Goal: Task Accomplishment & Management: Use online tool/utility

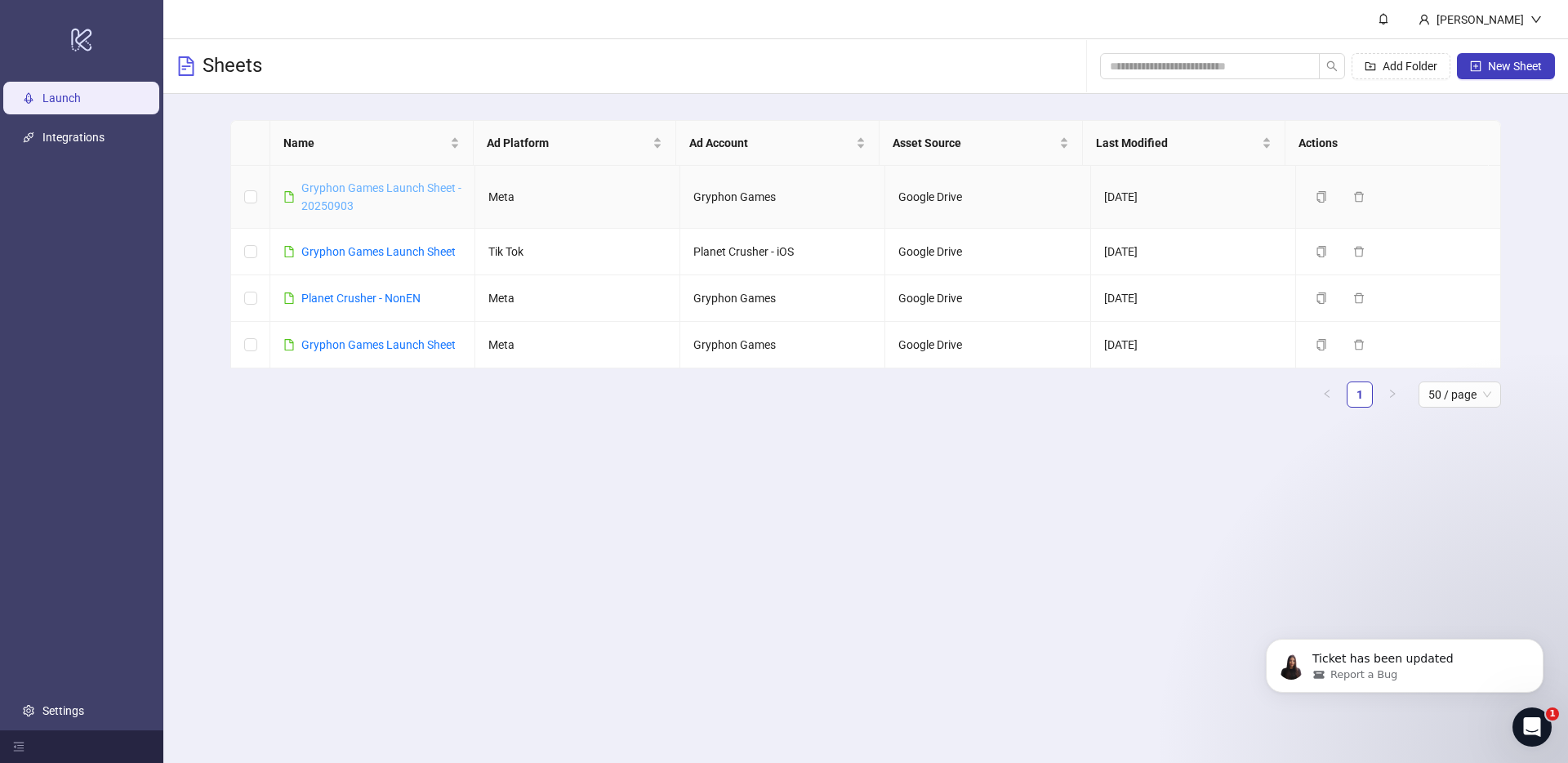
click at [356, 191] on link "Gryphon Games Launch Sheet - 20250903" at bounding box center [381, 196] width 160 height 31
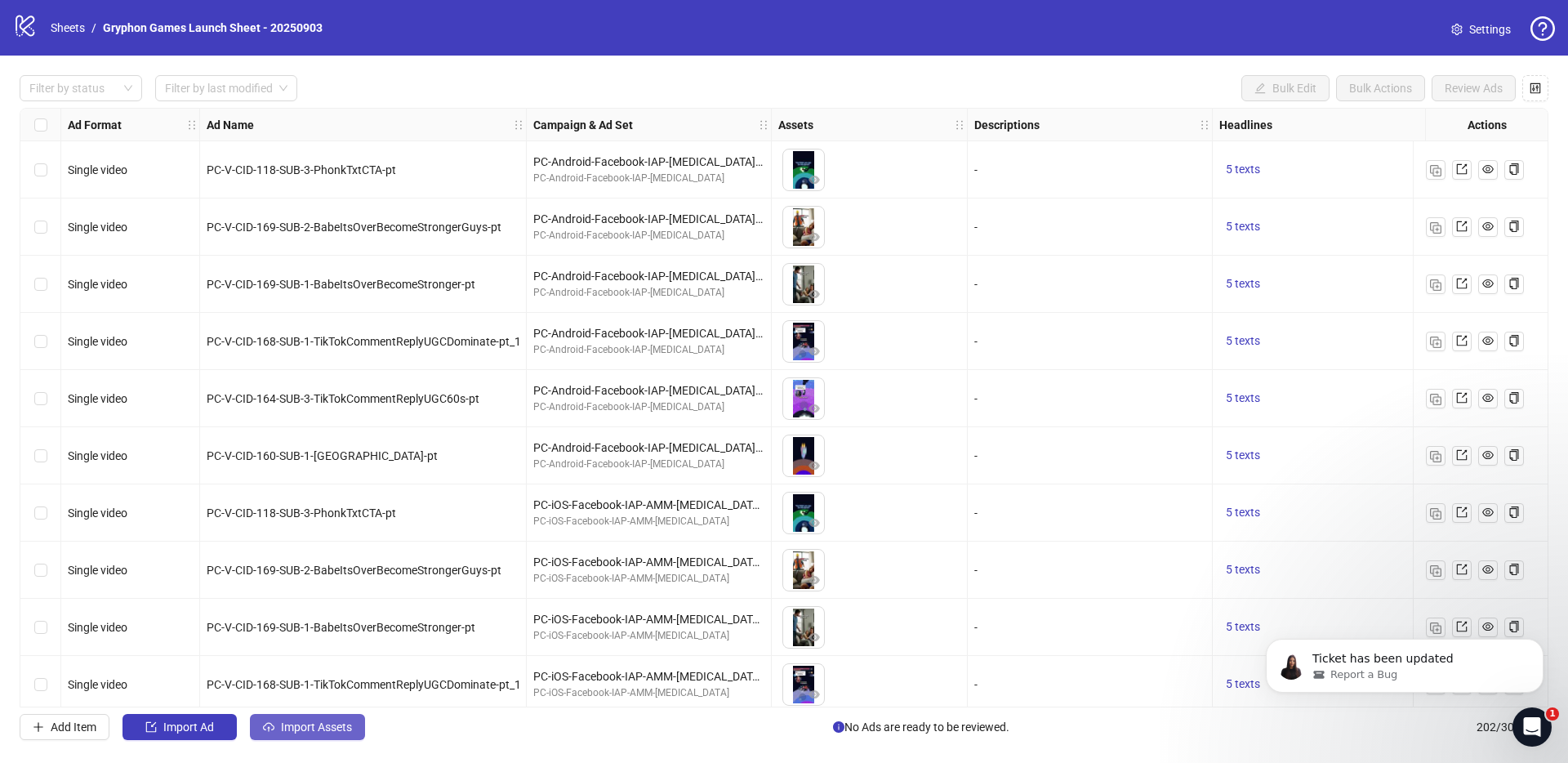
click at [318, 725] on span "Import Assets" at bounding box center [316, 726] width 71 height 13
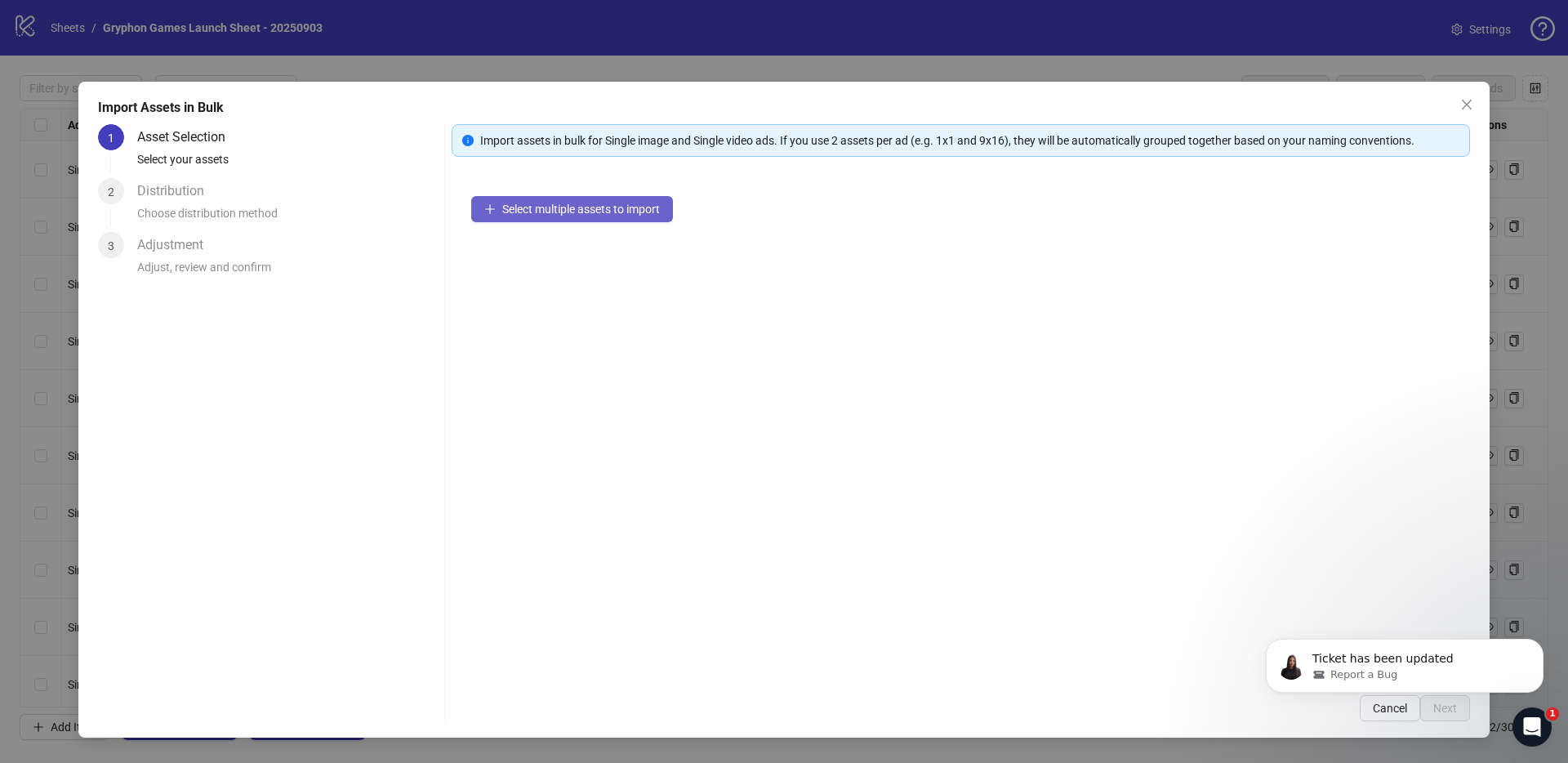
click at [629, 207] on span "Select multiple assets to import" at bounding box center [582, 208] width 158 height 13
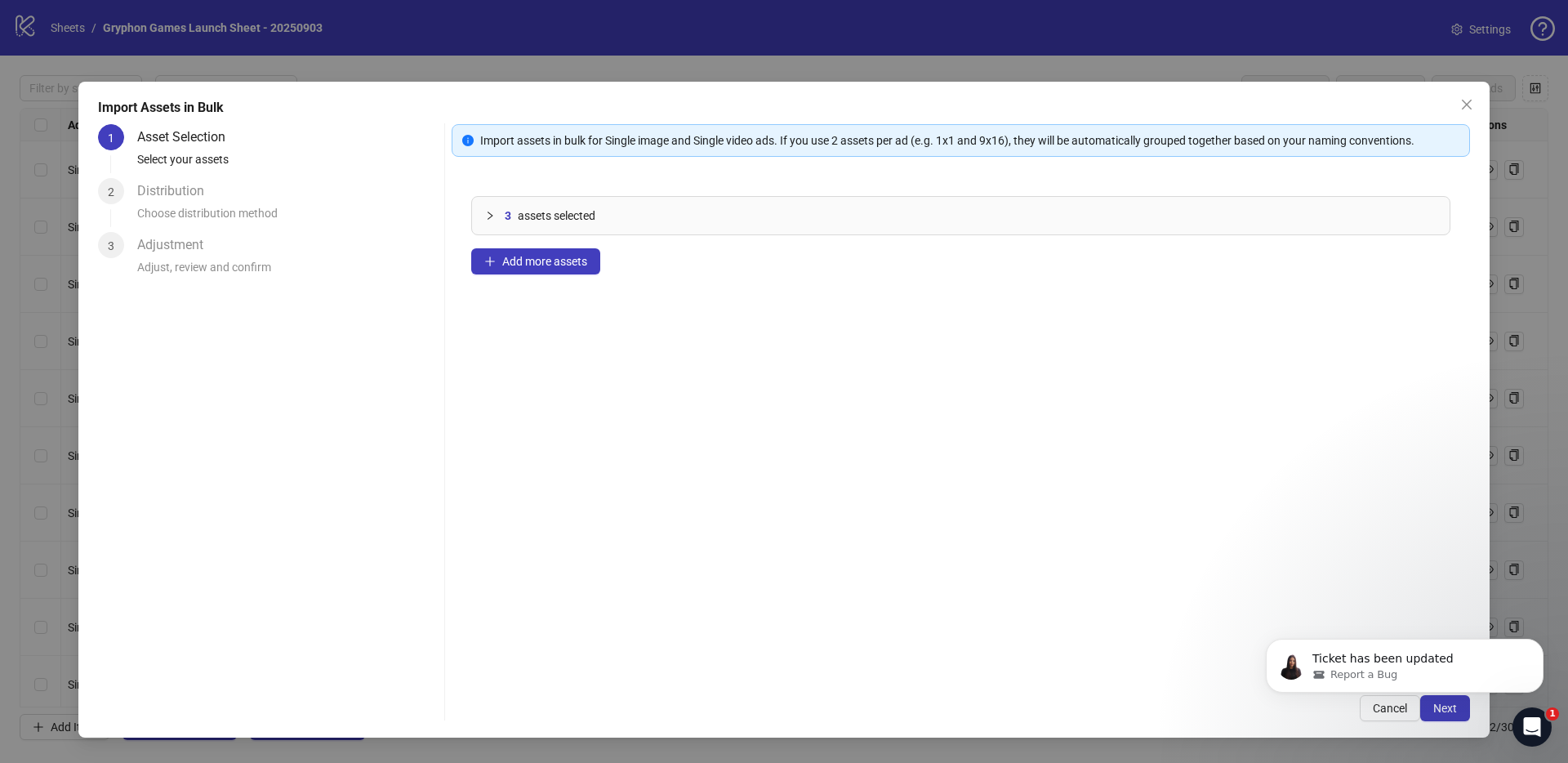
click at [1457, 710] on body "Ticket has been updated Report a Bug" at bounding box center [1404, 661] width 313 height 102
click at [1446, 707] on body "Ticket has been updated Report a Bug" at bounding box center [1404, 661] width 313 height 102
click at [1532, 642] on button "Dismiss notification" at bounding box center [1538, 643] width 21 height 21
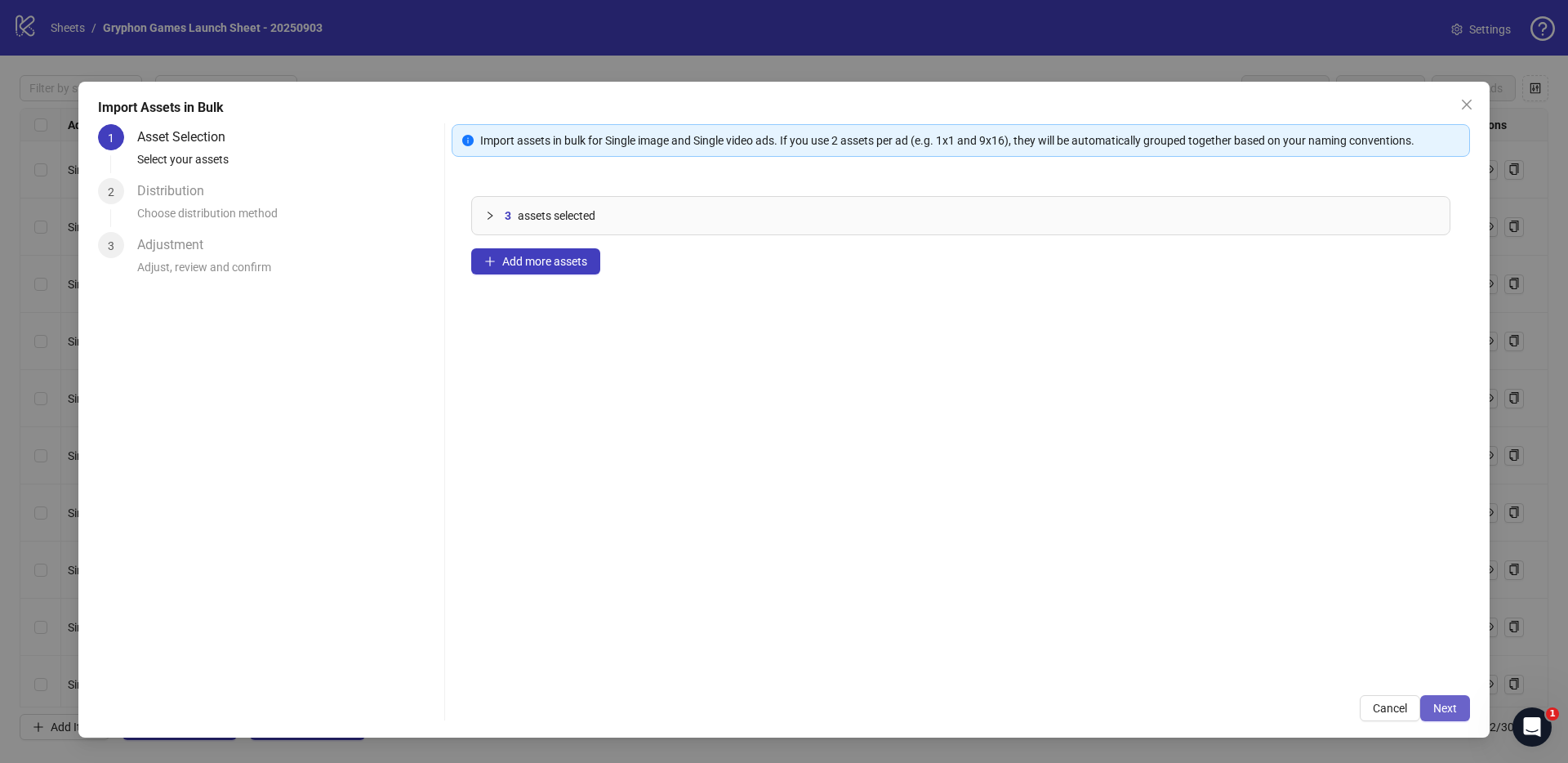
click at [1449, 705] on span "Next" at bounding box center [1445, 707] width 24 height 13
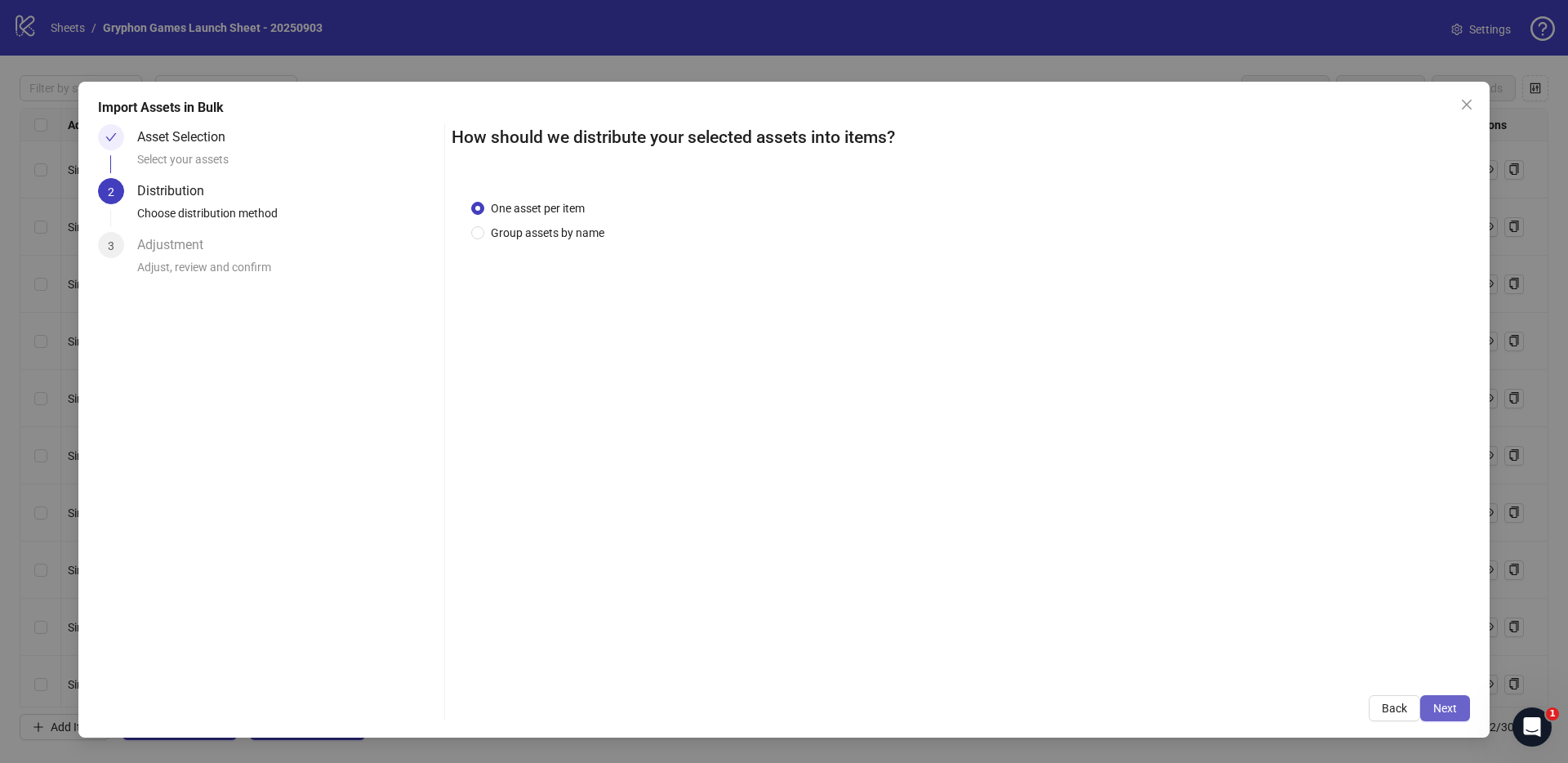
click at [1445, 709] on span "Next" at bounding box center [1445, 707] width 24 height 13
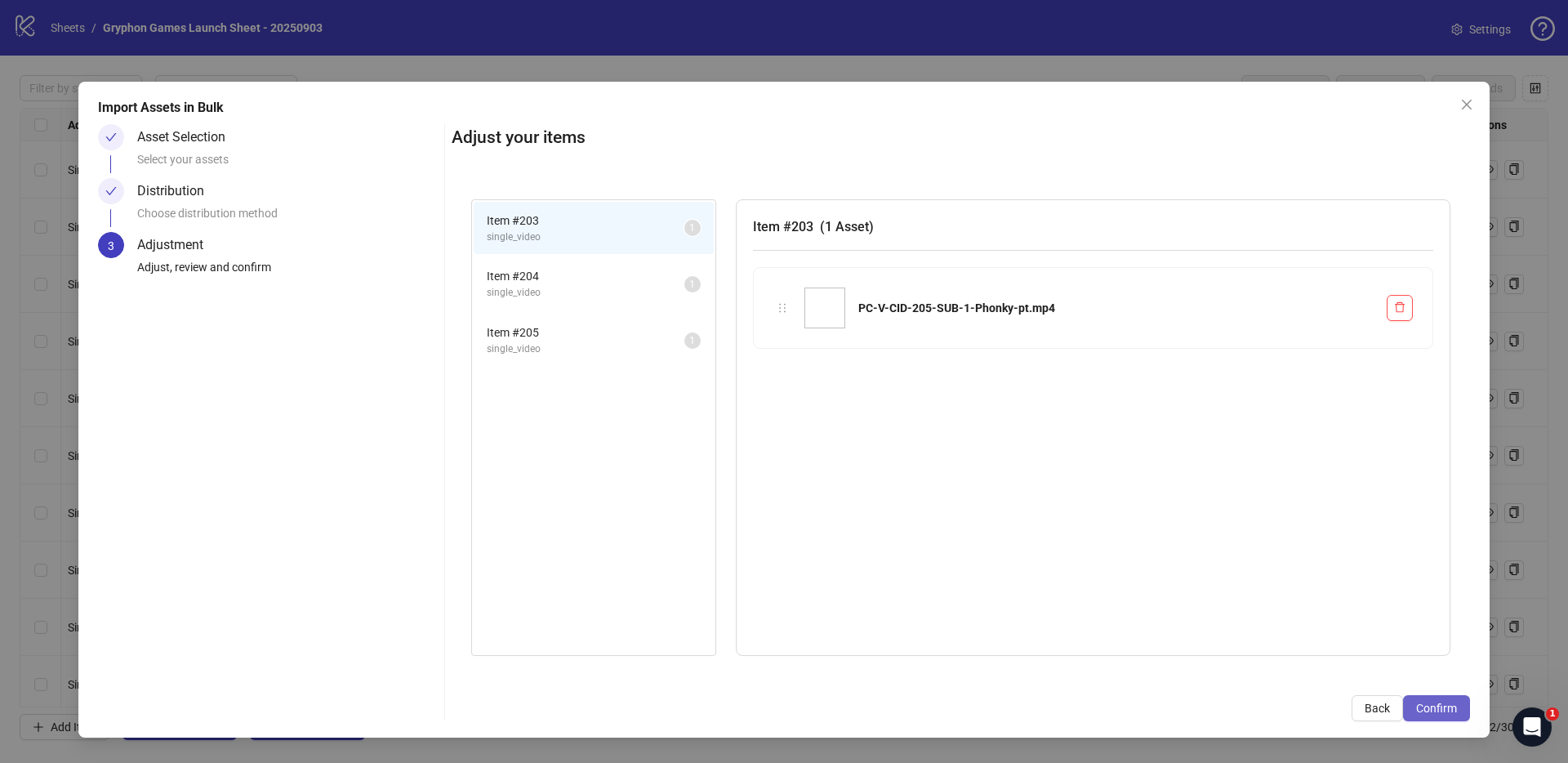
click at [1427, 702] on span "Confirm" at bounding box center [1436, 707] width 41 height 13
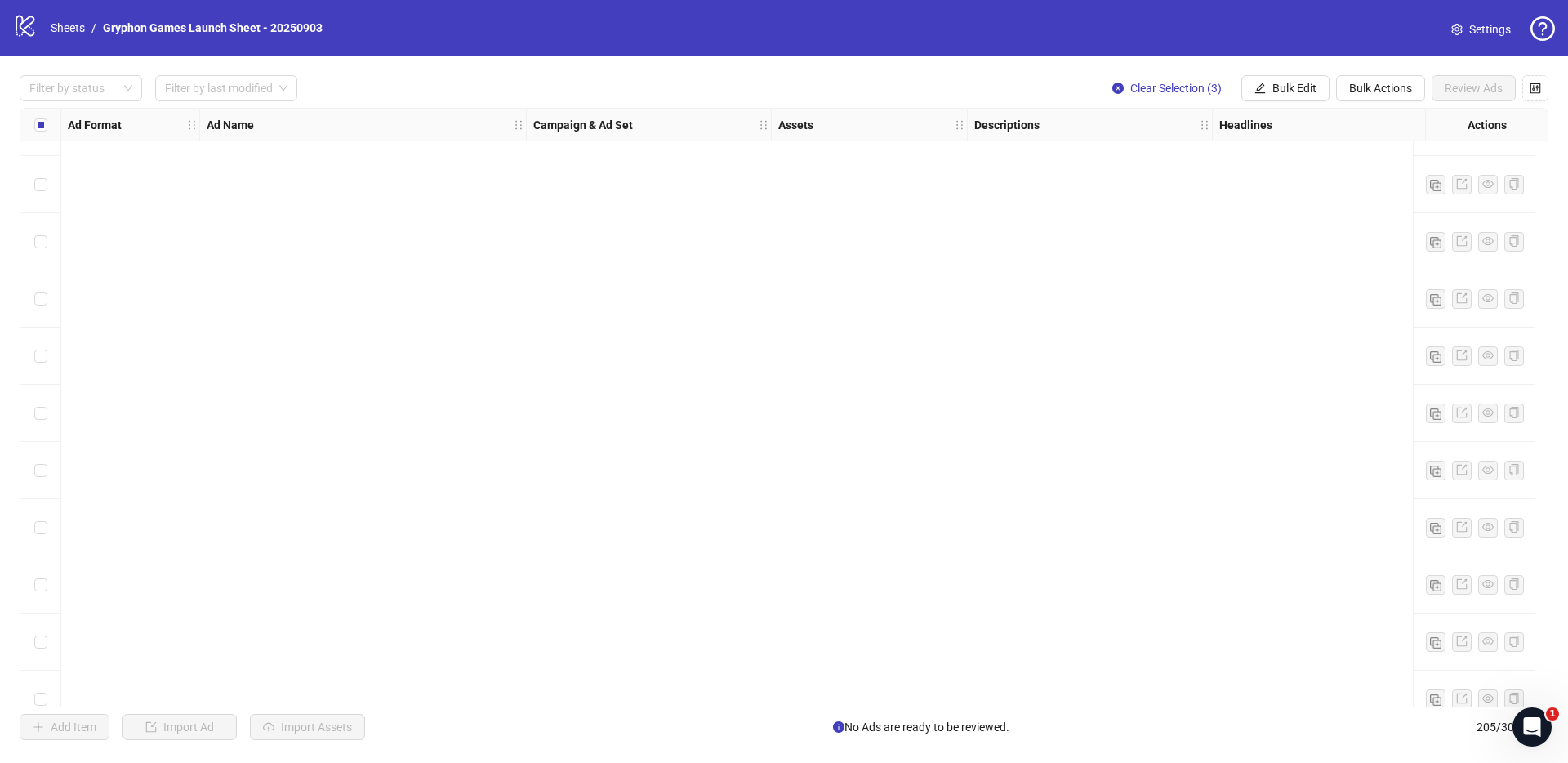
scroll to position [11161, 0]
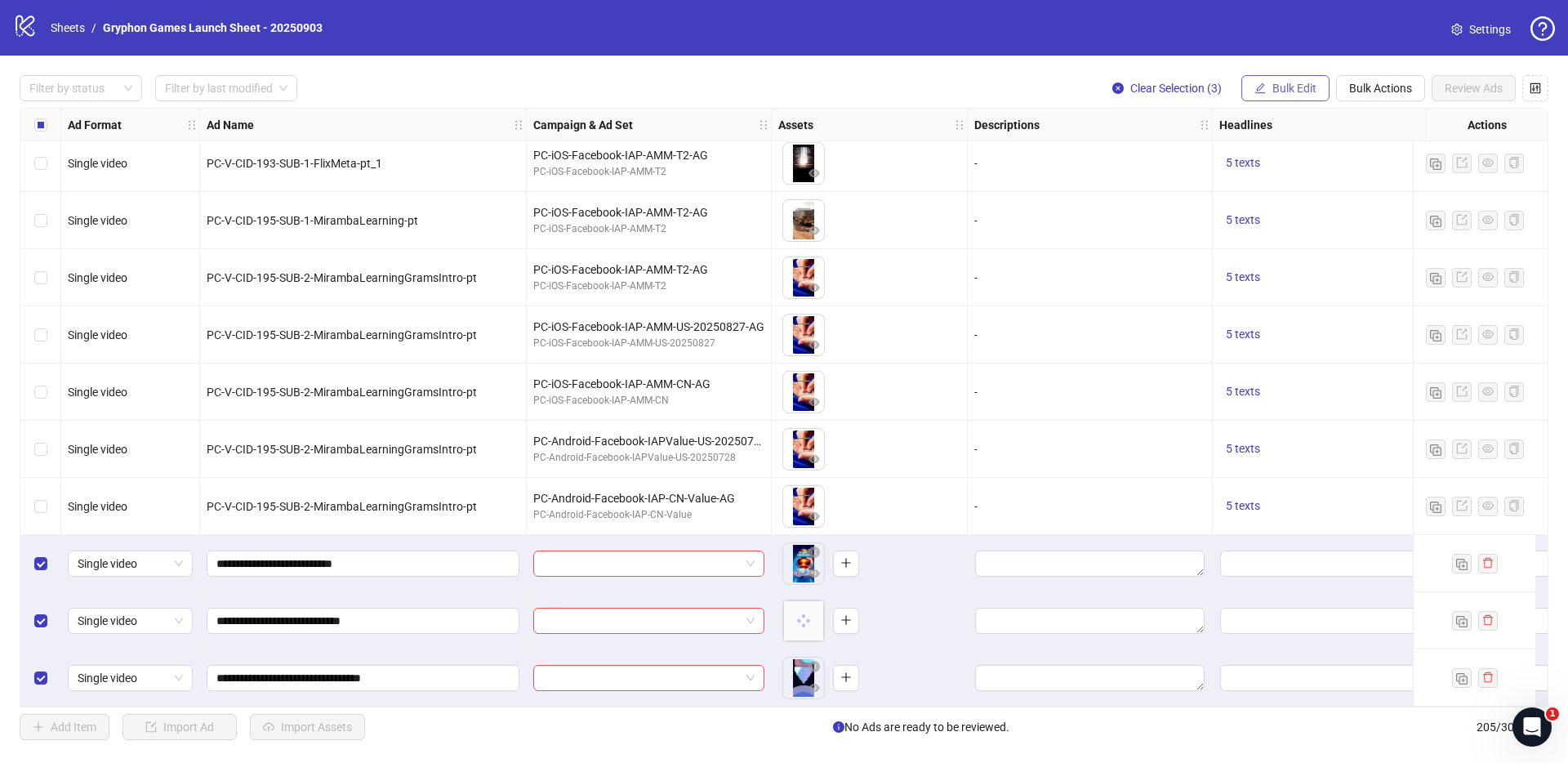
click at [1274, 84] on span "Bulk Edit" at bounding box center [1295, 88] width 44 height 13
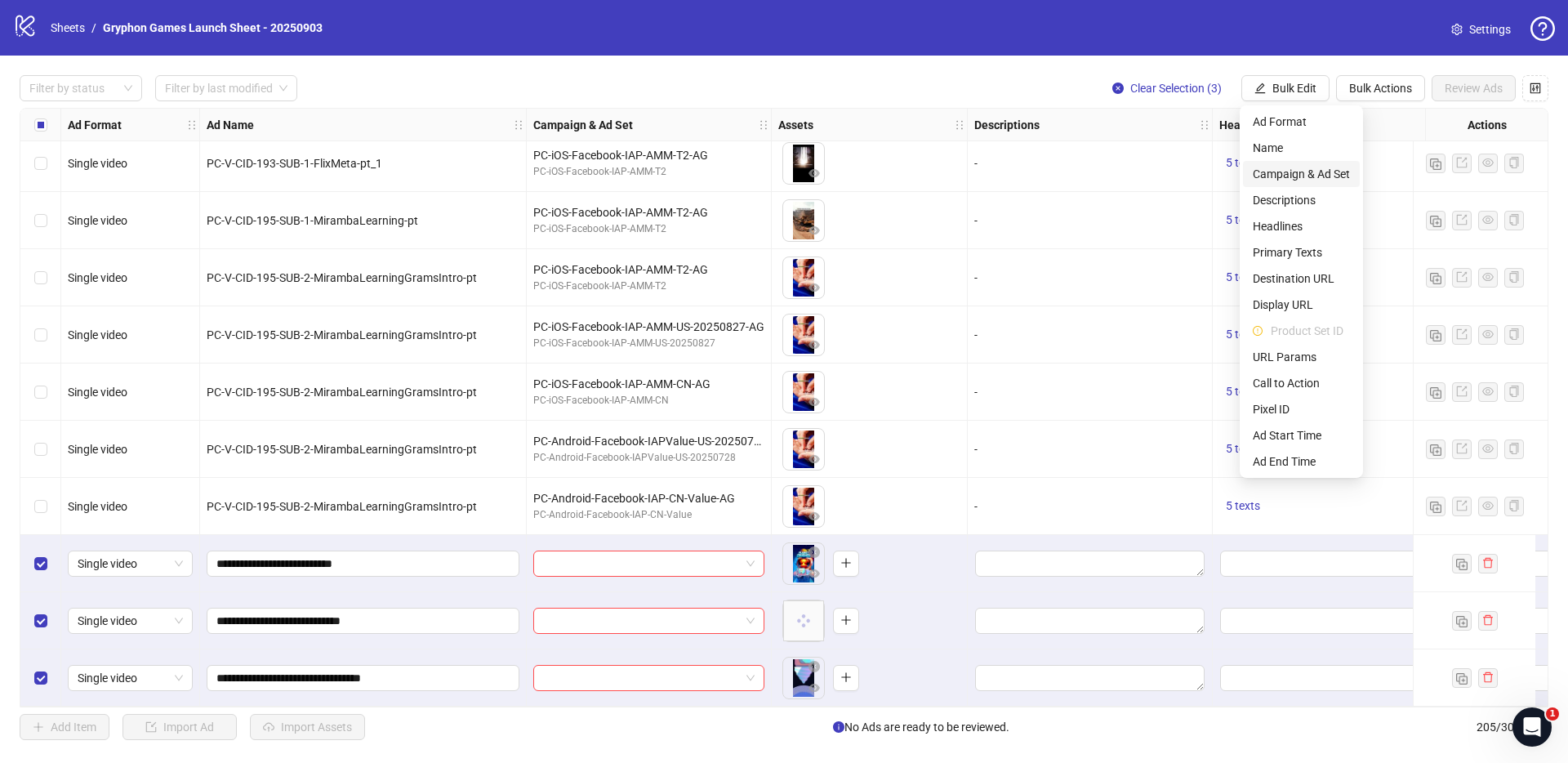
click at [1307, 179] on span "Campaign & Ad Set" at bounding box center [1301, 174] width 97 height 18
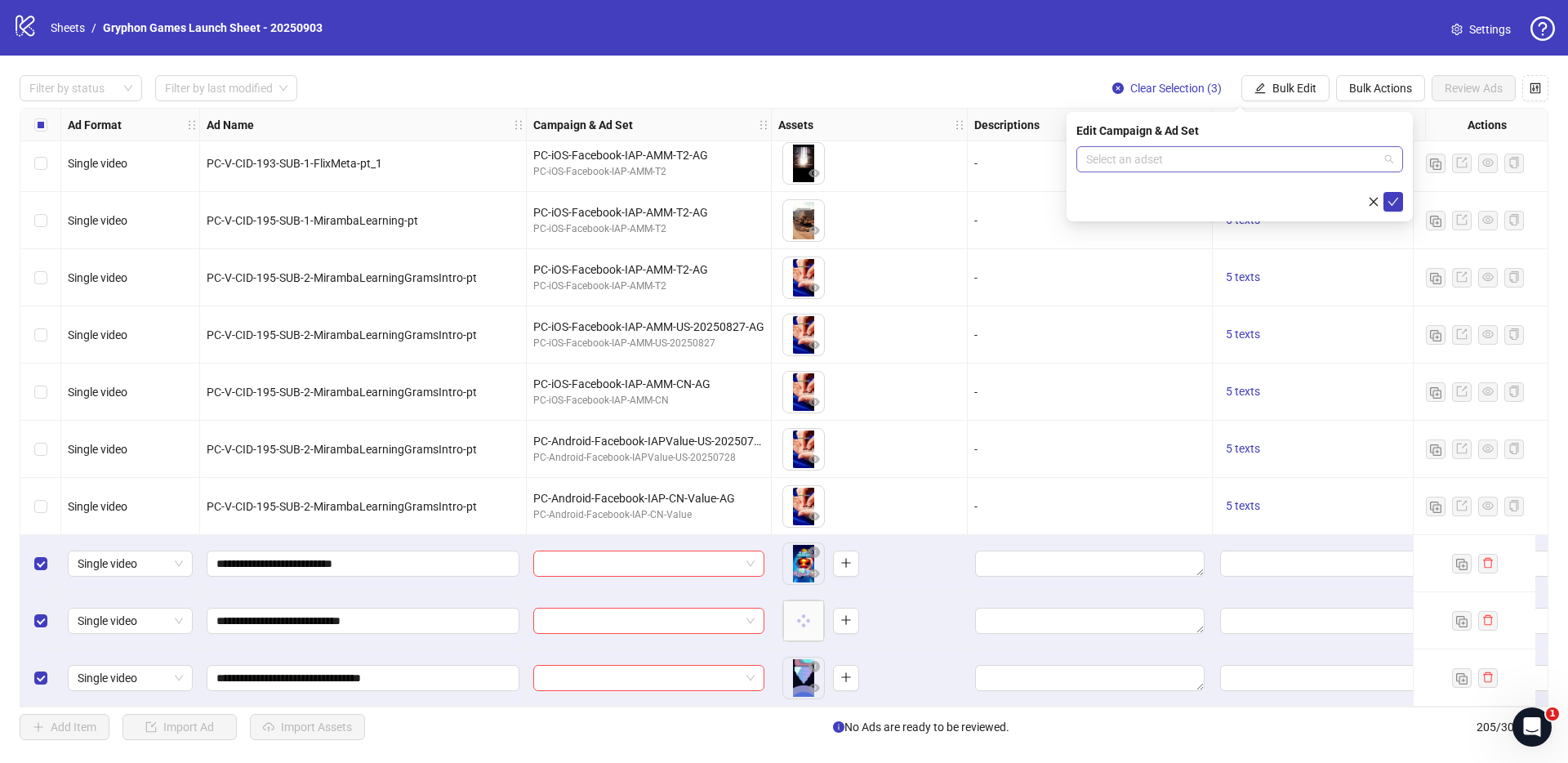
click at [1215, 161] on input "search" at bounding box center [1232, 159] width 292 height 25
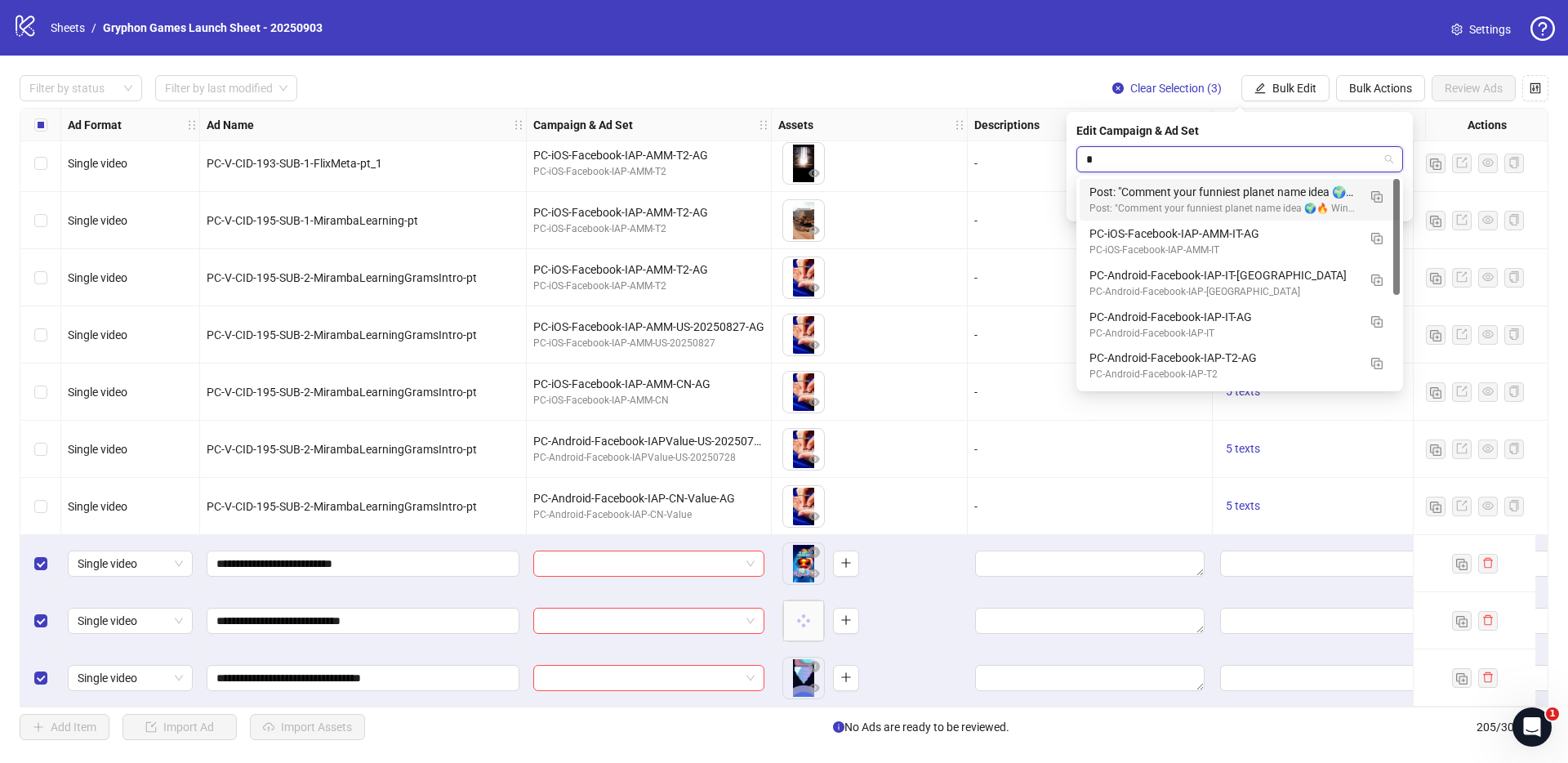
type input "**"
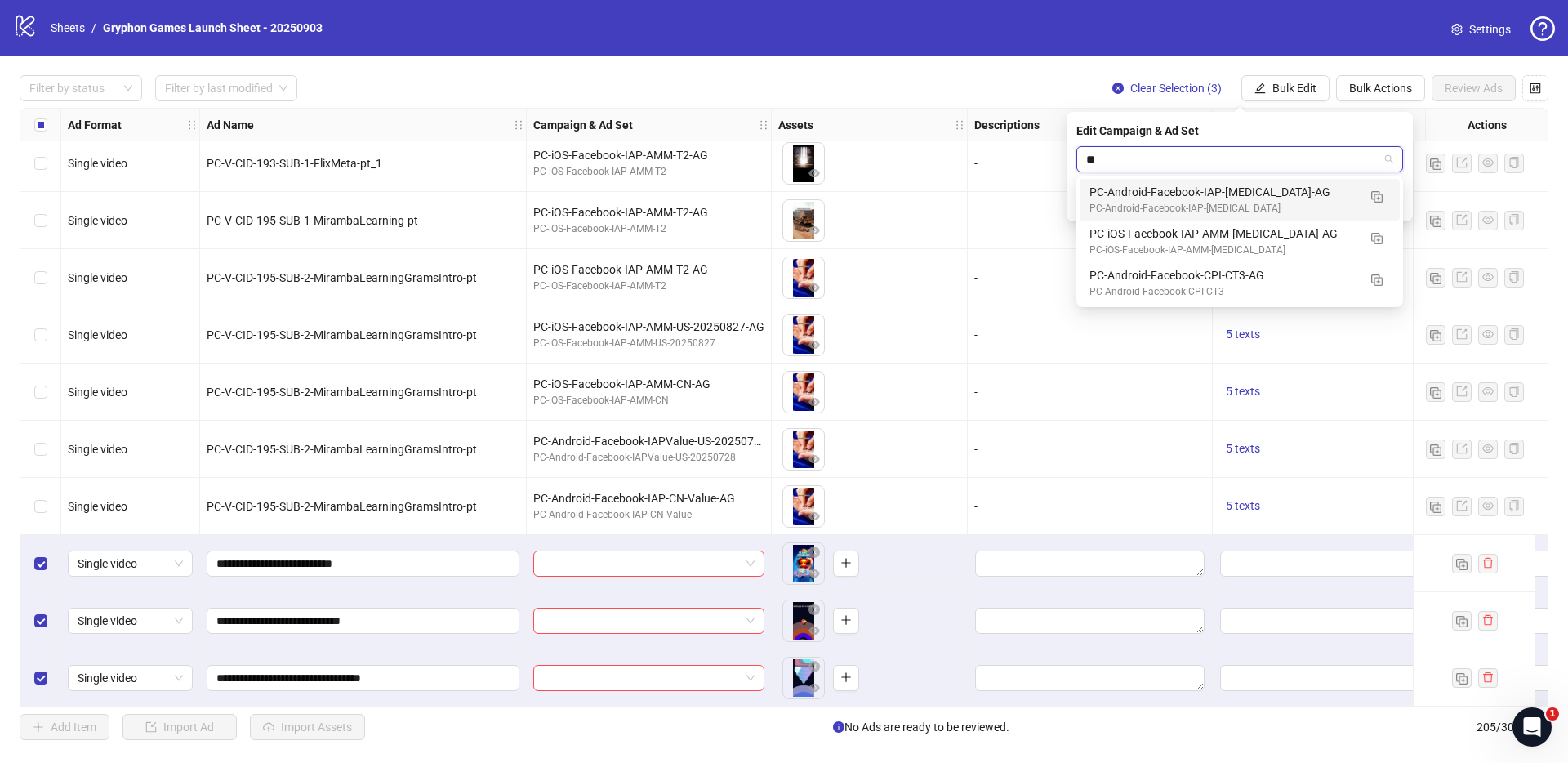
click at [1317, 196] on div "PC-Android-Facebook-IAP-[MEDICAL_DATA]-AG" at bounding box center [1223, 191] width 268 height 18
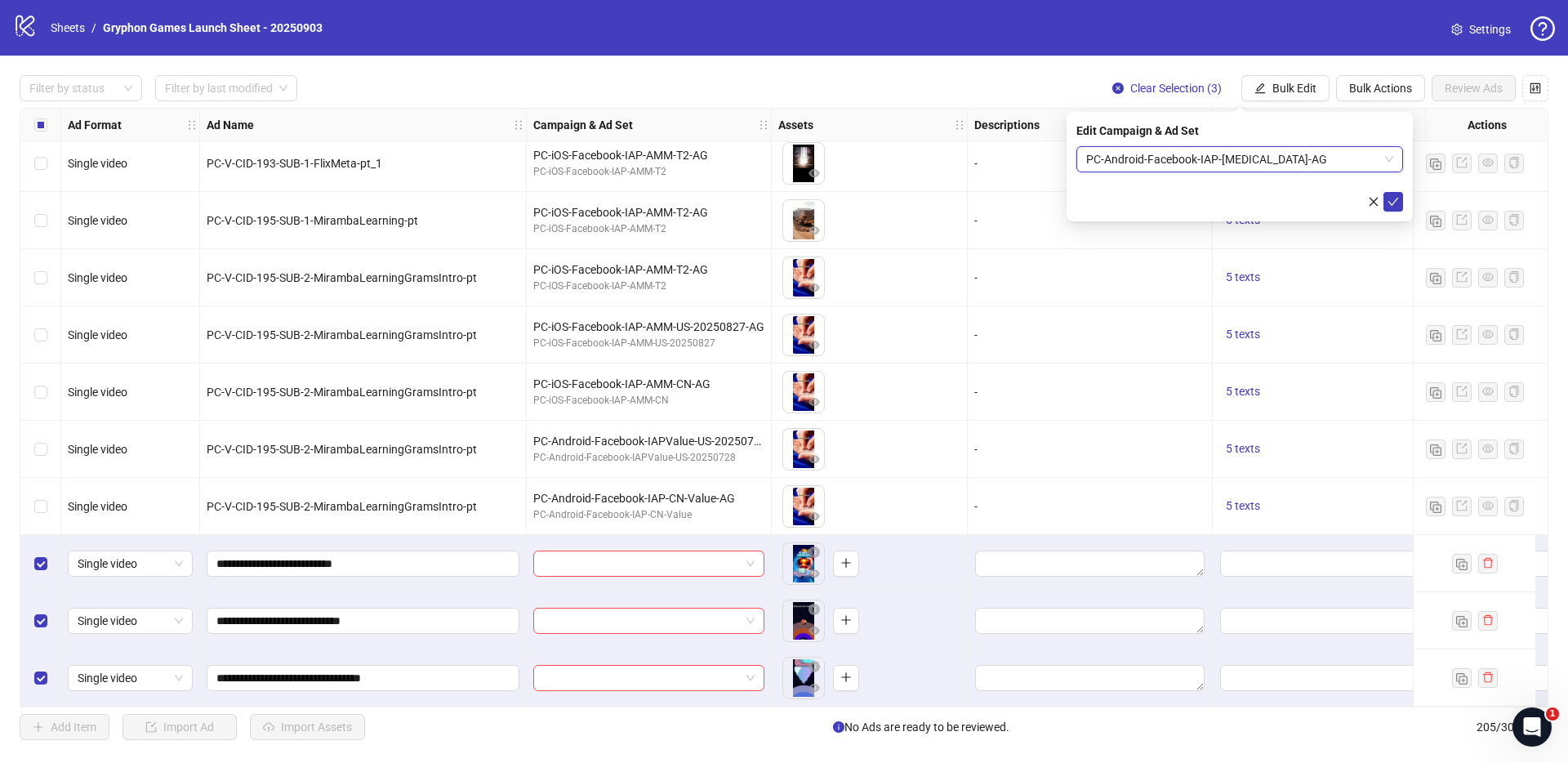
click at [1404, 201] on div "Edit Campaign & Ad Set PC-Android-Facebook-IAP-[MEDICAL_DATA]-AG PC-Android-Fac…" at bounding box center [1239, 167] width 346 height 110
click at [1396, 201] on icon "check" at bounding box center [1392, 201] width 11 height 11
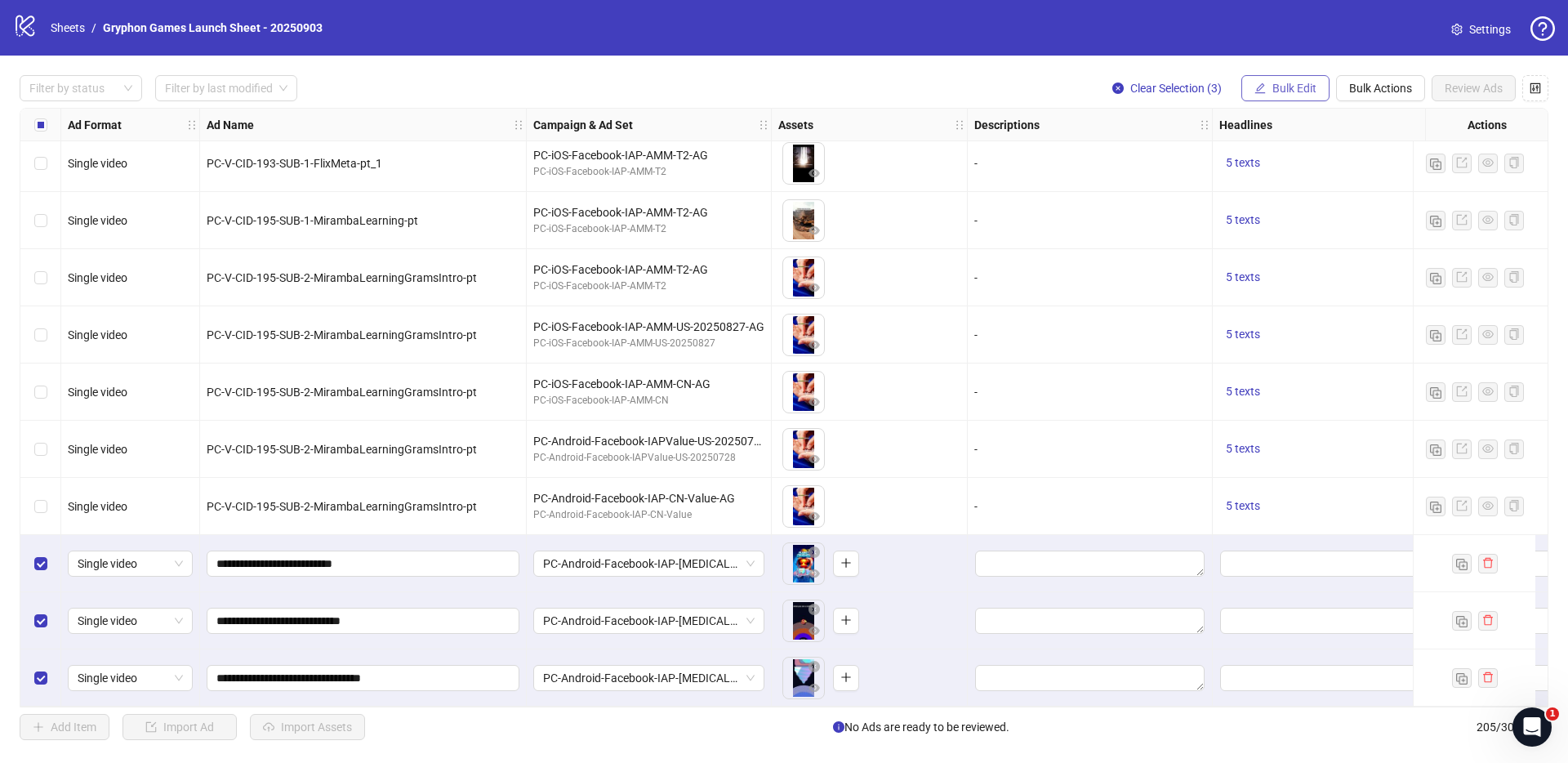
click at [1301, 86] on span "Bulk Edit" at bounding box center [1295, 88] width 44 height 13
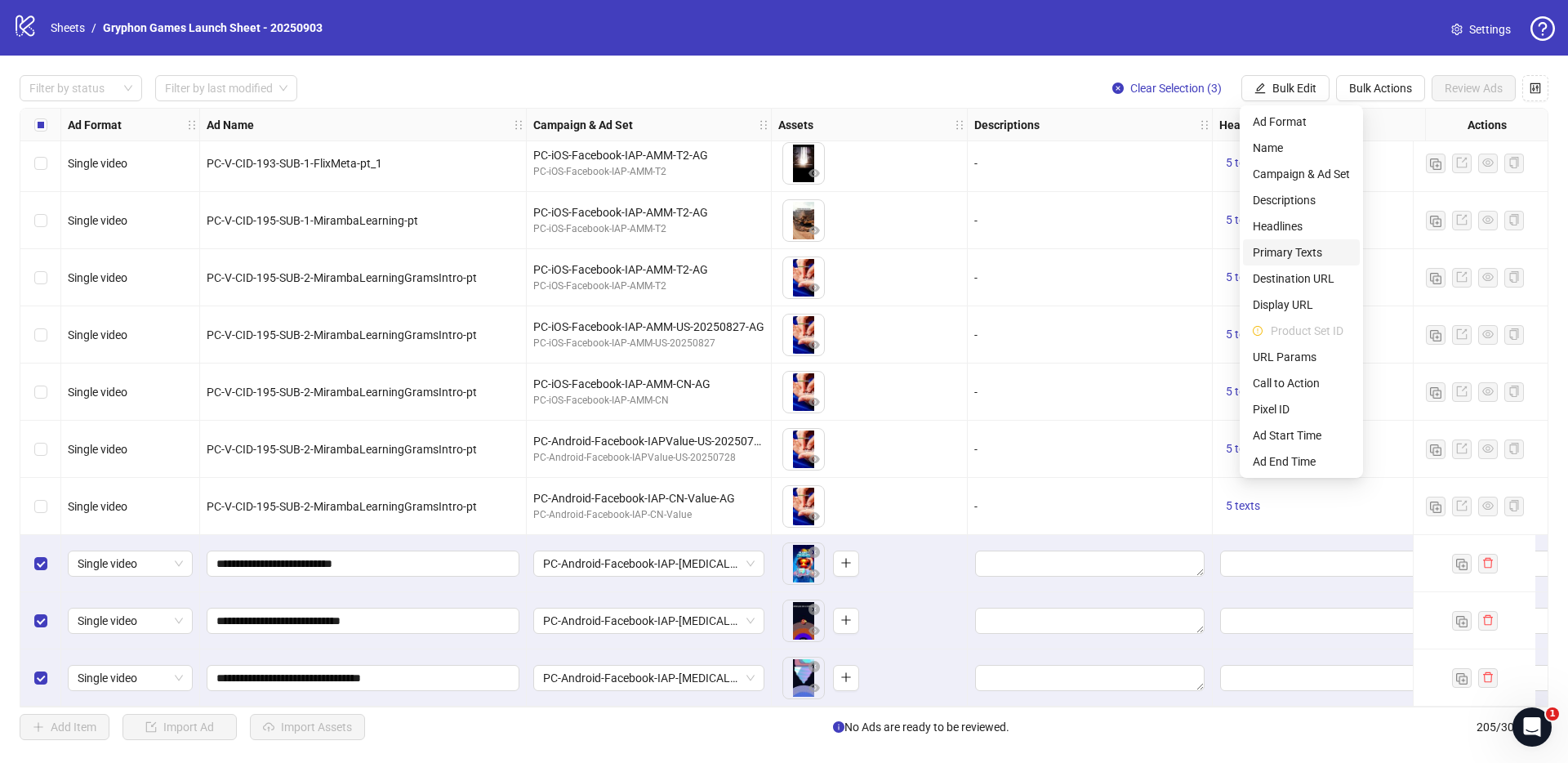
click at [1310, 244] on span "Primary Texts" at bounding box center [1301, 252] width 97 height 18
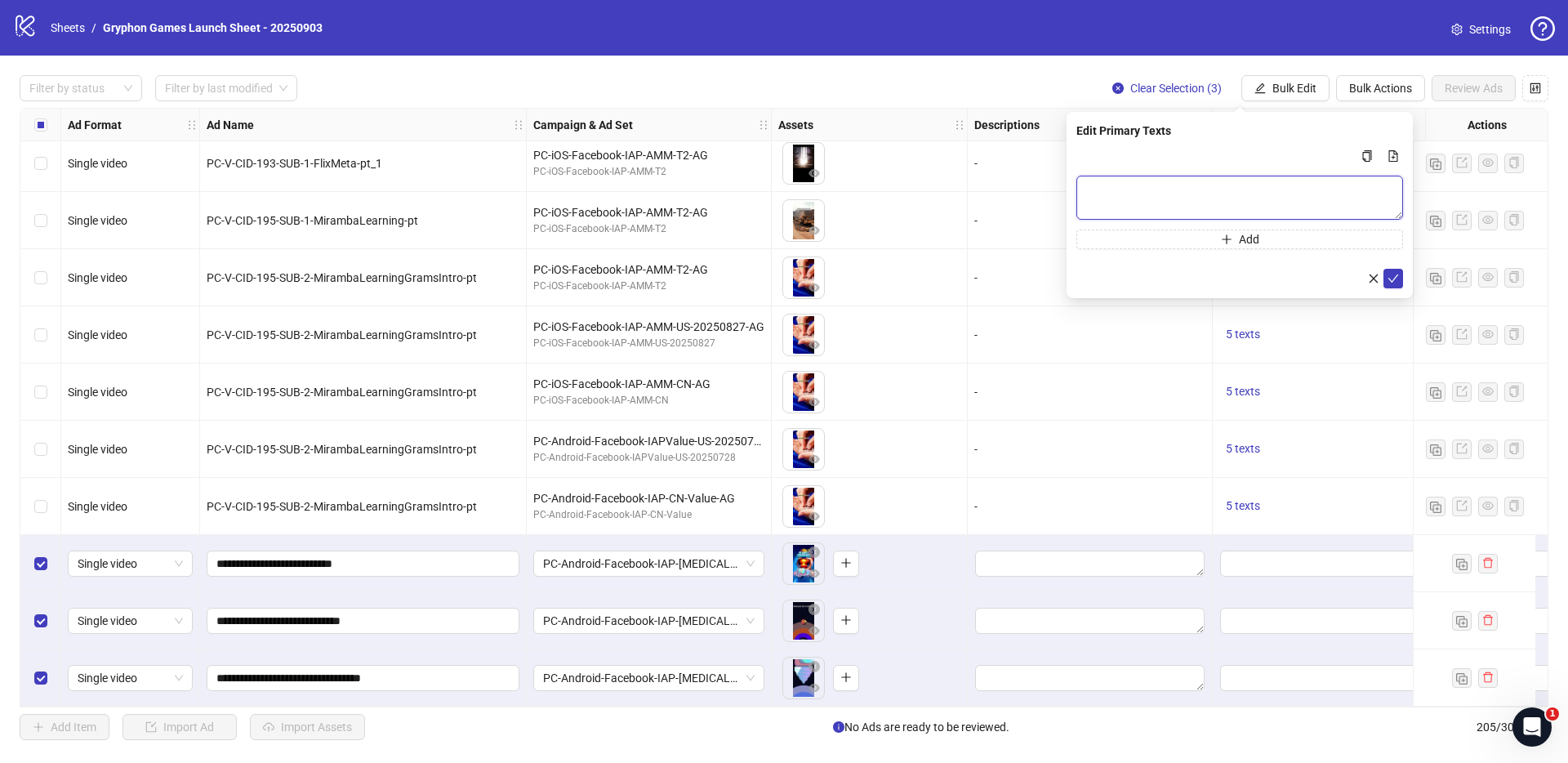
click at [1208, 190] on textarea "Multi-text input container - paste or copy values" at bounding box center [1240, 197] width 327 height 44
paste textarea "**********"
type textarea "**********"
click at [1391, 160] on icon "file-add" at bounding box center [1393, 156] width 9 height 11
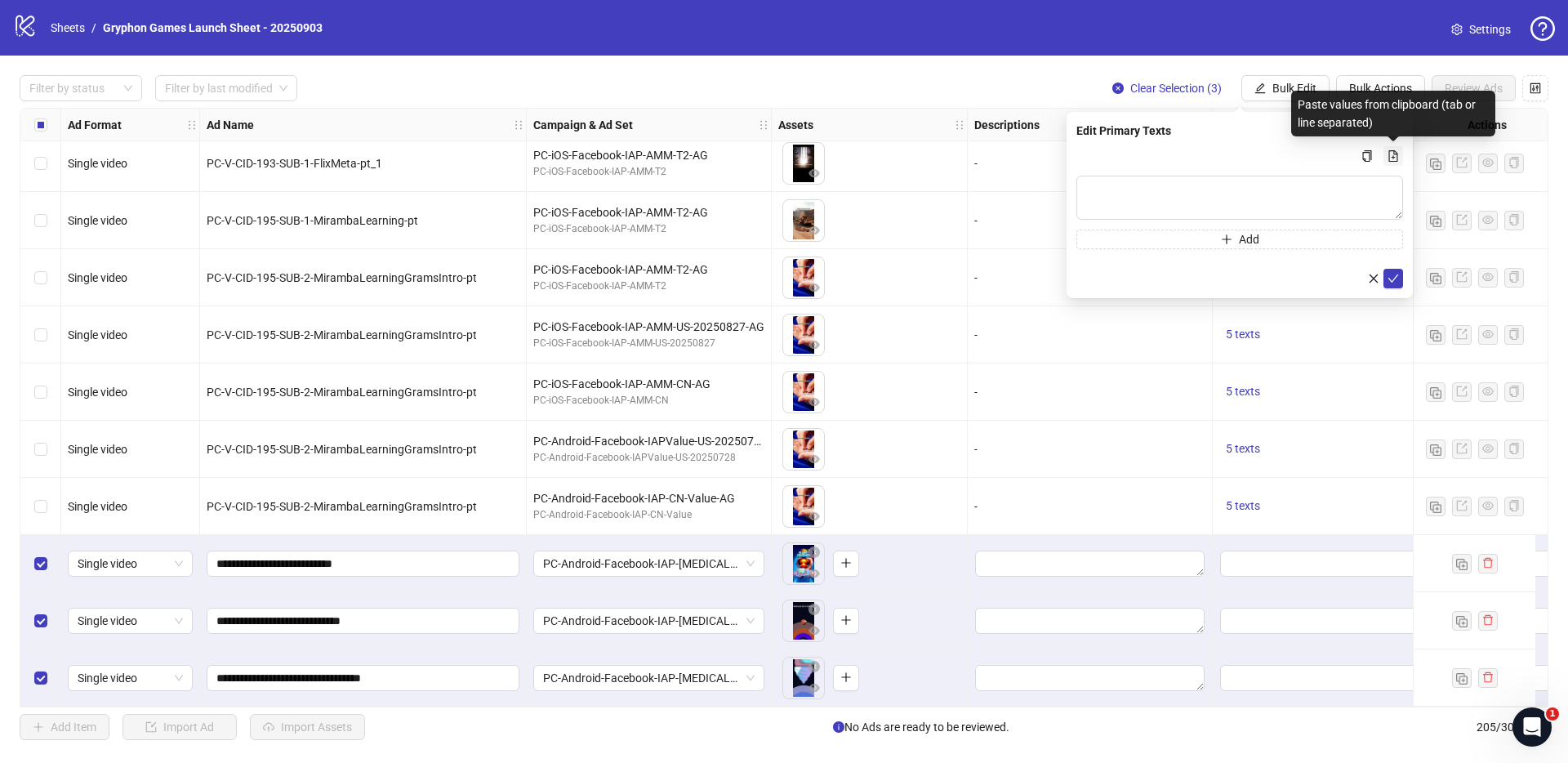
type textarea "**********"
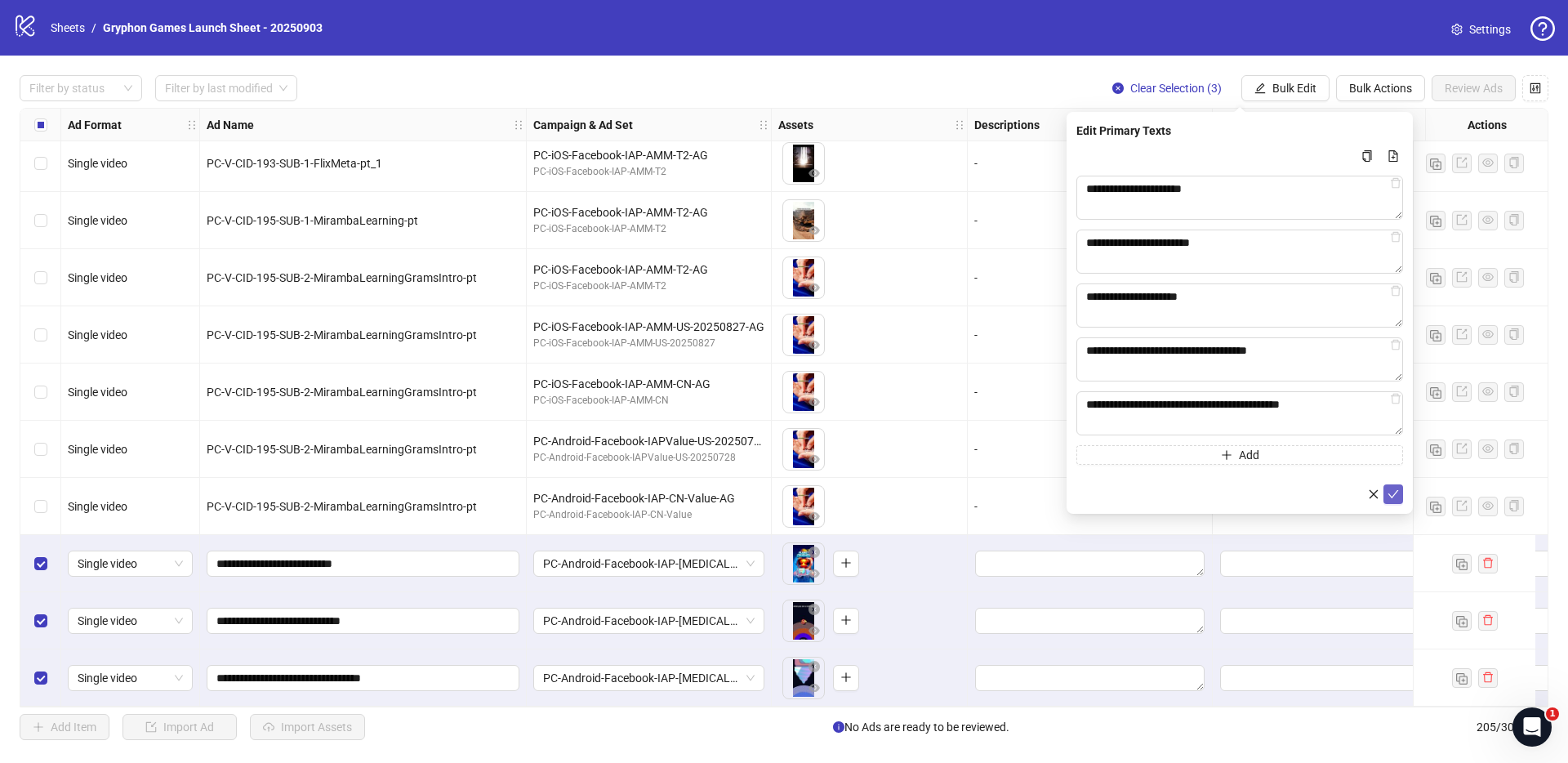
click at [1398, 490] on icon "check" at bounding box center [1392, 494] width 11 height 11
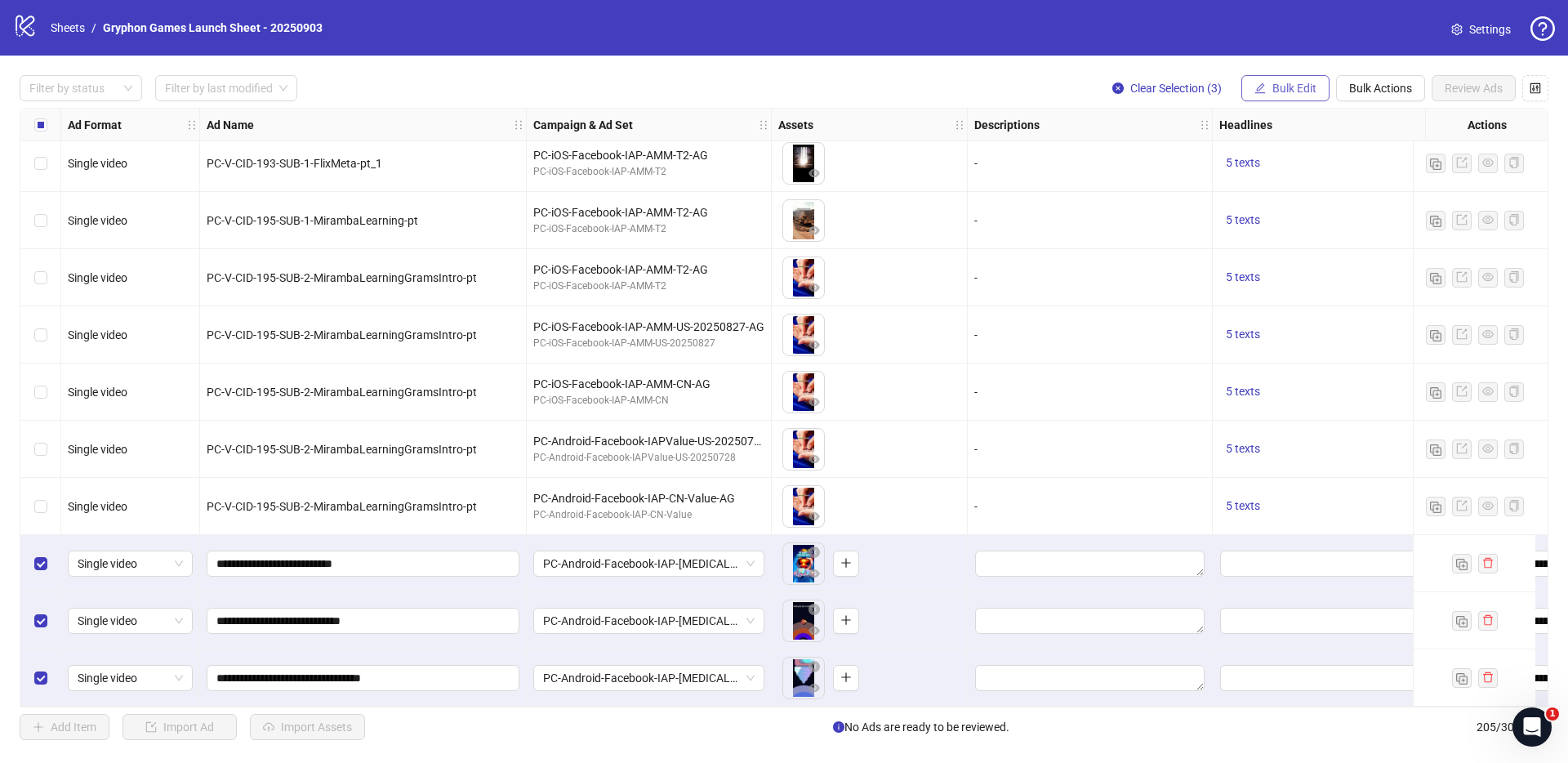
click at [1297, 92] on span "Bulk Edit" at bounding box center [1295, 88] width 44 height 13
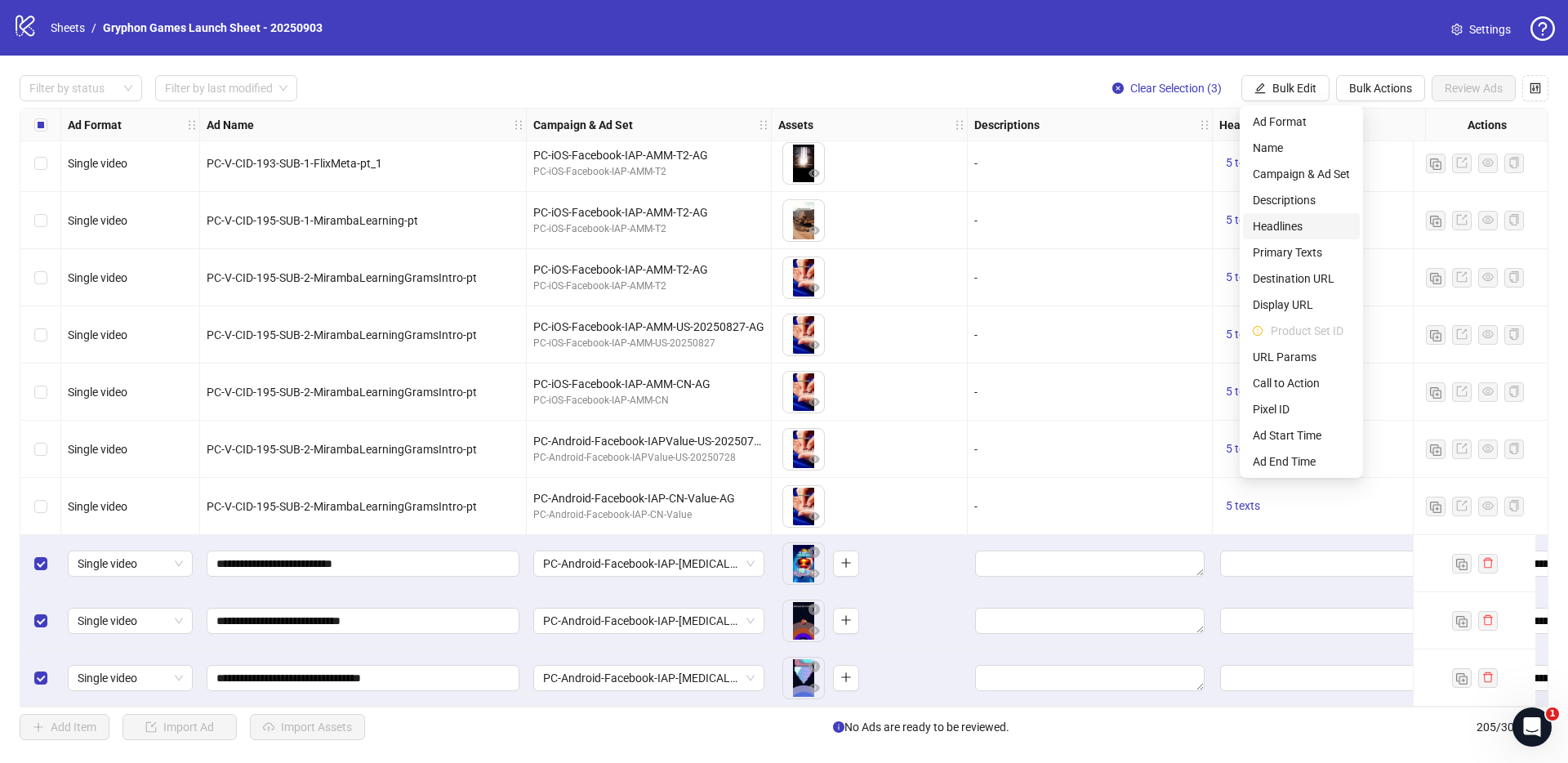
click at [1306, 225] on span "Headlines" at bounding box center [1301, 226] width 97 height 18
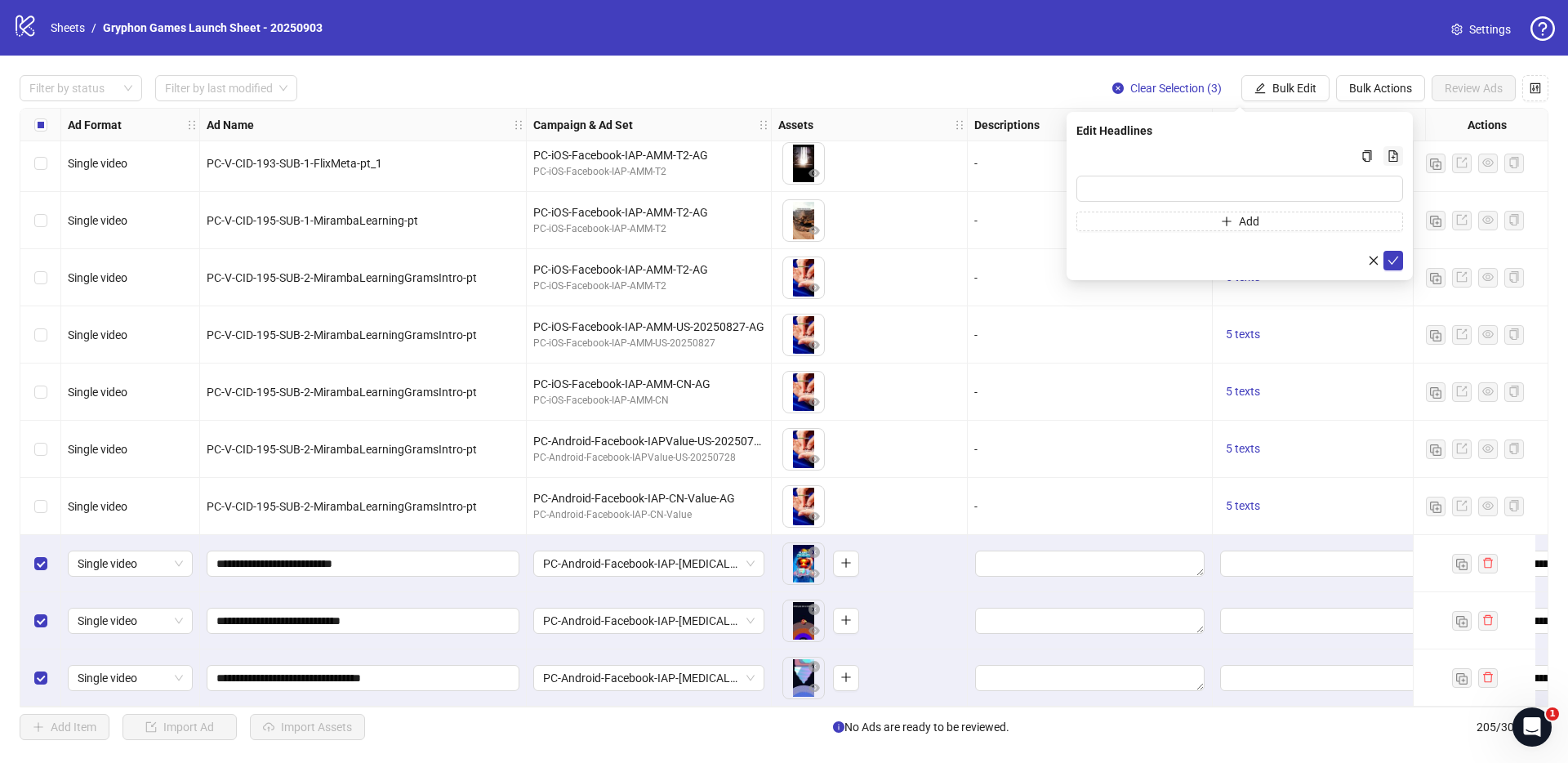
click at [1391, 158] on icon "file-add" at bounding box center [1392, 156] width 11 height 11
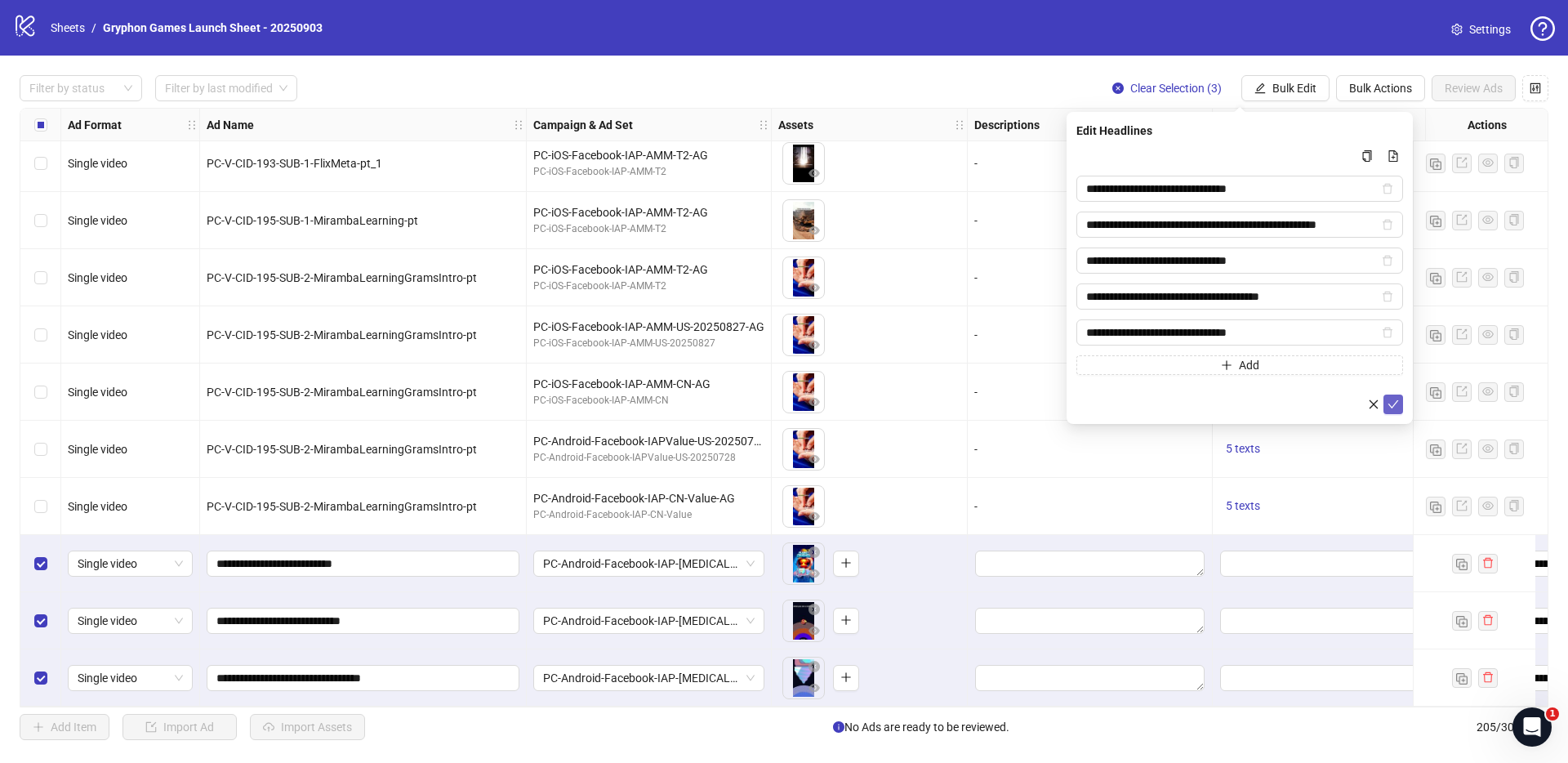
click at [1392, 403] on icon "check" at bounding box center [1392, 404] width 11 height 11
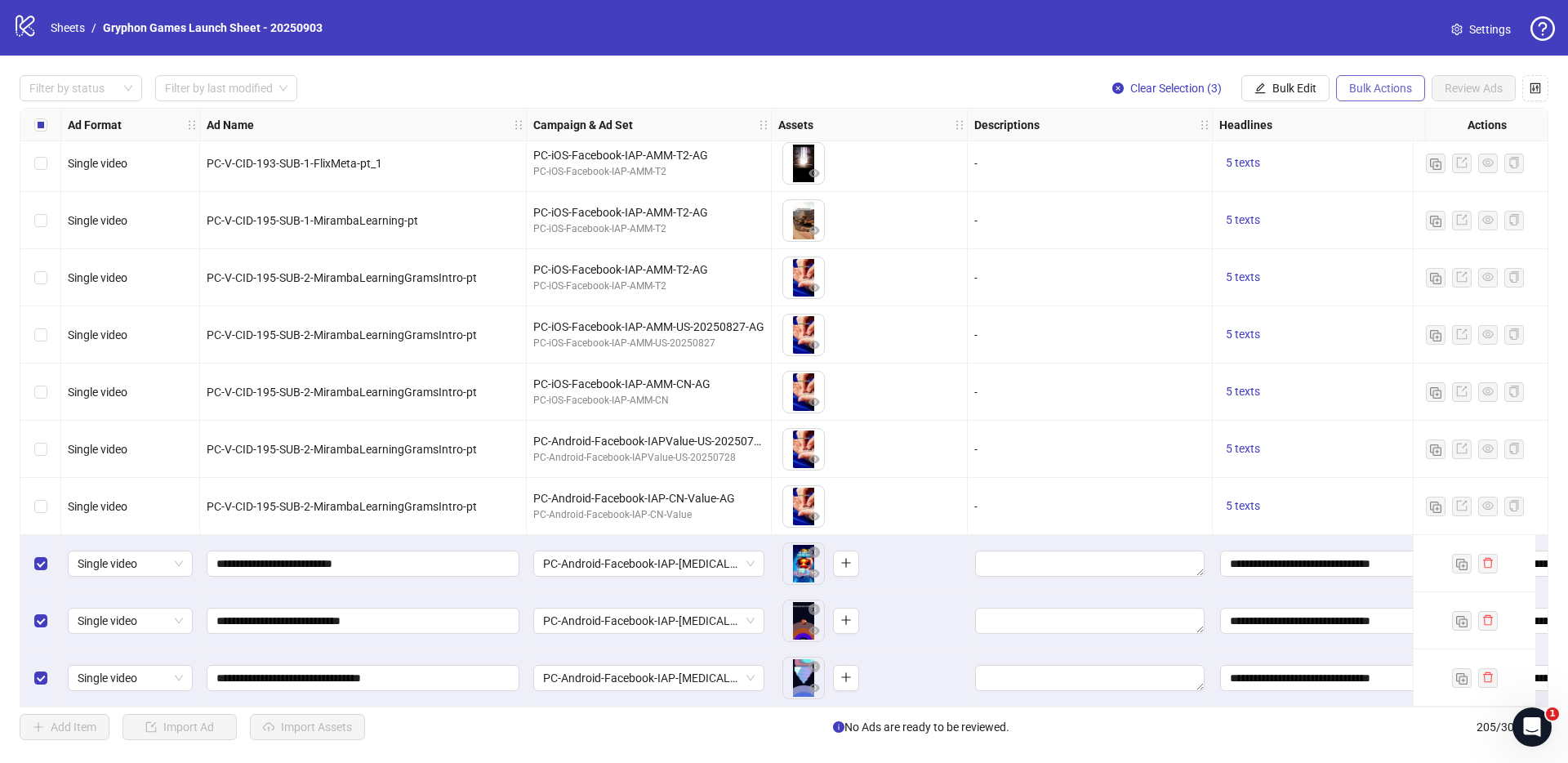
click at [1366, 90] on span "Bulk Actions" at bounding box center [1380, 88] width 63 height 13
click at [1282, 83] on span "Bulk Edit" at bounding box center [1295, 88] width 44 height 13
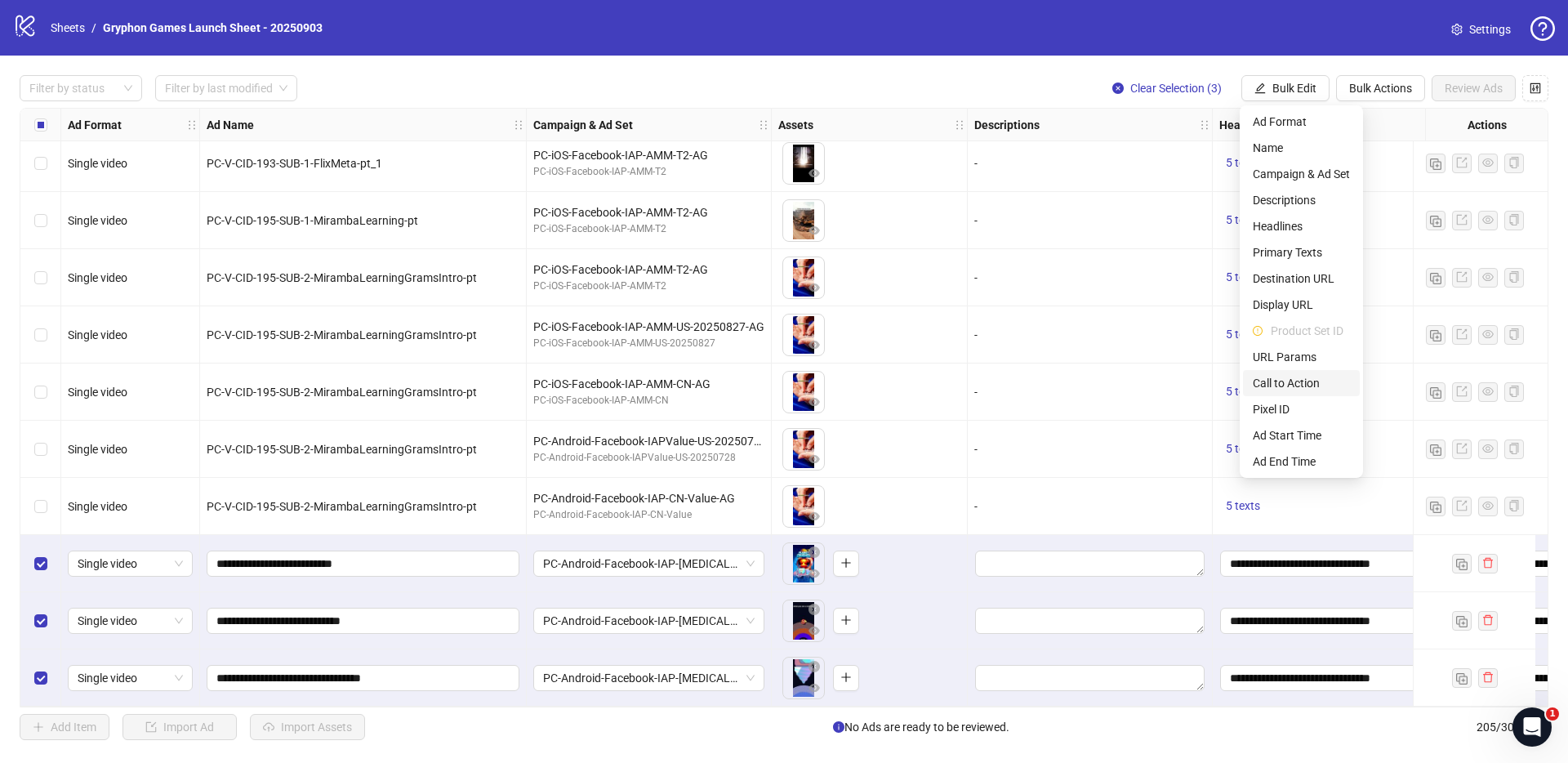
click at [1324, 386] on span "Call to Action" at bounding box center [1301, 383] width 97 height 18
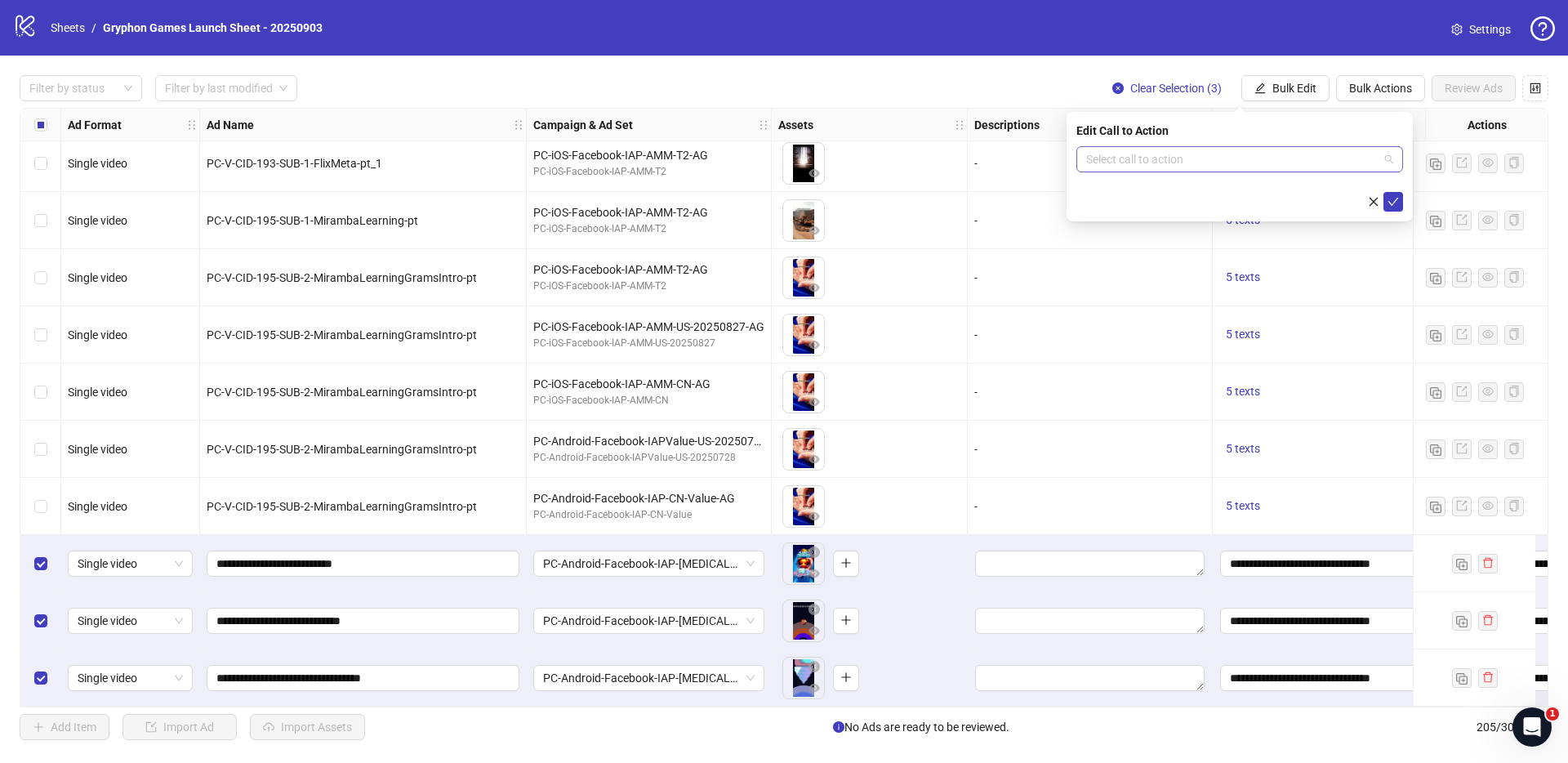
click at [1233, 163] on input "search" at bounding box center [1232, 159] width 292 height 25
type input "****"
drag, startPoint x: 1166, startPoint y: 194, endPoint x: 1178, endPoint y: 182, distance: 17.0
click at [1165, 194] on div "Play game" at bounding box center [1239, 191] width 300 height 18
click at [1395, 208] on button "submit" at bounding box center [1393, 201] width 20 height 20
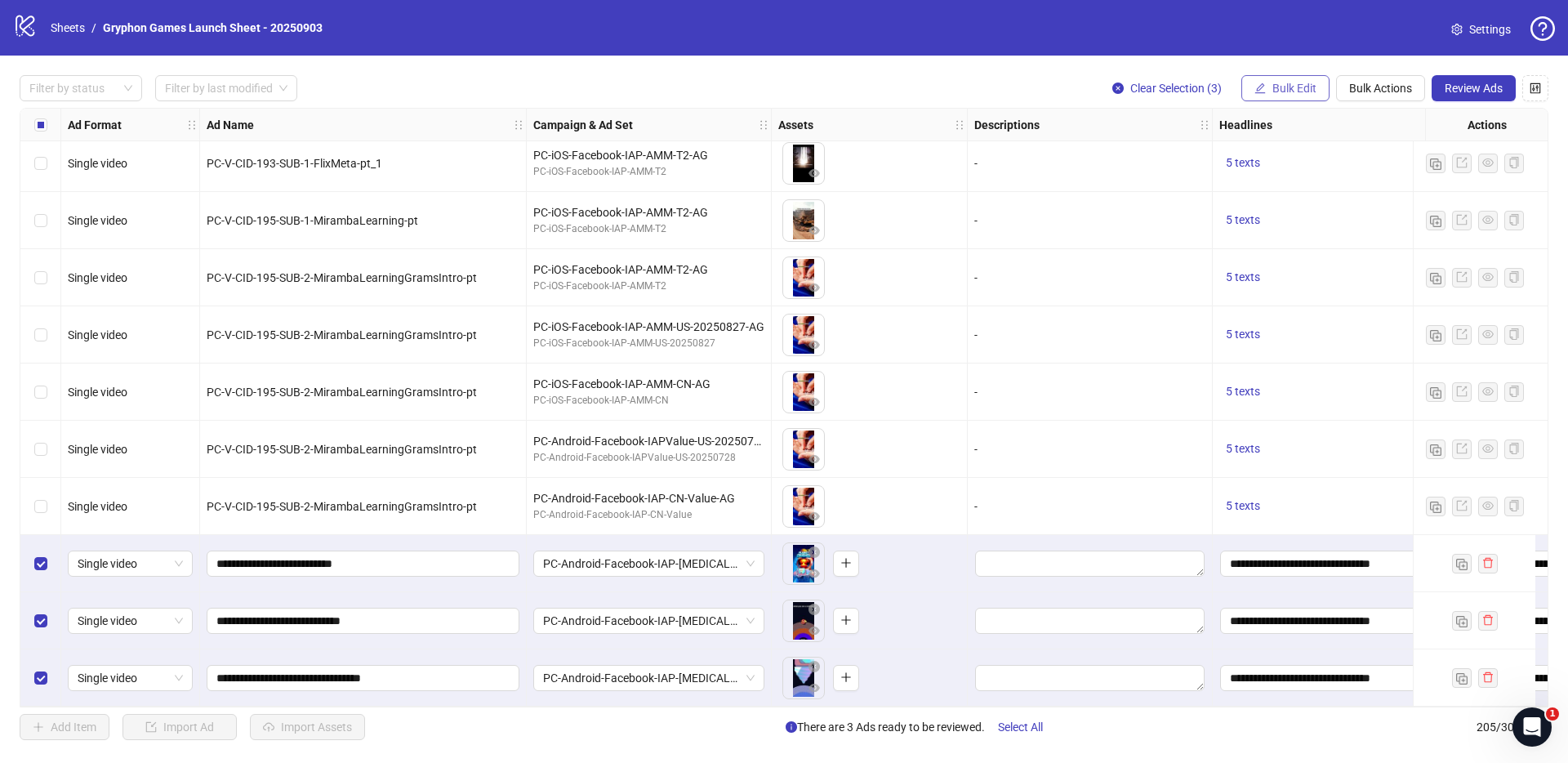
click at [1288, 94] on span "Bulk Edit" at bounding box center [1295, 88] width 44 height 13
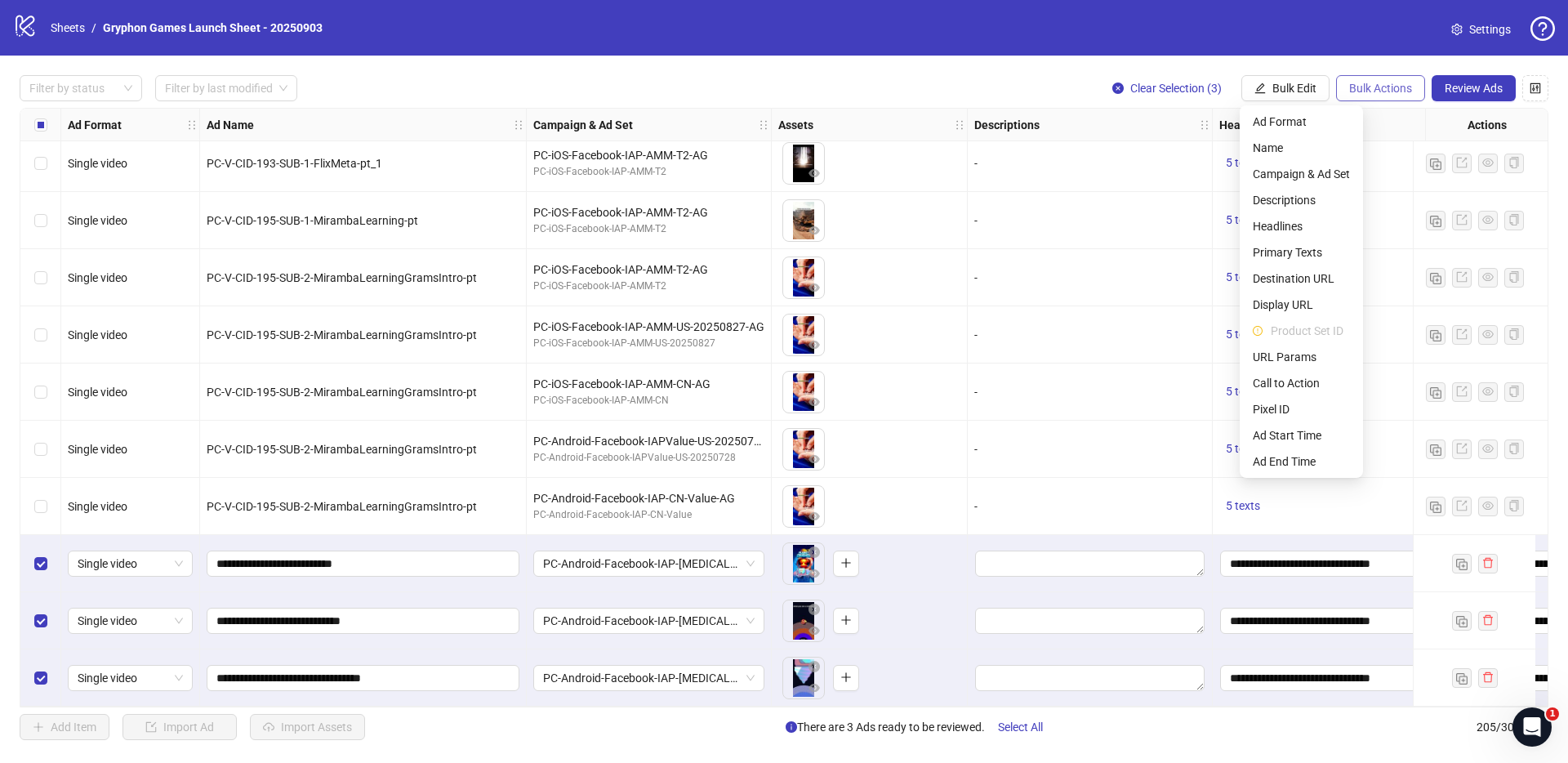
click at [1372, 96] on button "Bulk Actions" at bounding box center [1380, 88] width 89 height 26
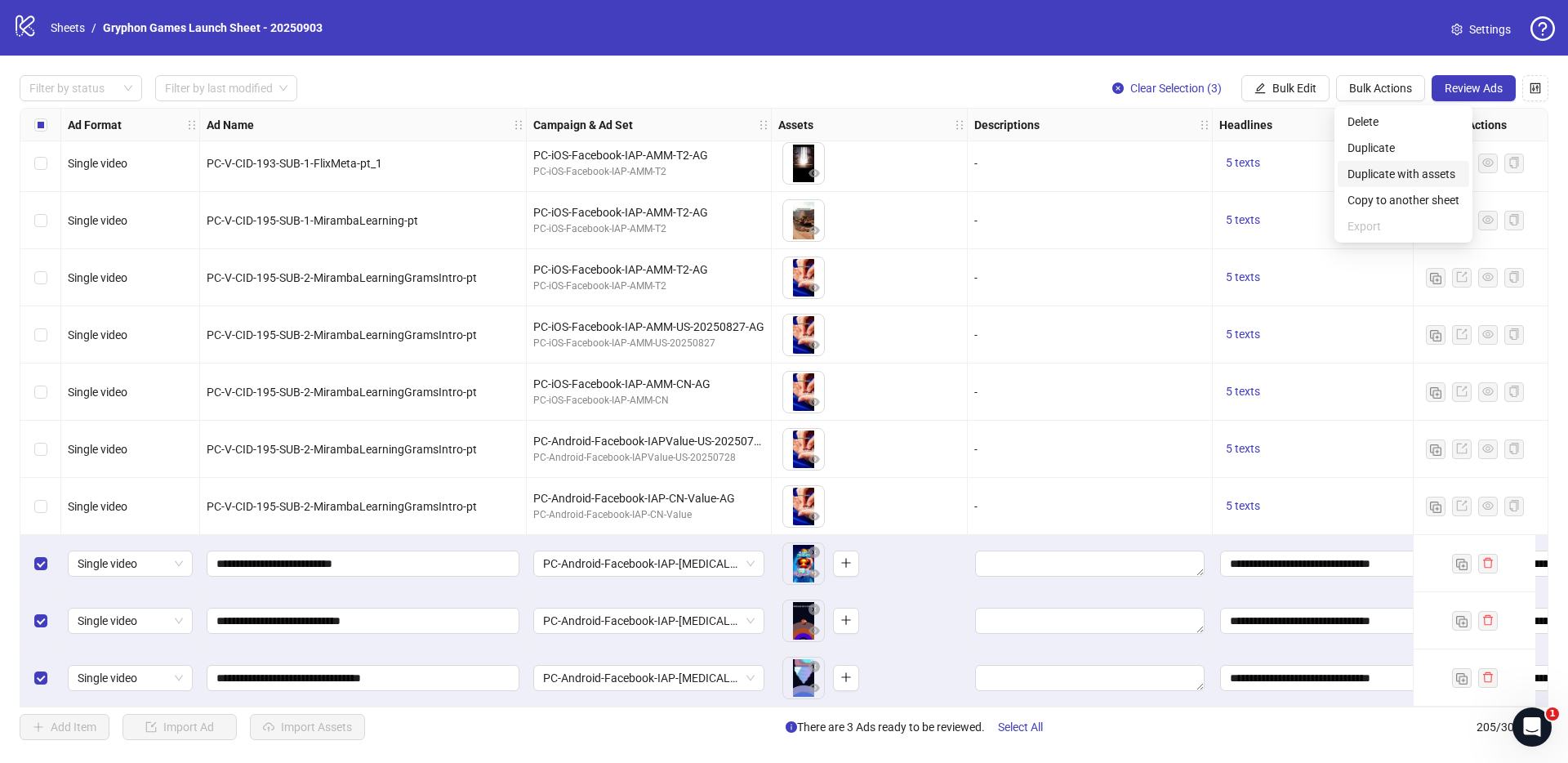
click at [1383, 178] on span "Duplicate with assets" at bounding box center [1403, 174] width 112 height 18
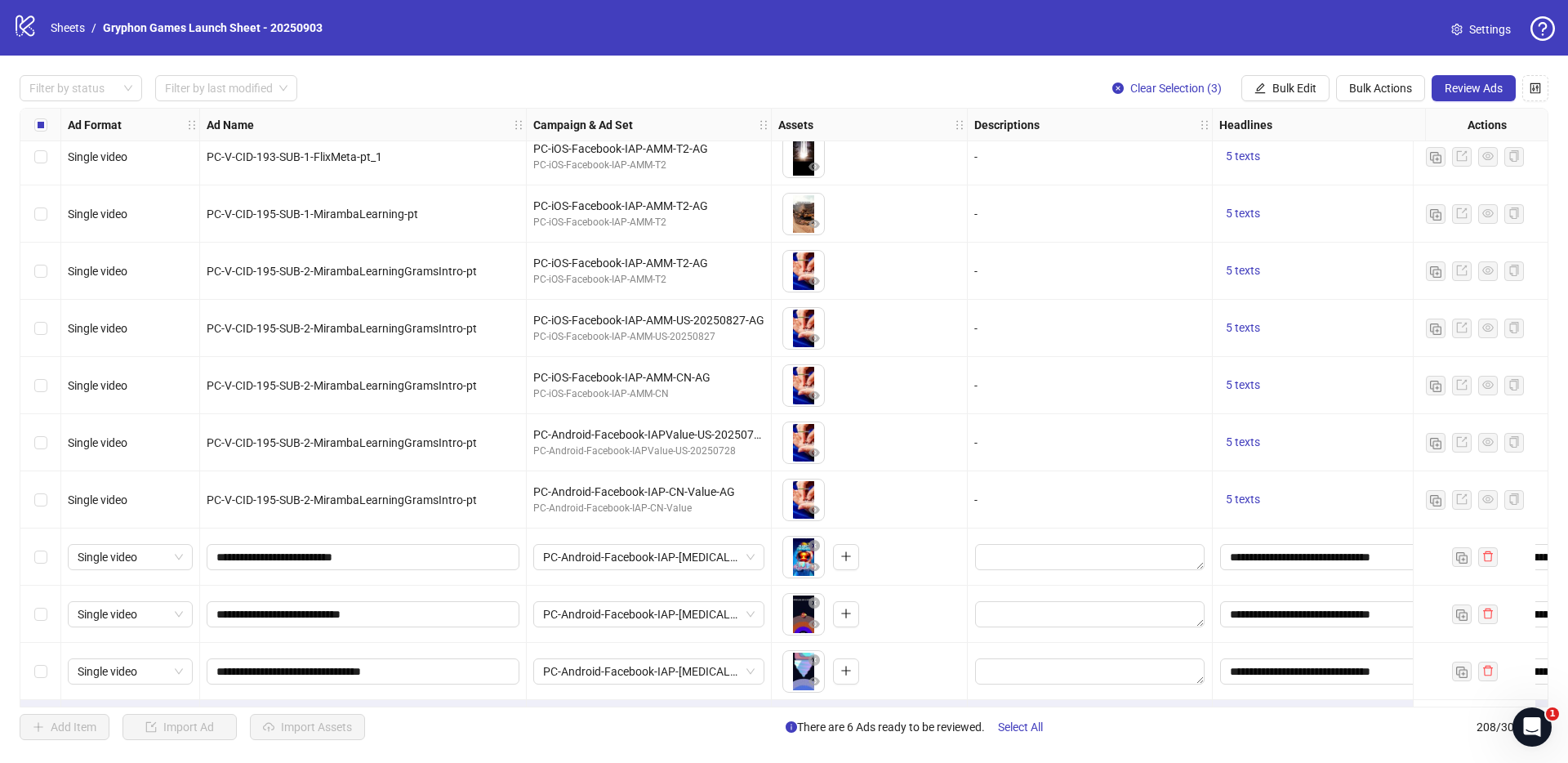
scroll to position [11332, 0]
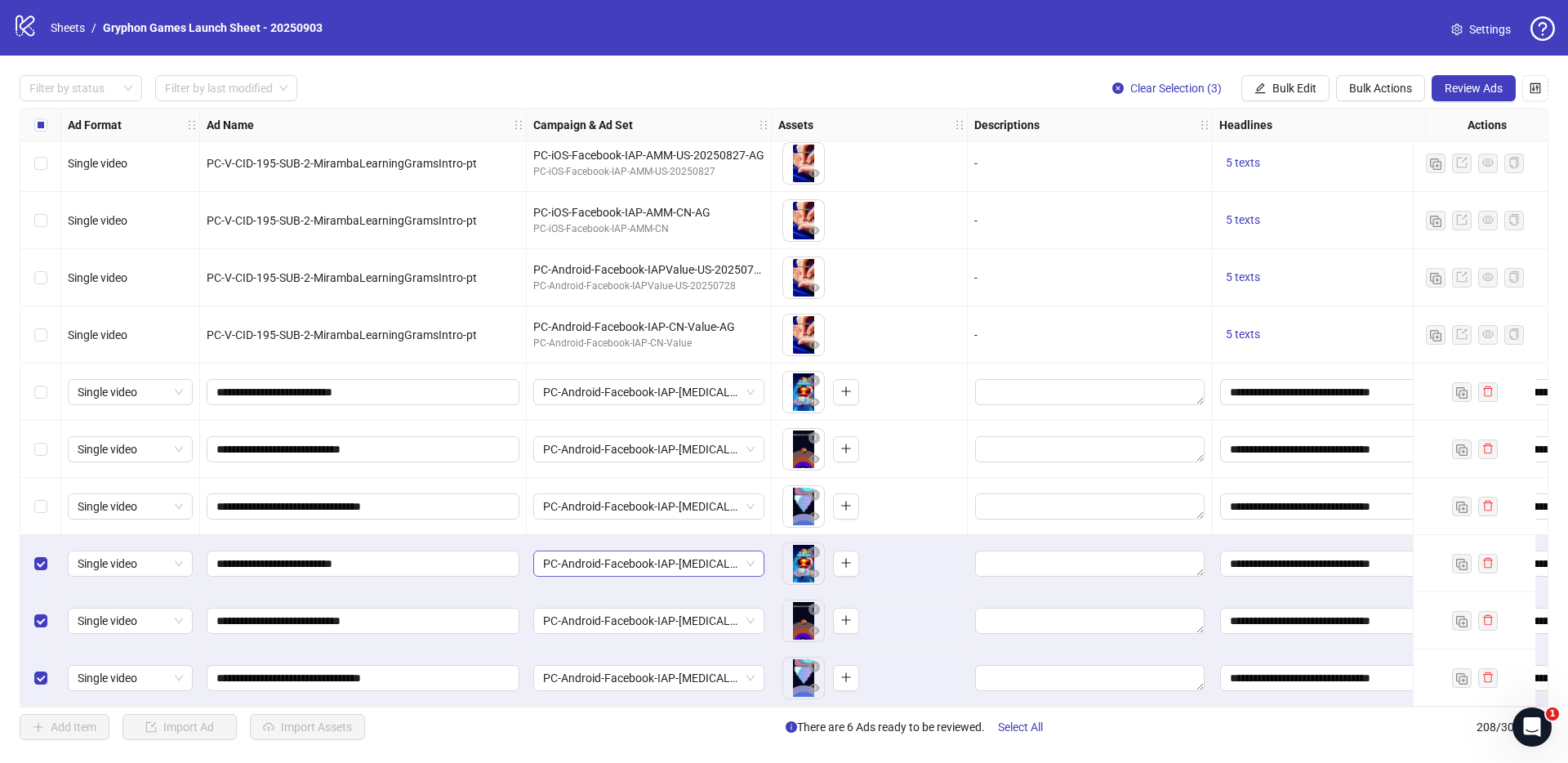
click at [710, 555] on span "PC-Android-Facebook-IAP-[MEDICAL_DATA]-AG" at bounding box center [649, 564] width 211 height 25
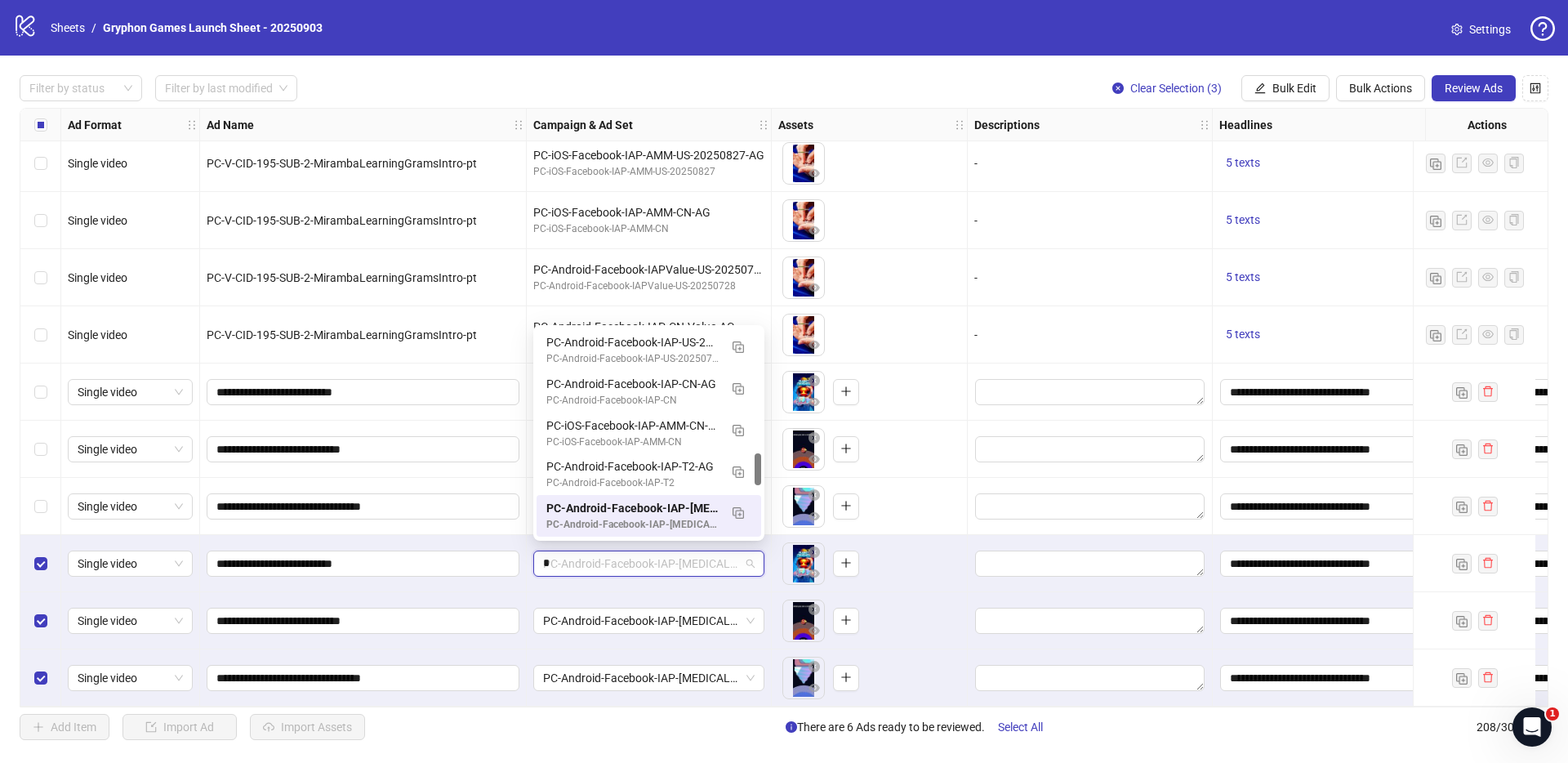
scroll to position [130, 0]
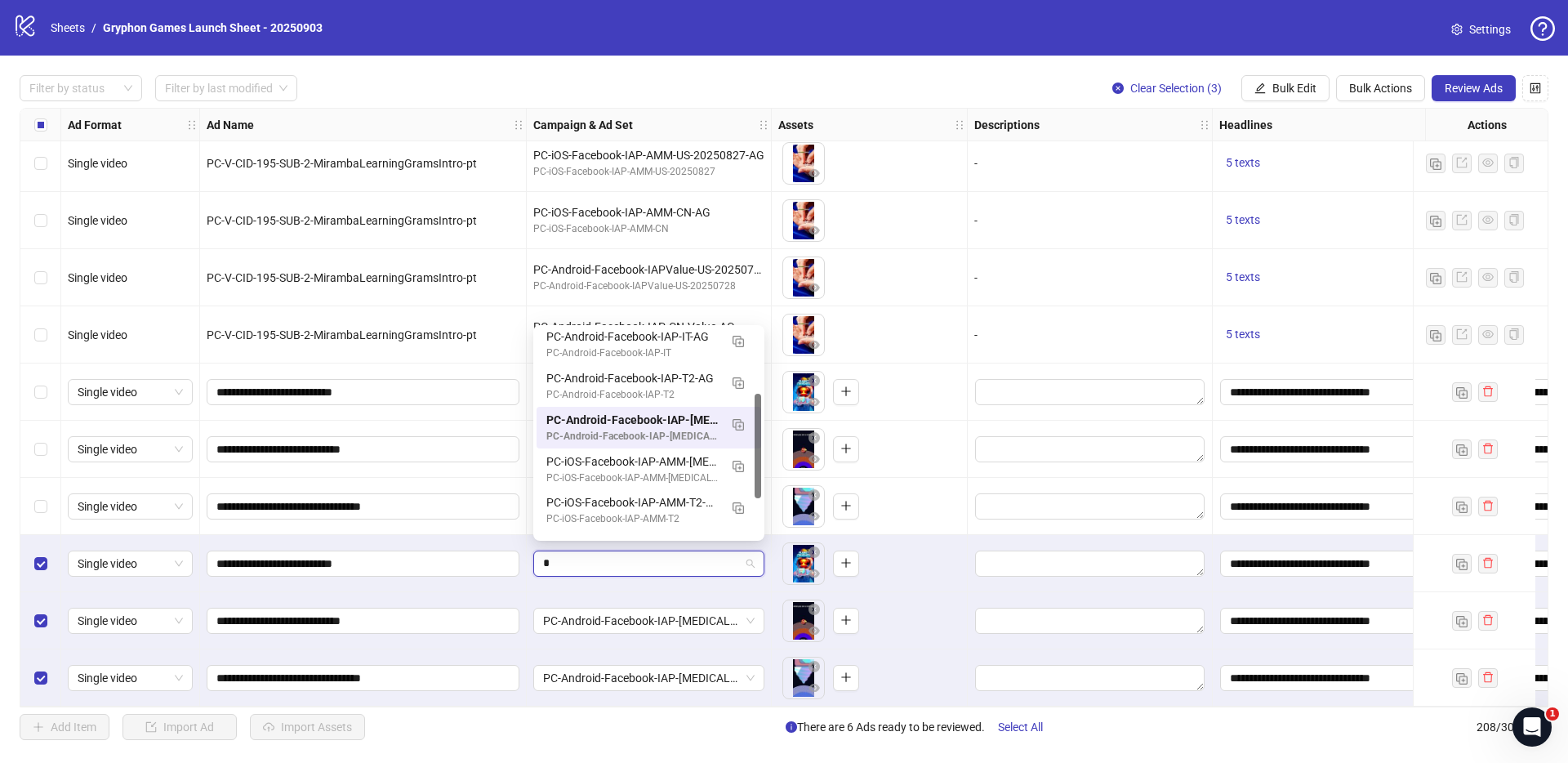
type input "**"
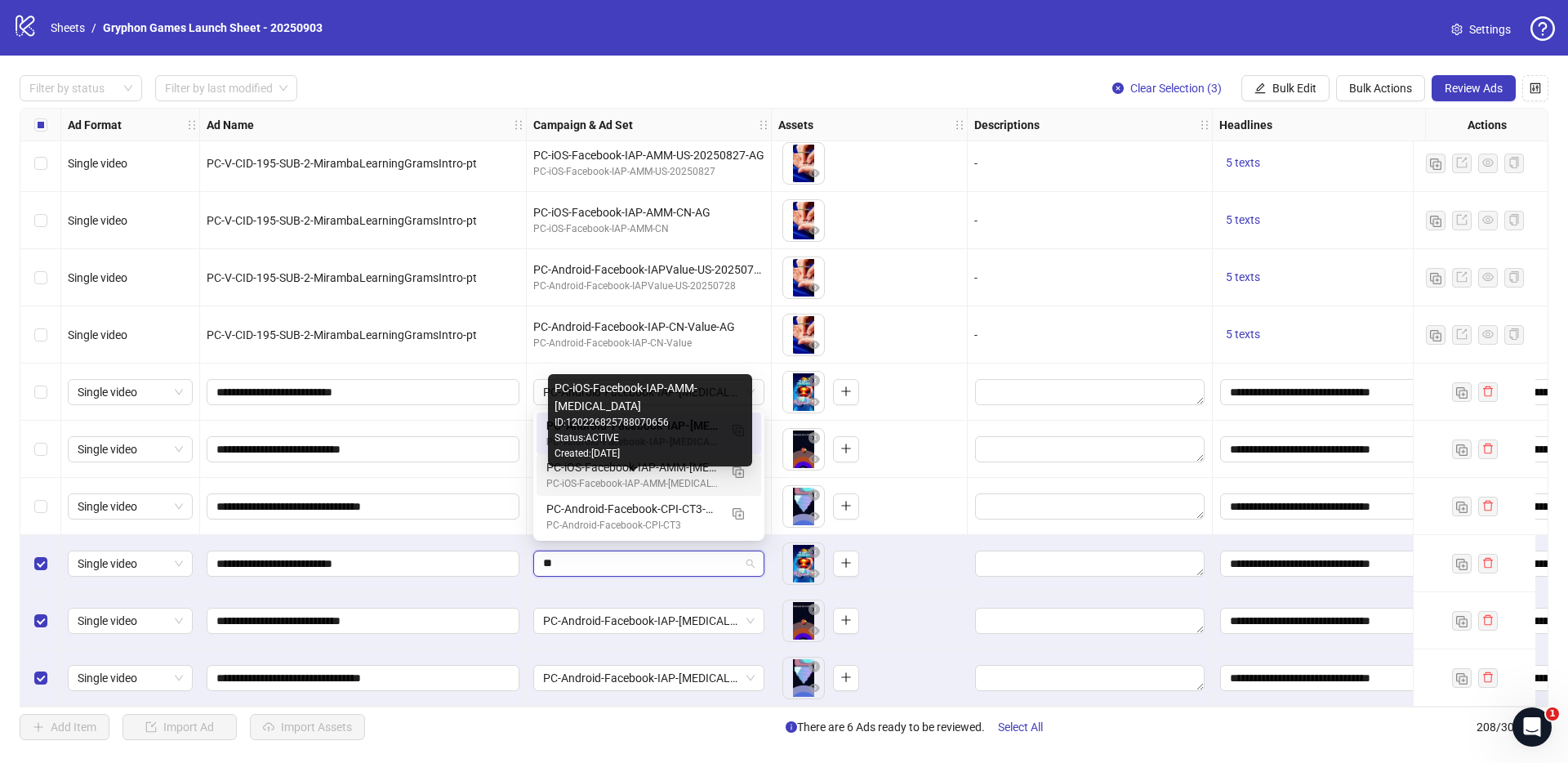
click at [677, 477] on div "PC-iOS-Facebook-IAP-AMM-[MEDICAL_DATA]" at bounding box center [632, 484] width 173 height 16
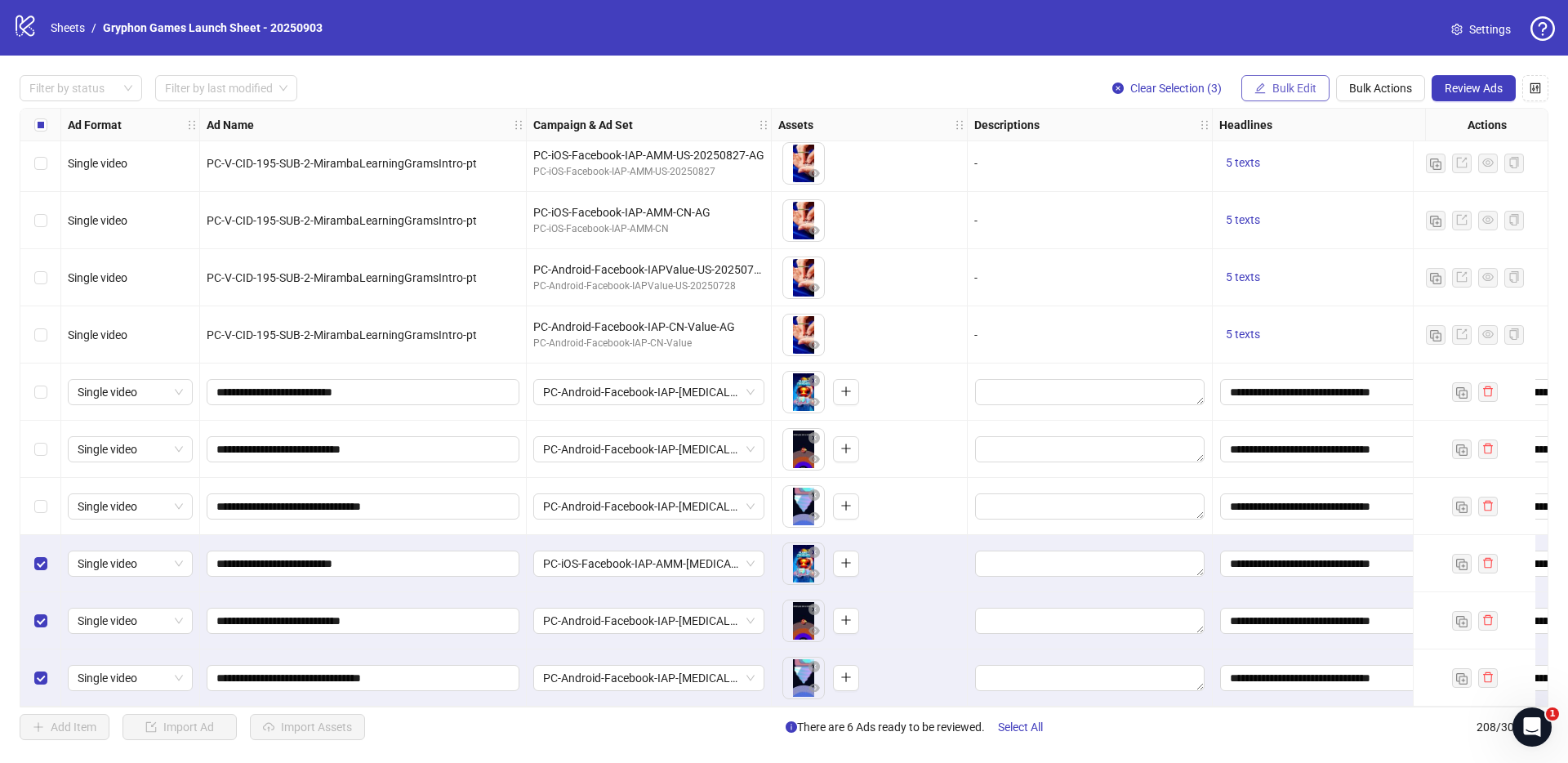
click at [1300, 81] on button "Bulk Edit" at bounding box center [1286, 88] width 88 height 26
click at [1381, 85] on span "Bulk Actions" at bounding box center [1380, 88] width 63 height 13
click at [1402, 173] on span "Duplicate with assets" at bounding box center [1403, 174] width 112 height 18
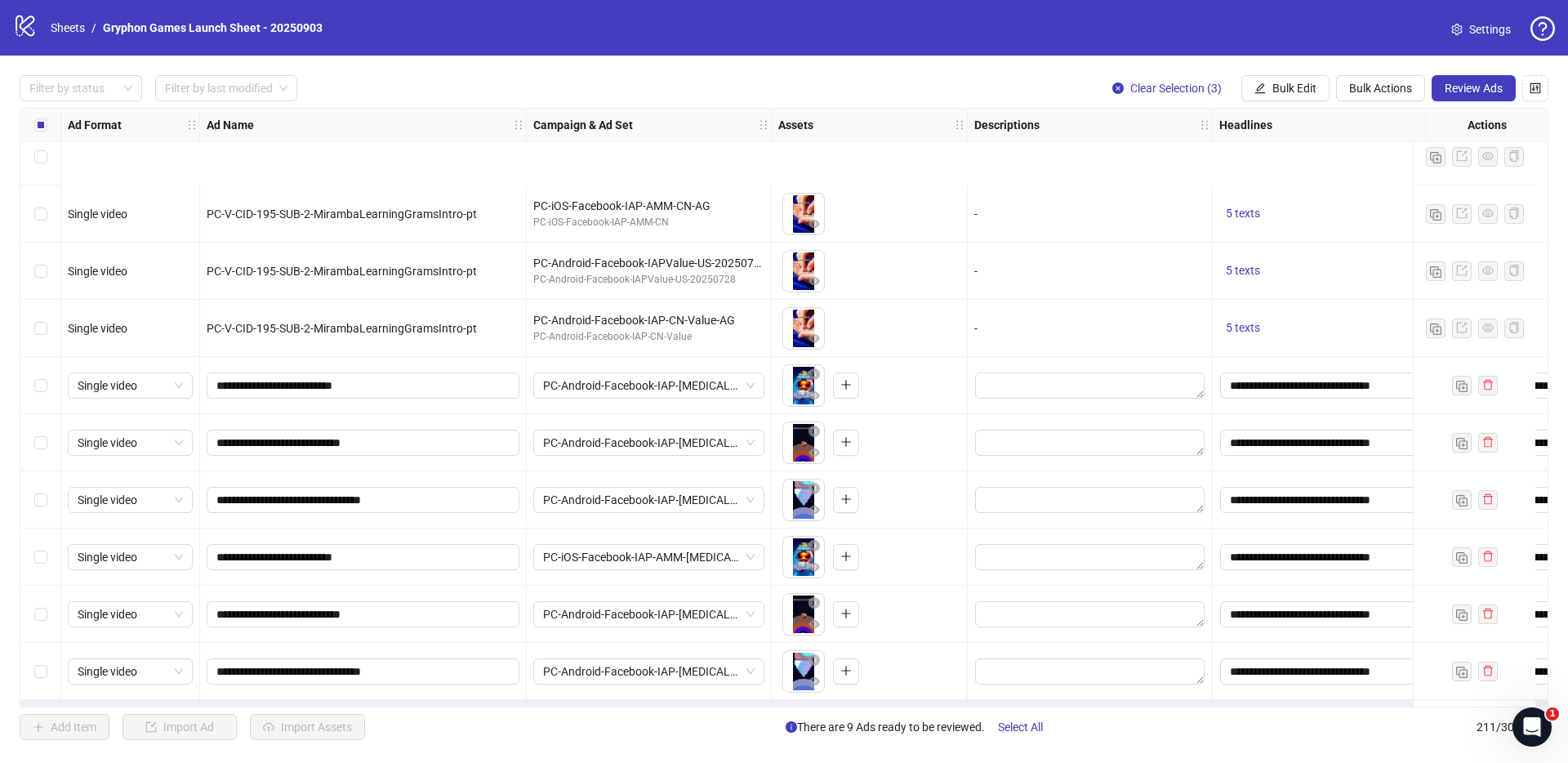
scroll to position [11504, 0]
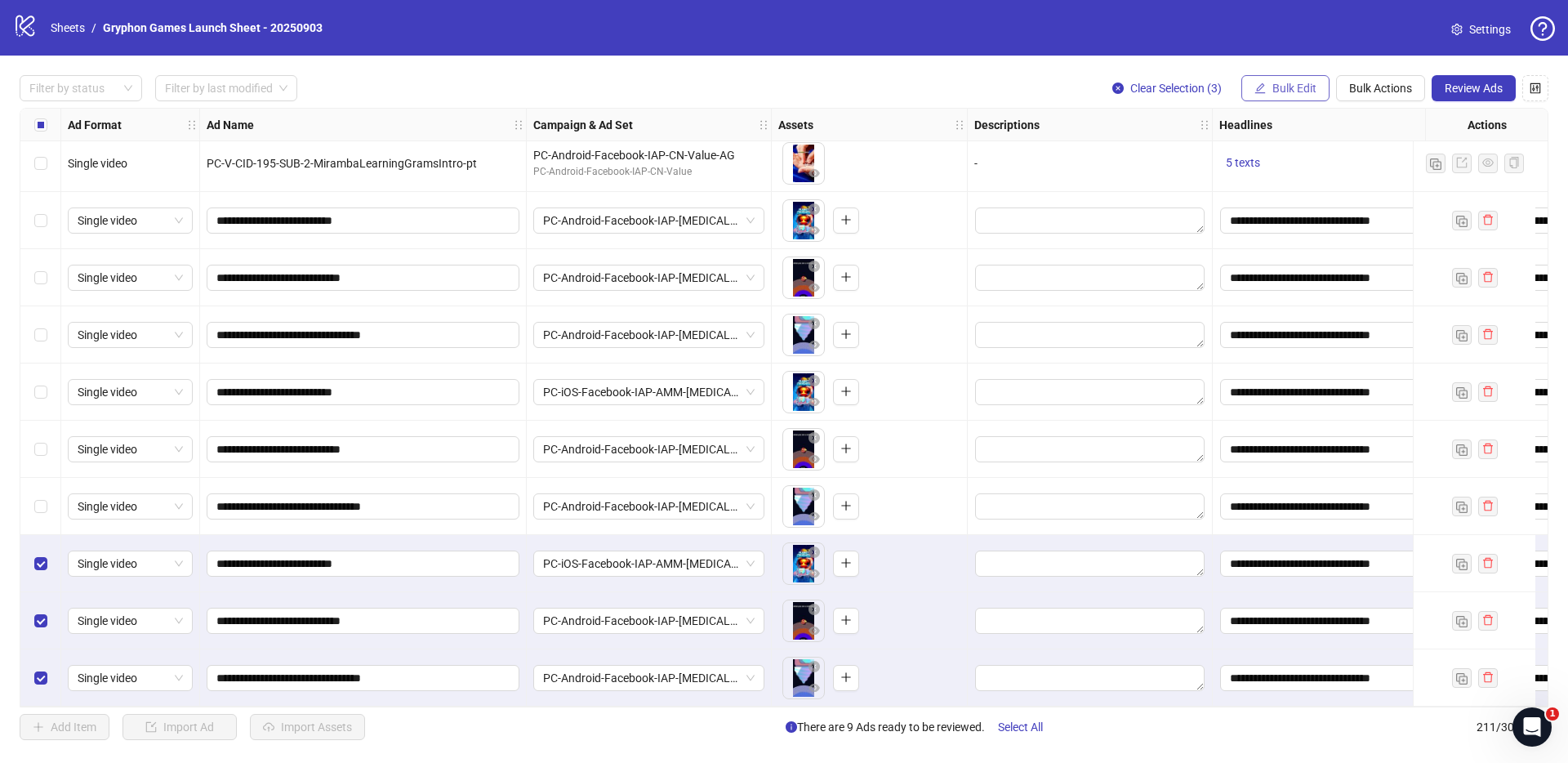
click at [1287, 97] on button "Bulk Edit" at bounding box center [1286, 88] width 88 height 26
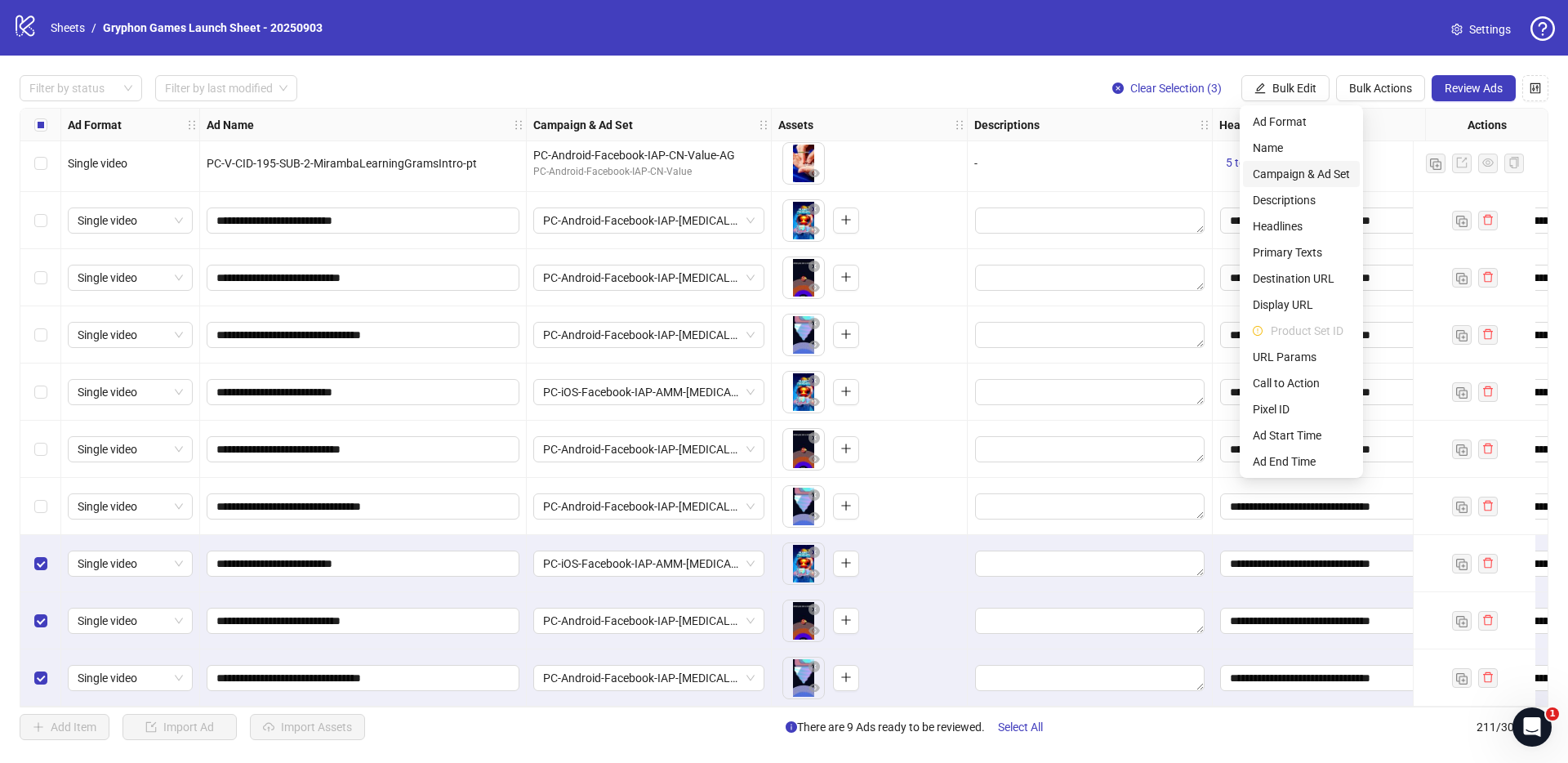
click at [1308, 176] on span "Campaign & Ad Set" at bounding box center [1301, 174] width 97 height 18
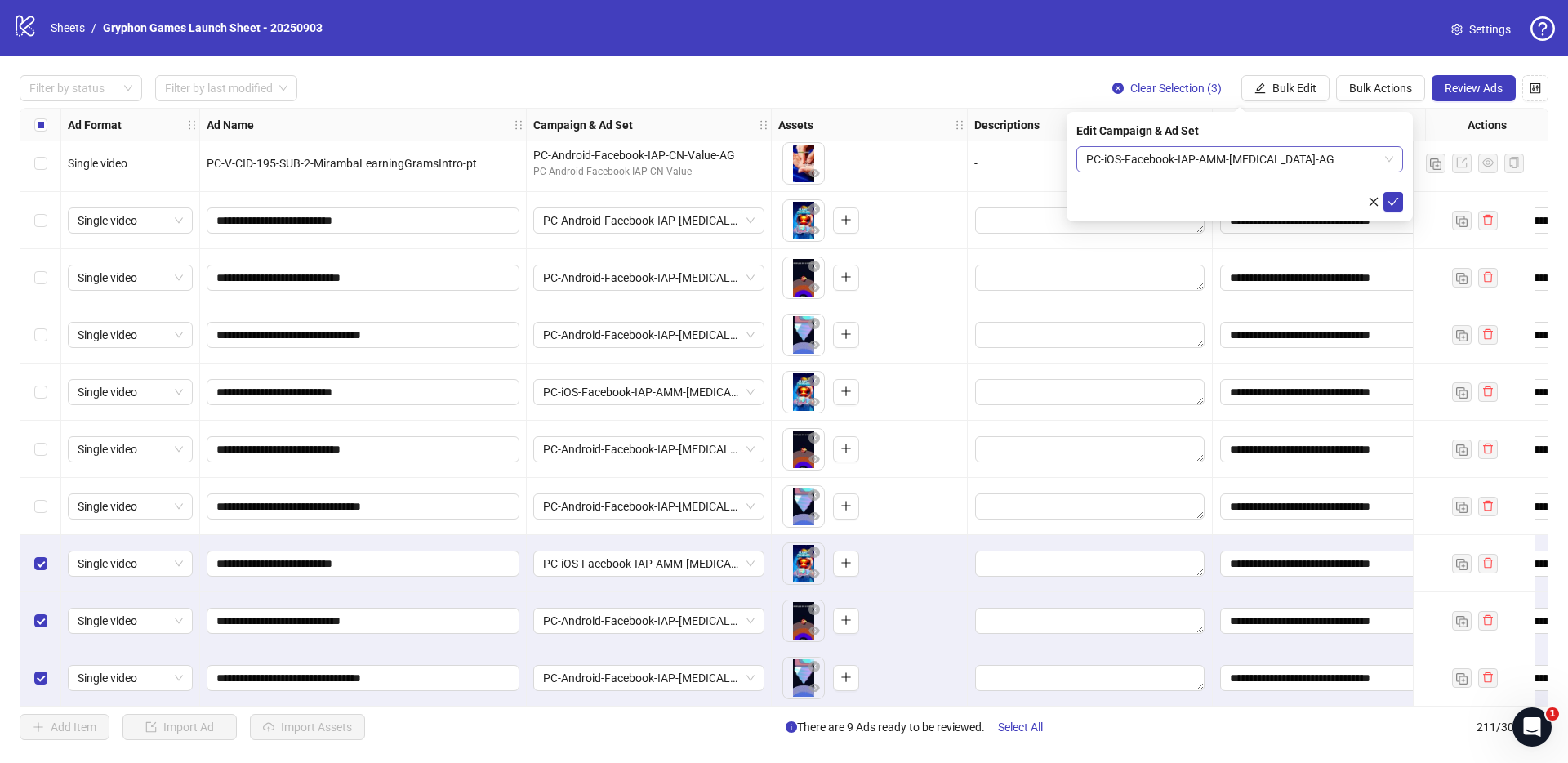
click at [1206, 158] on span "PC-iOS-Facebook-IAP-AMM-[MEDICAL_DATA]-AG" at bounding box center [1240, 159] width 307 height 25
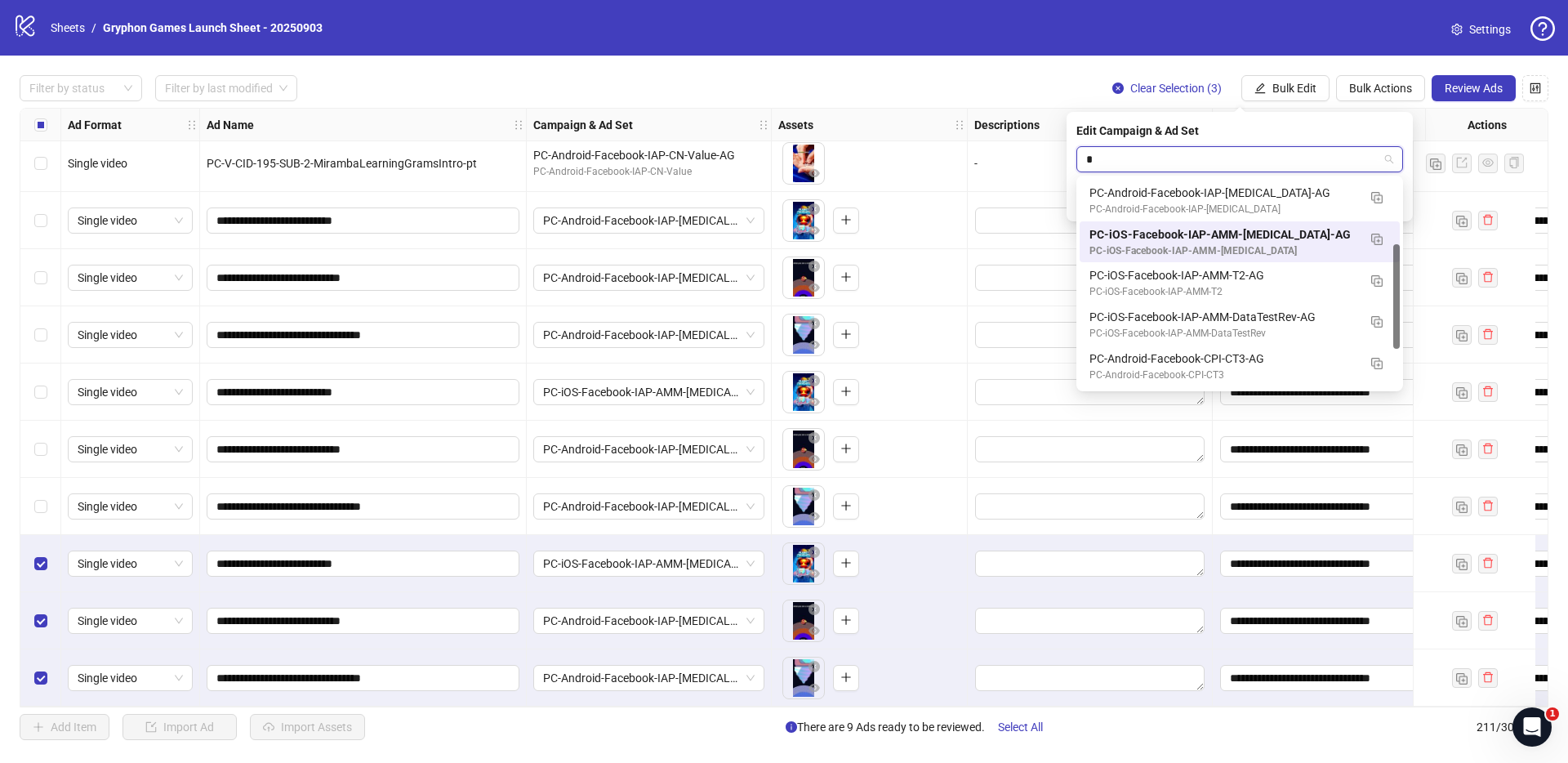
scroll to position [130, 0]
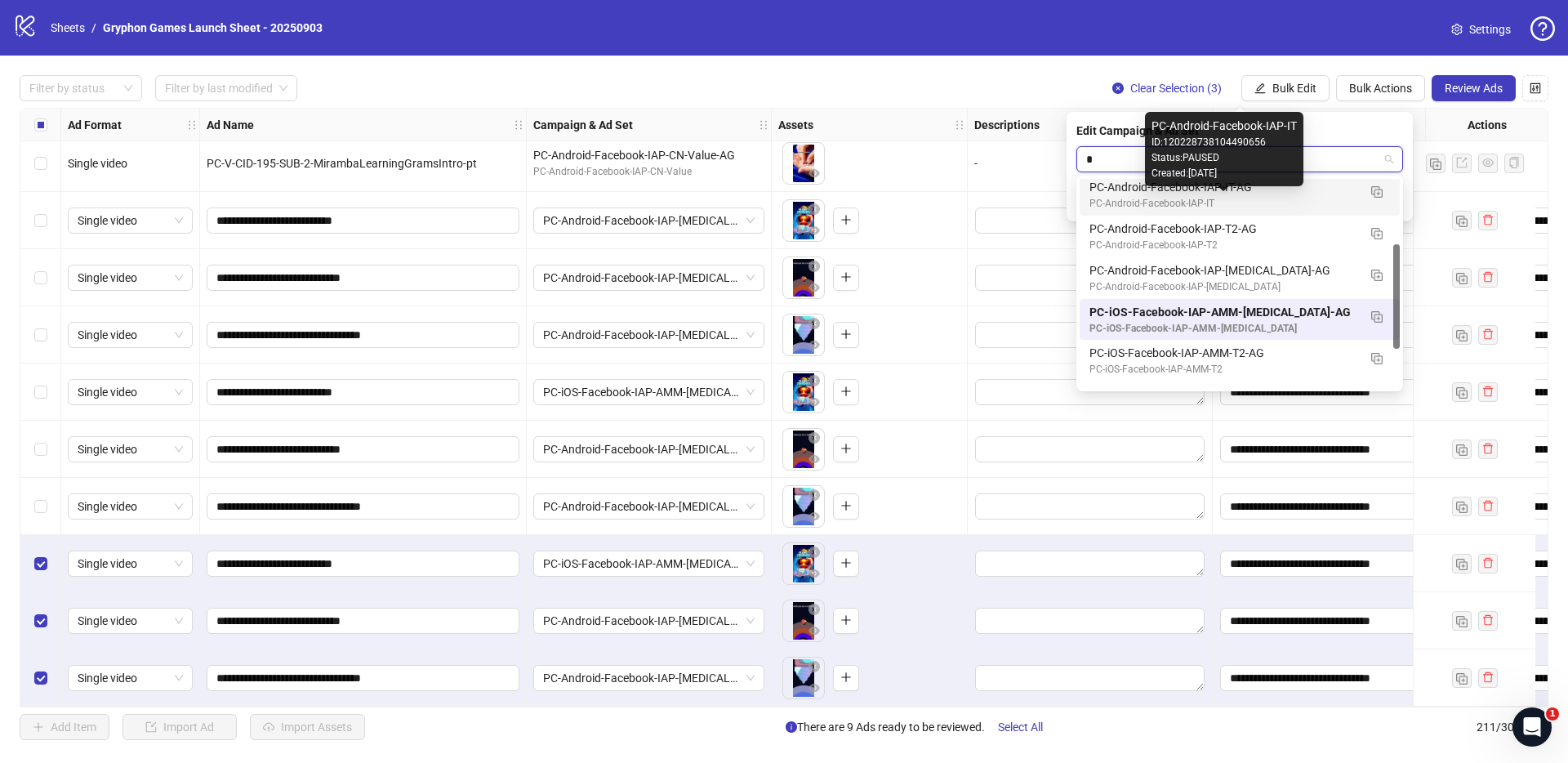
type input "**"
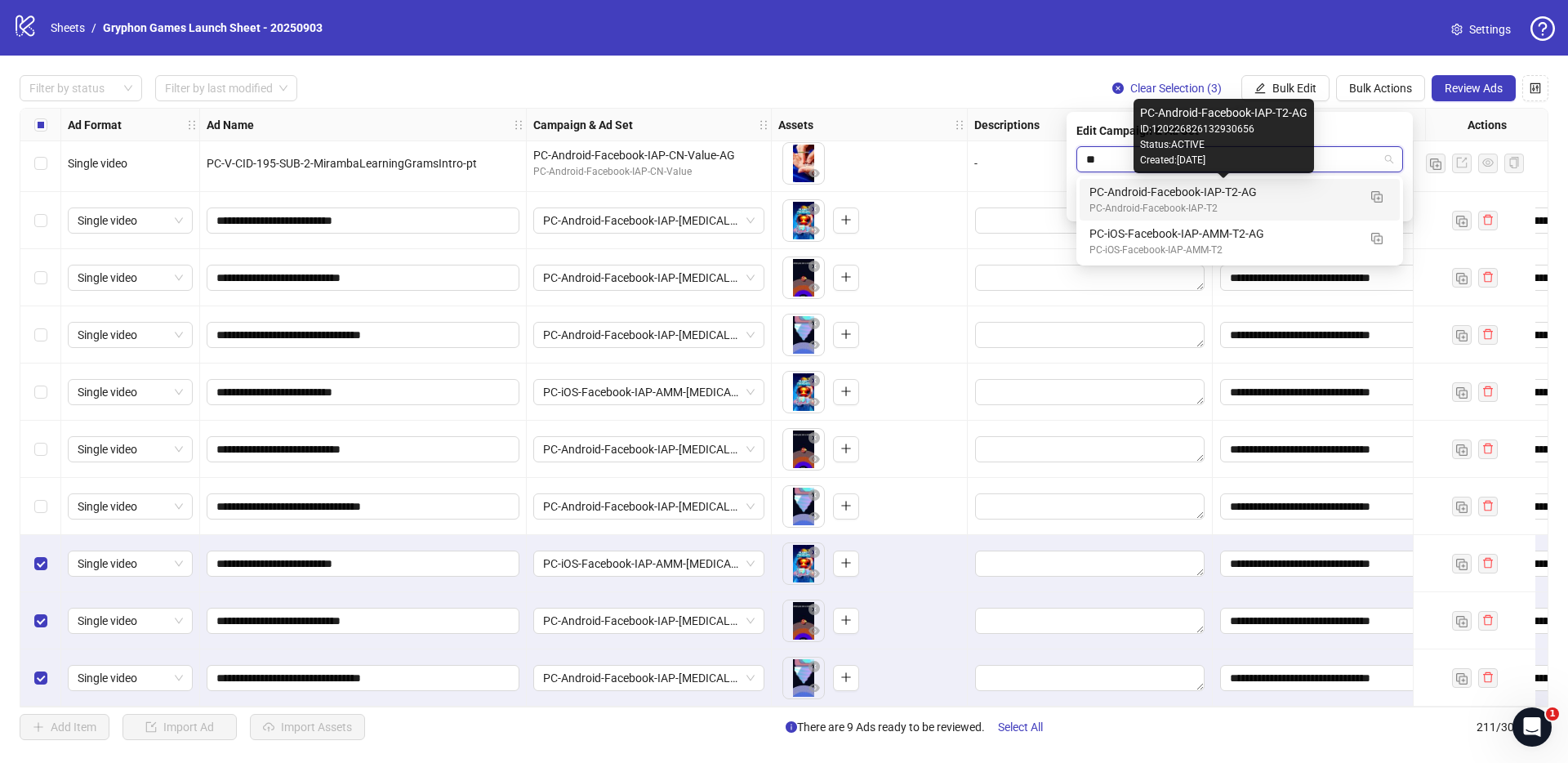
click at [1194, 198] on div "PC-Android-Facebook-IAP-T2-AG" at bounding box center [1223, 191] width 268 height 18
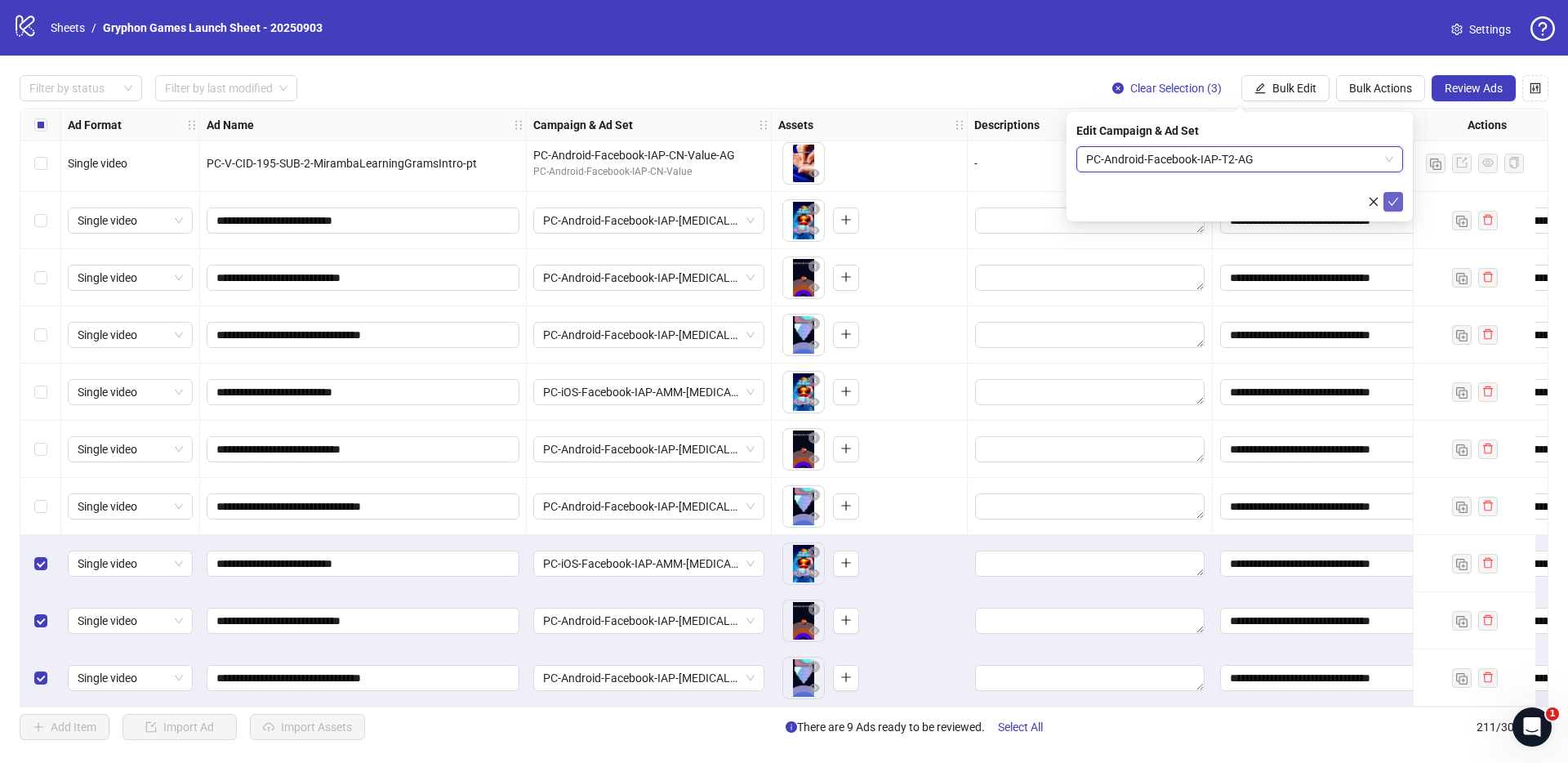
click at [1397, 197] on icon "check" at bounding box center [1393, 201] width 11 height 8
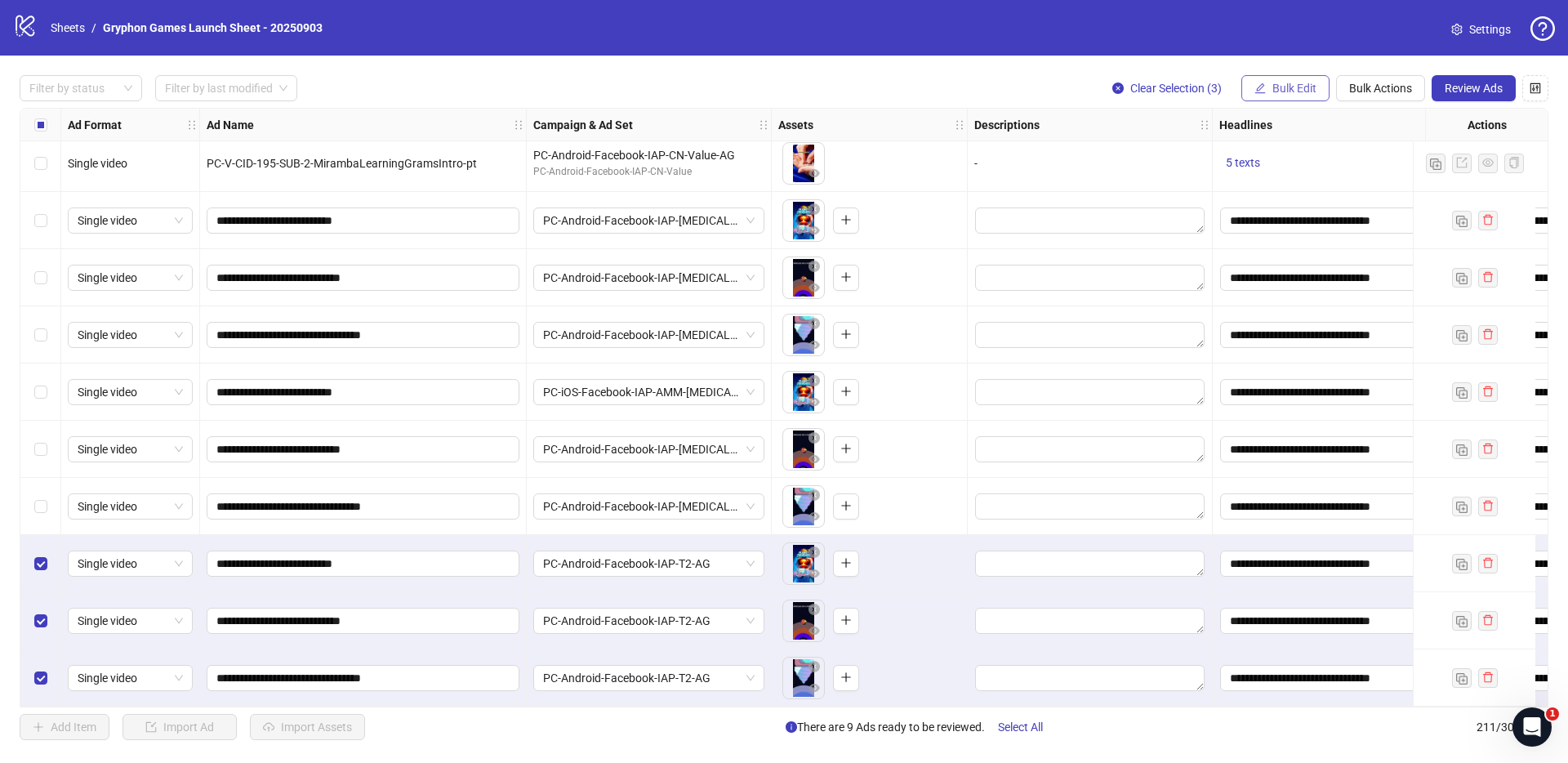
click at [1293, 87] on span "Bulk Edit" at bounding box center [1295, 88] width 44 height 13
click at [1394, 92] on span "Bulk Actions" at bounding box center [1380, 88] width 63 height 13
click at [1399, 172] on span "Duplicate with assets" at bounding box center [1403, 174] width 112 height 18
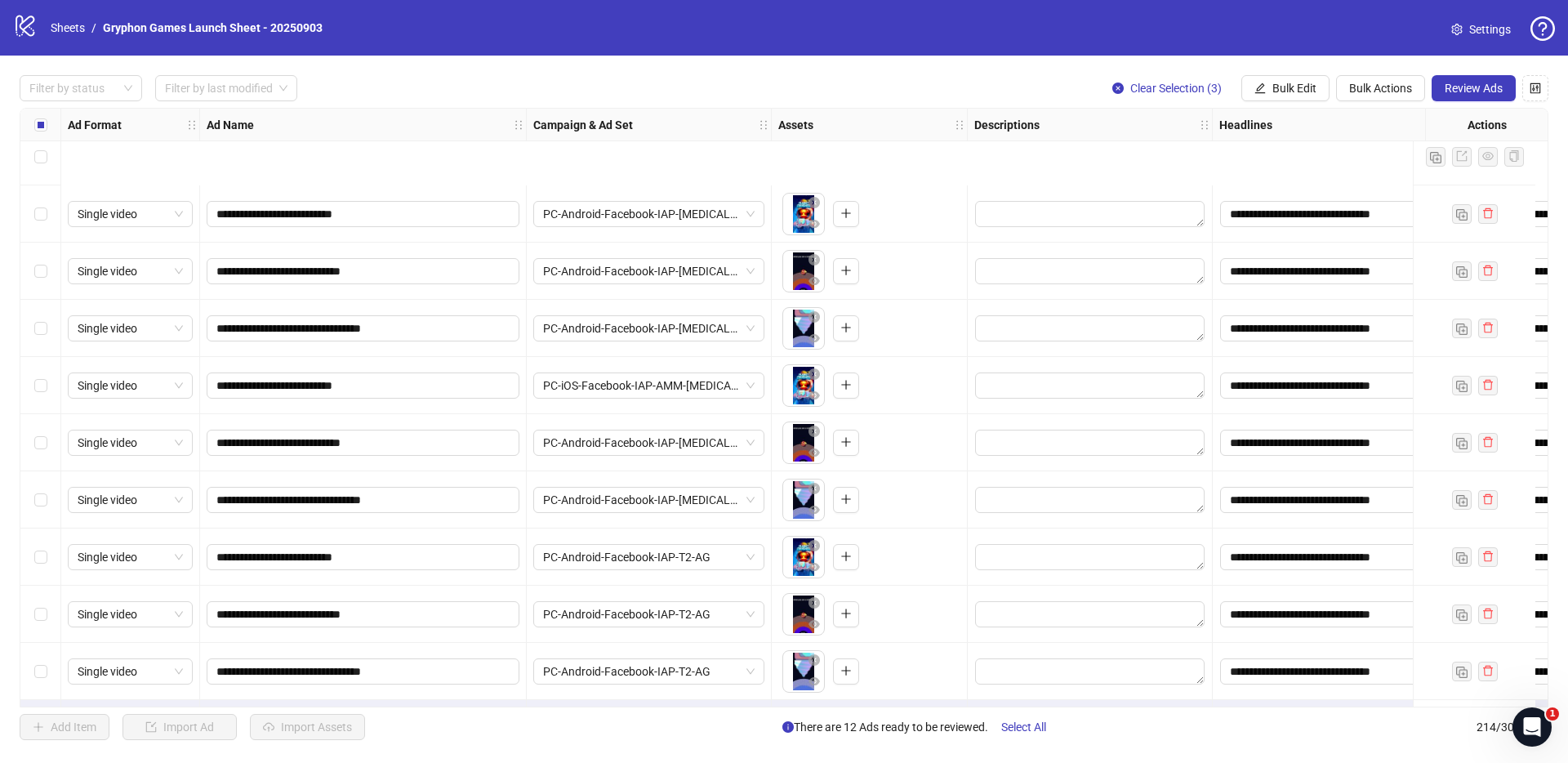
scroll to position [11675, 0]
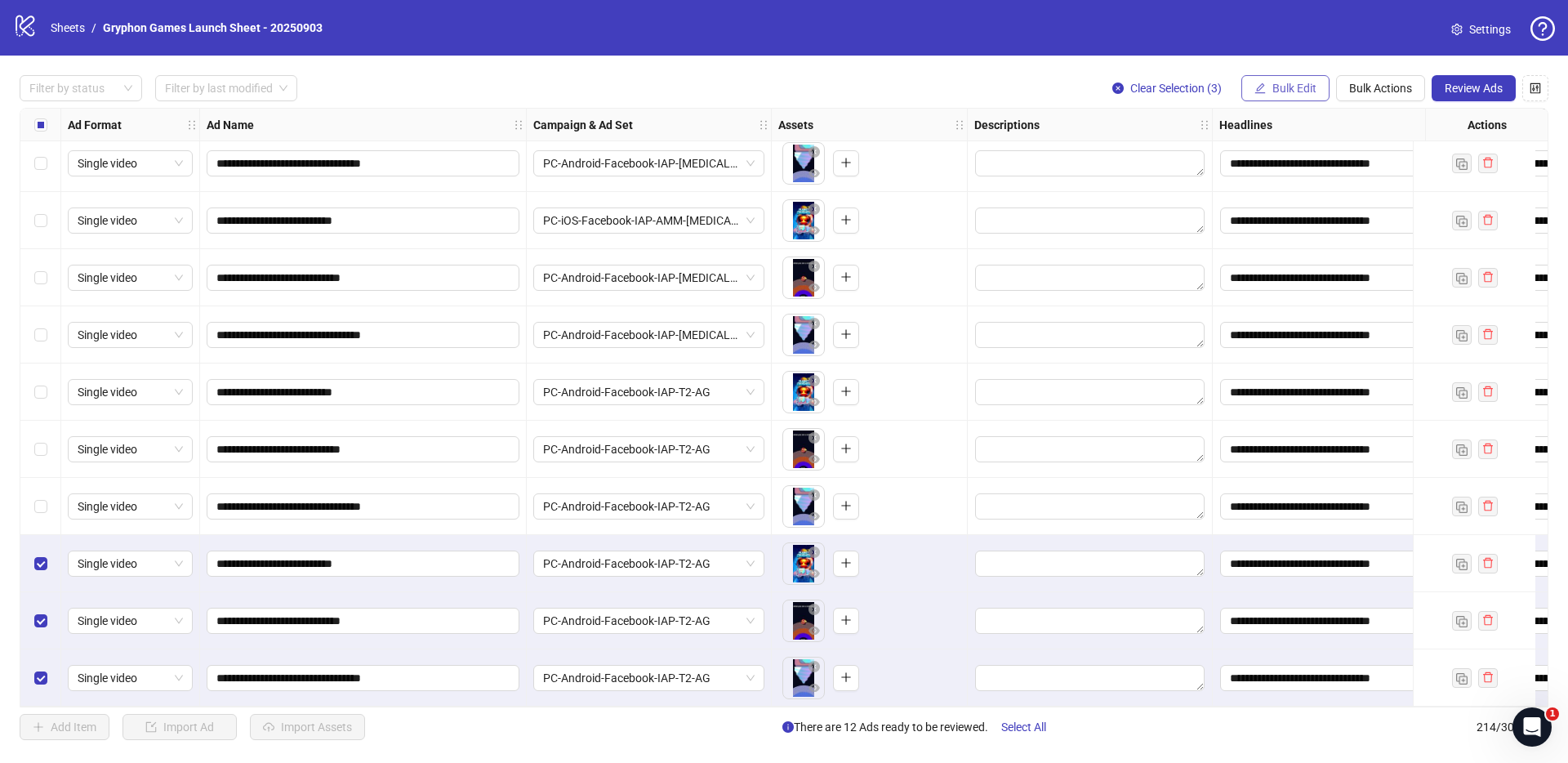
click at [1288, 96] on button "Bulk Edit" at bounding box center [1286, 88] width 88 height 26
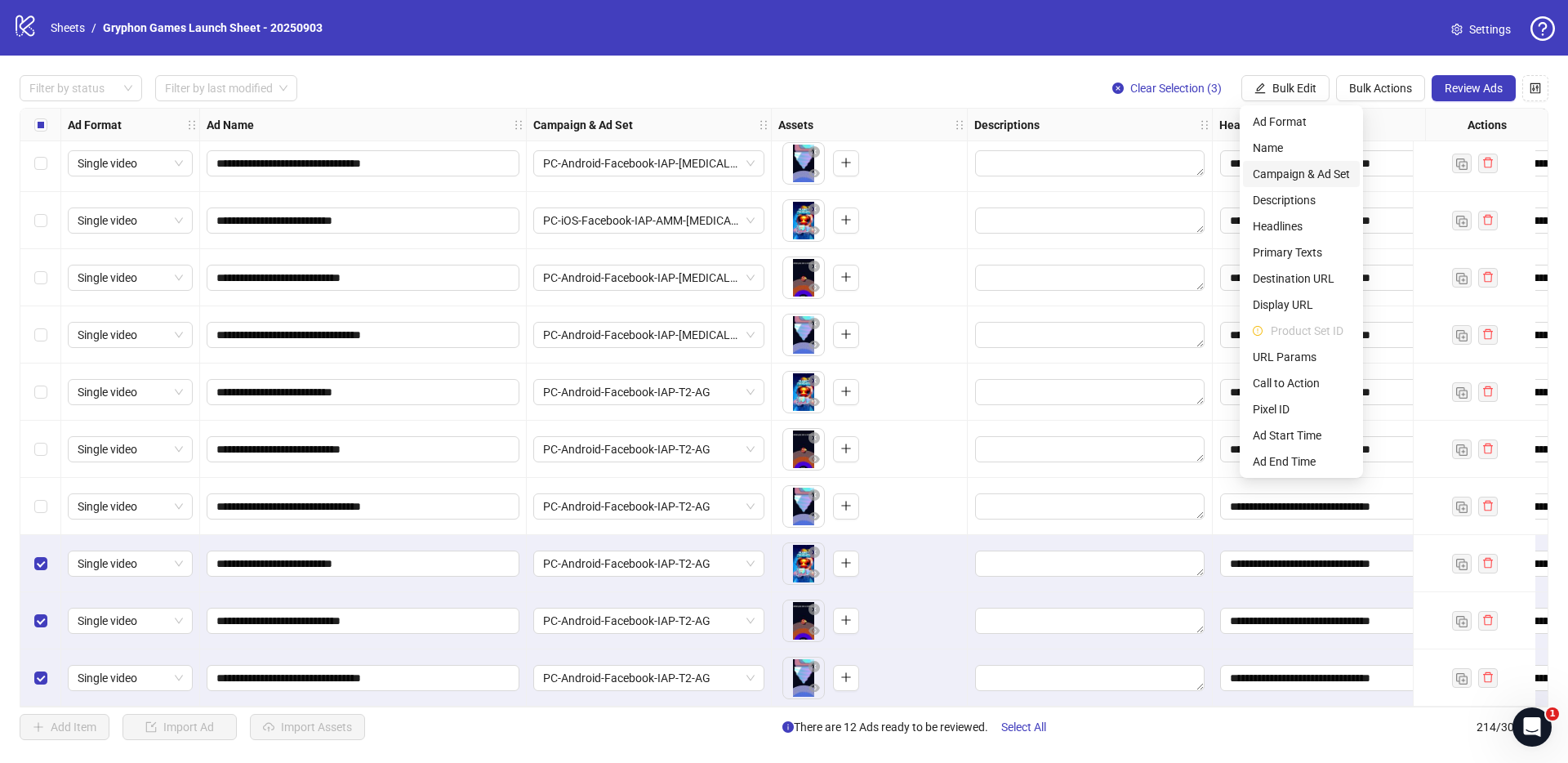
click at [1312, 170] on span "Campaign & Ad Set" at bounding box center [1301, 174] width 97 height 18
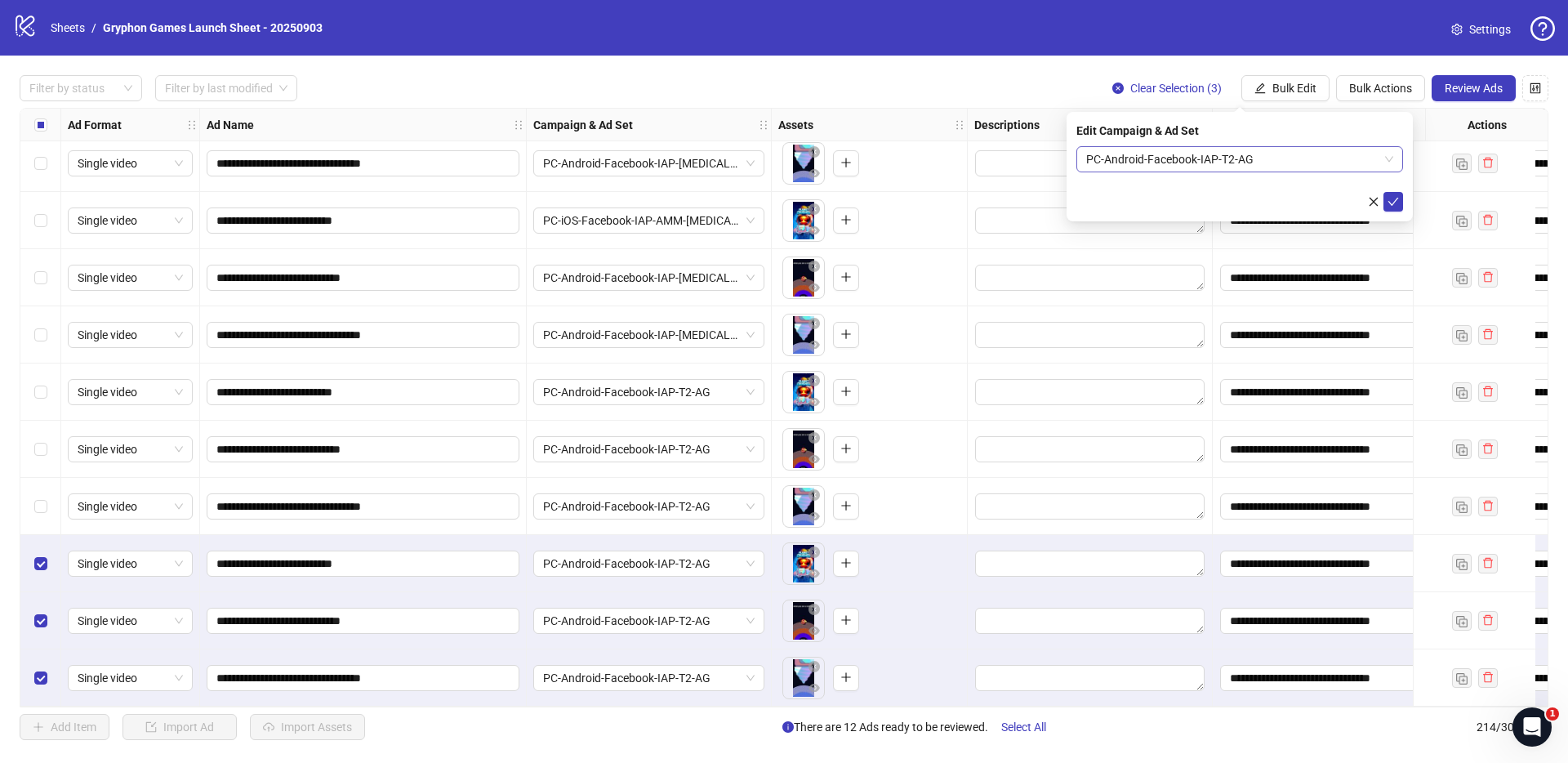
click at [1206, 160] on span "PC-Android-Facebook-IAP-T2-AG" at bounding box center [1240, 159] width 307 height 25
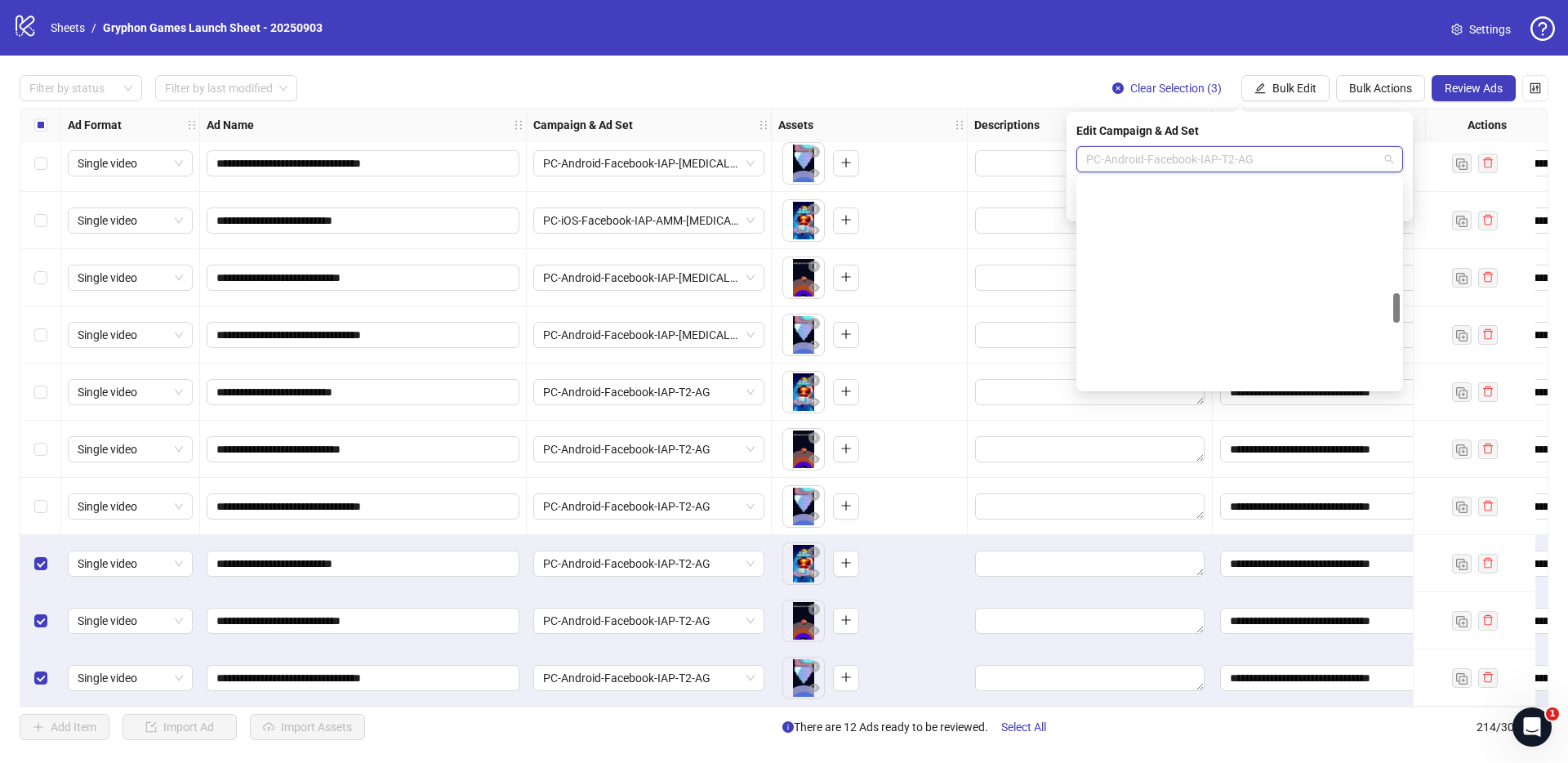
scroll to position [791, 0]
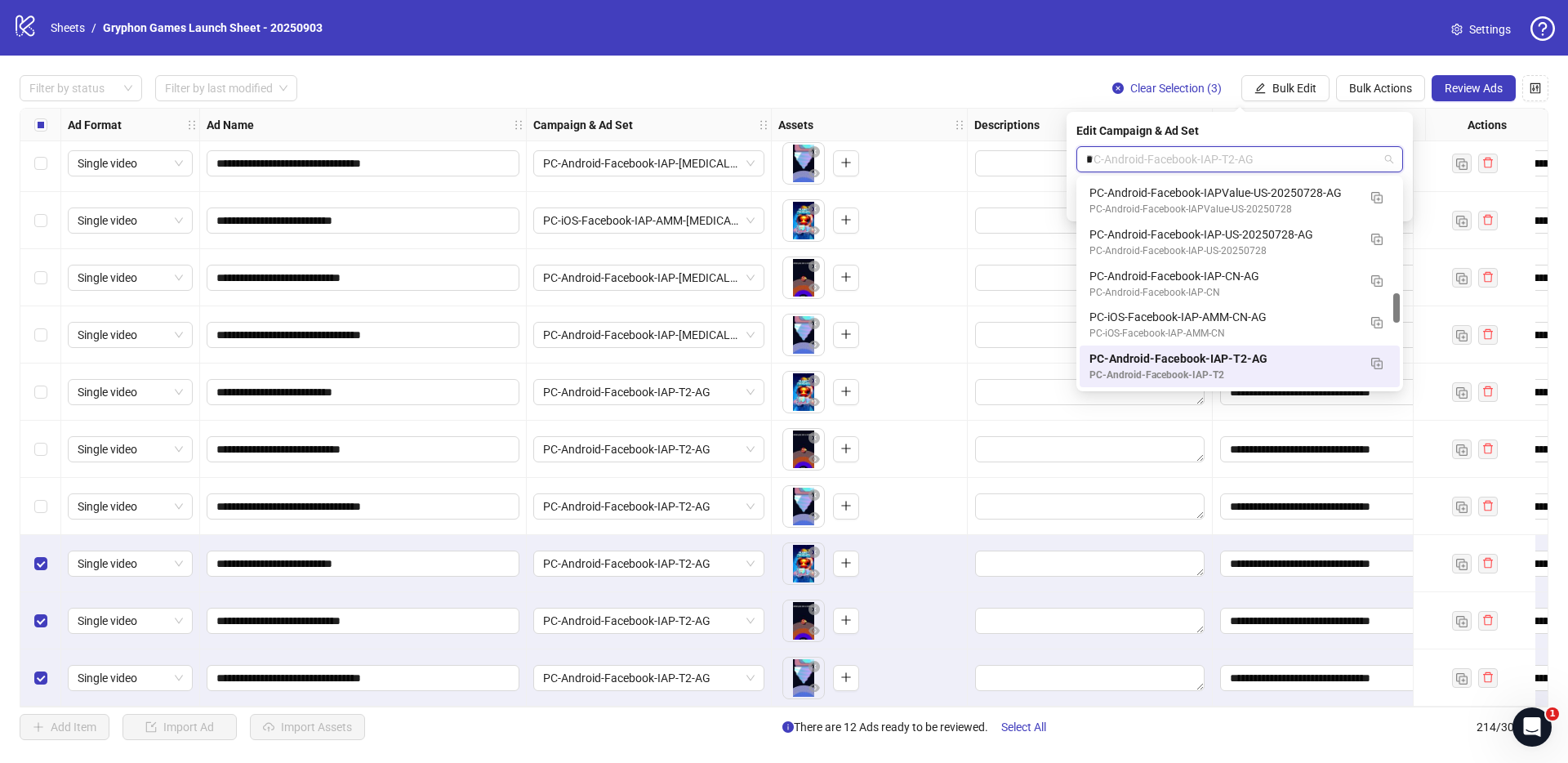
type input "**"
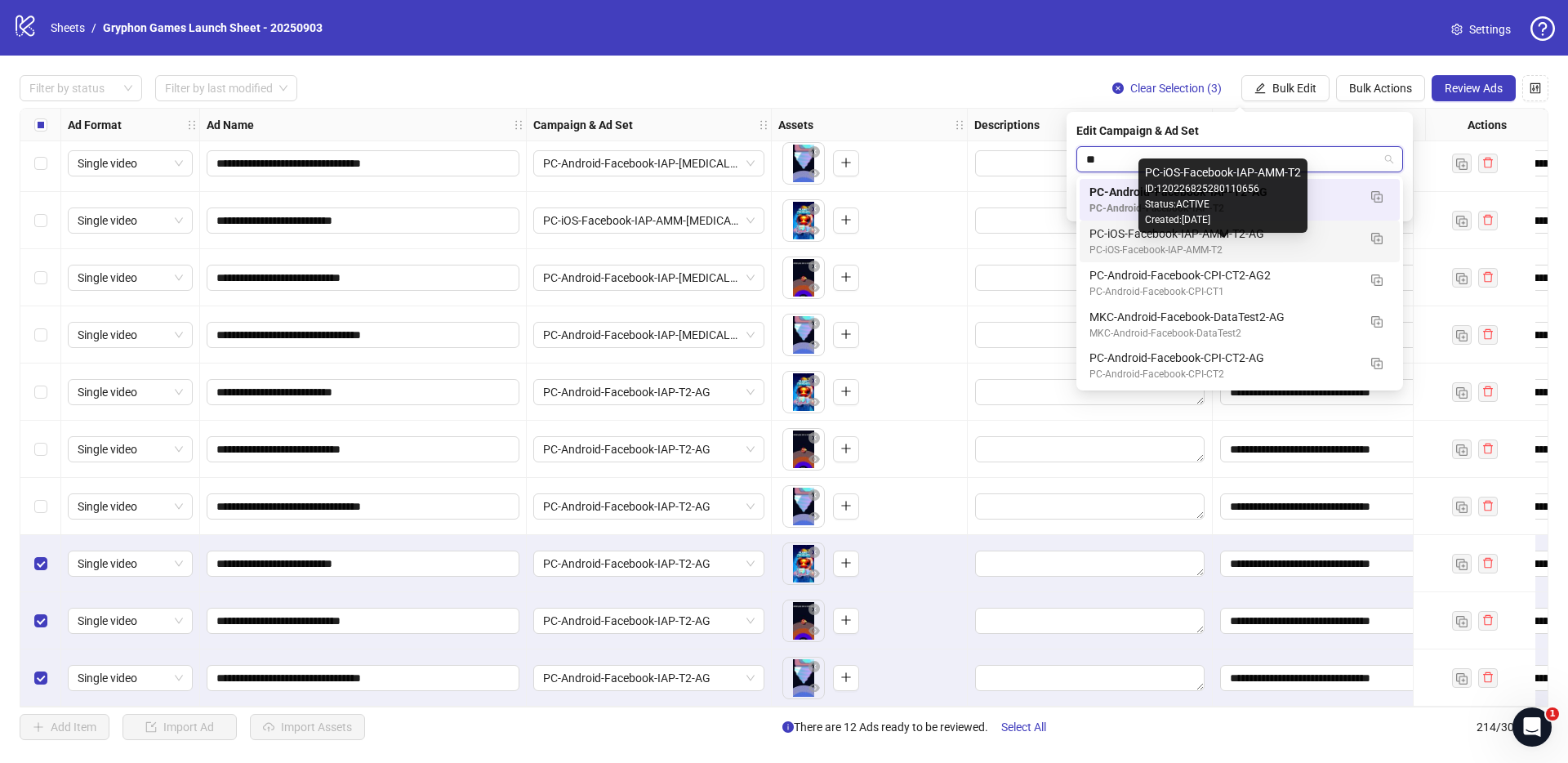
click at [1166, 247] on div "PC-iOS-Facebook-IAP-AMM-T2" at bounding box center [1223, 250] width 268 height 16
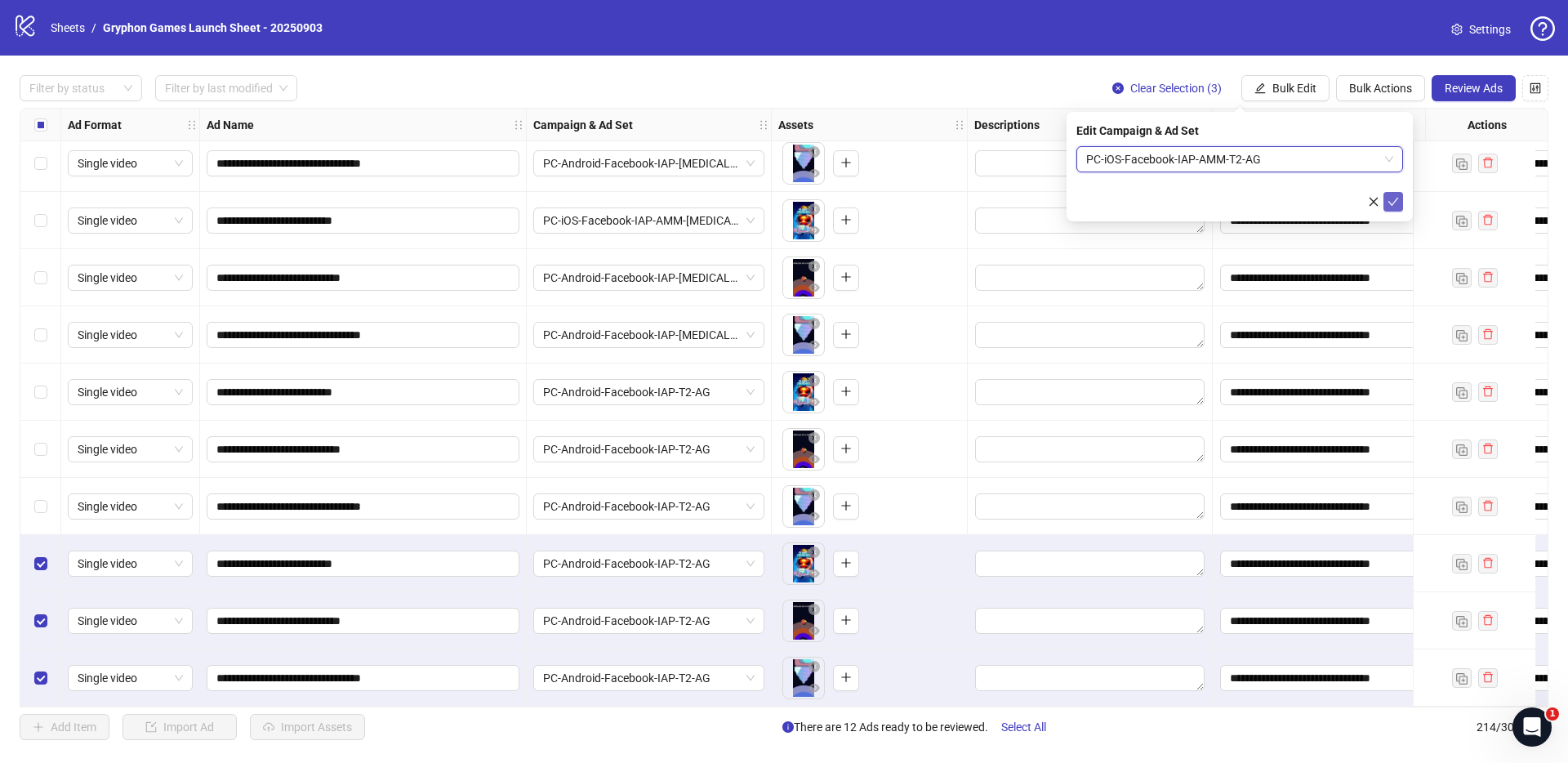
click at [1401, 198] on button "submit" at bounding box center [1393, 201] width 20 height 20
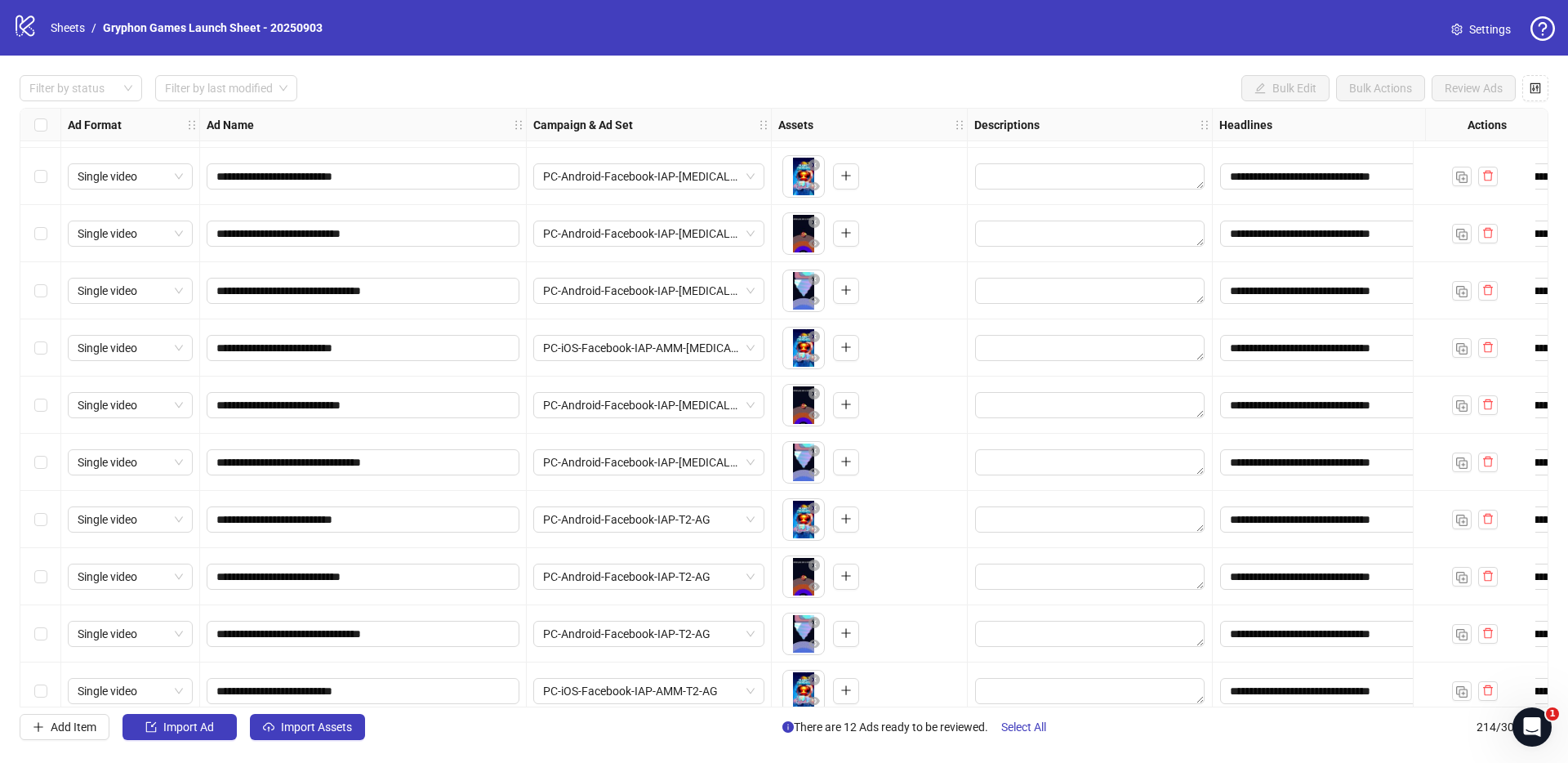
scroll to position [11513, 0]
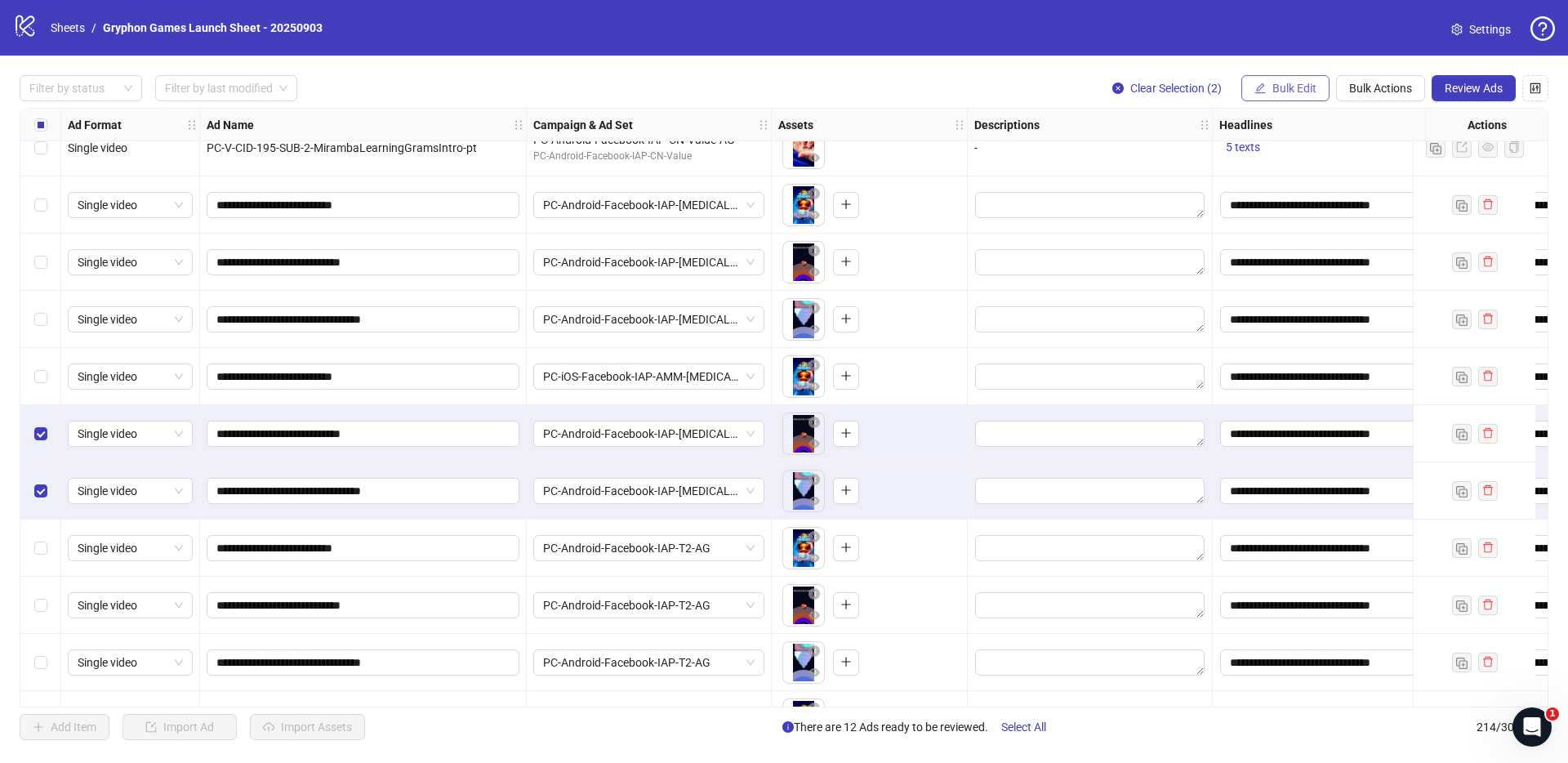
click at [1296, 88] on span "Bulk Edit" at bounding box center [1295, 88] width 44 height 13
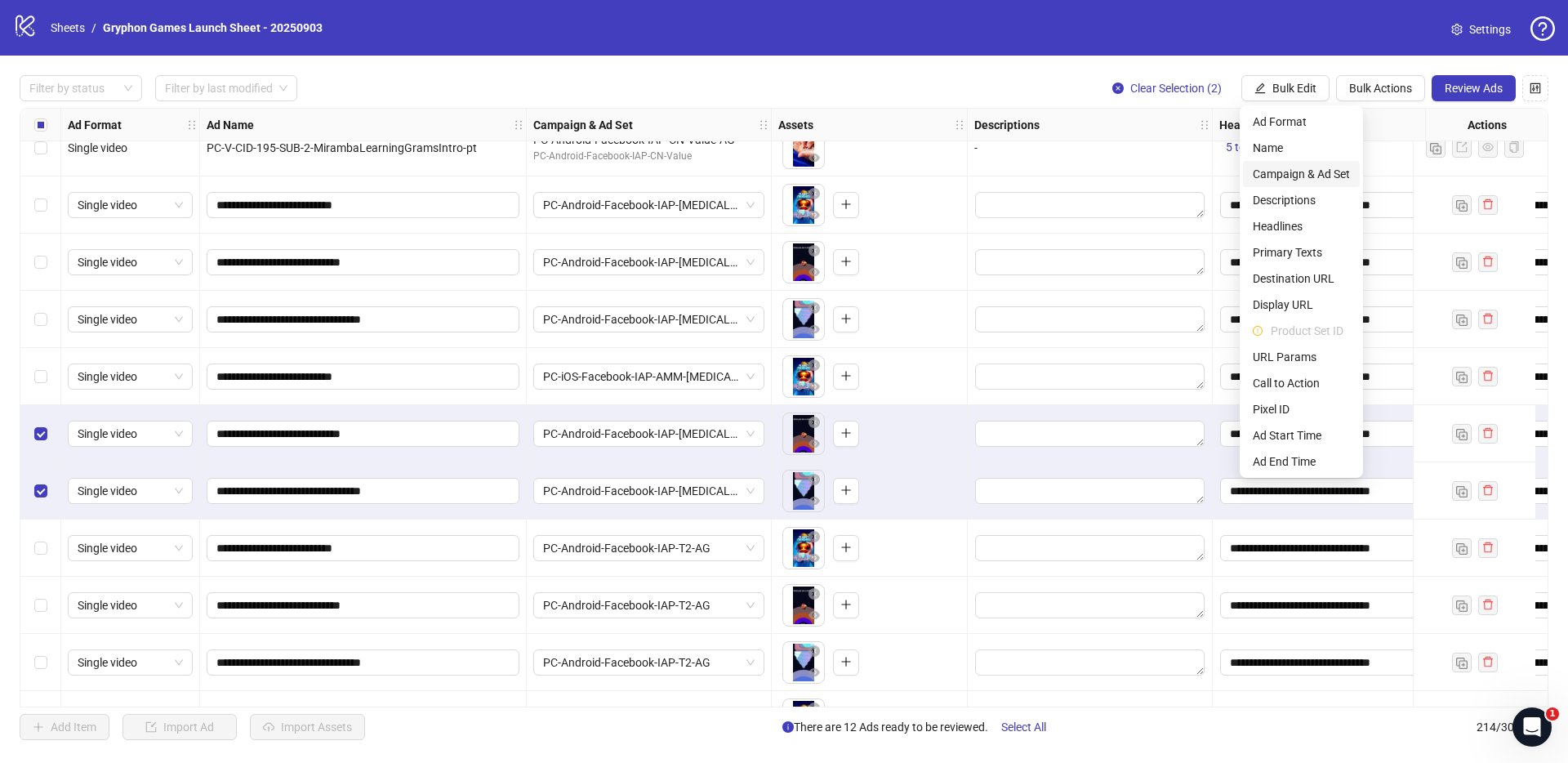
click at [1333, 172] on span "Campaign & Ad Set" at bounding box center [1301, 174] width 97 height 18
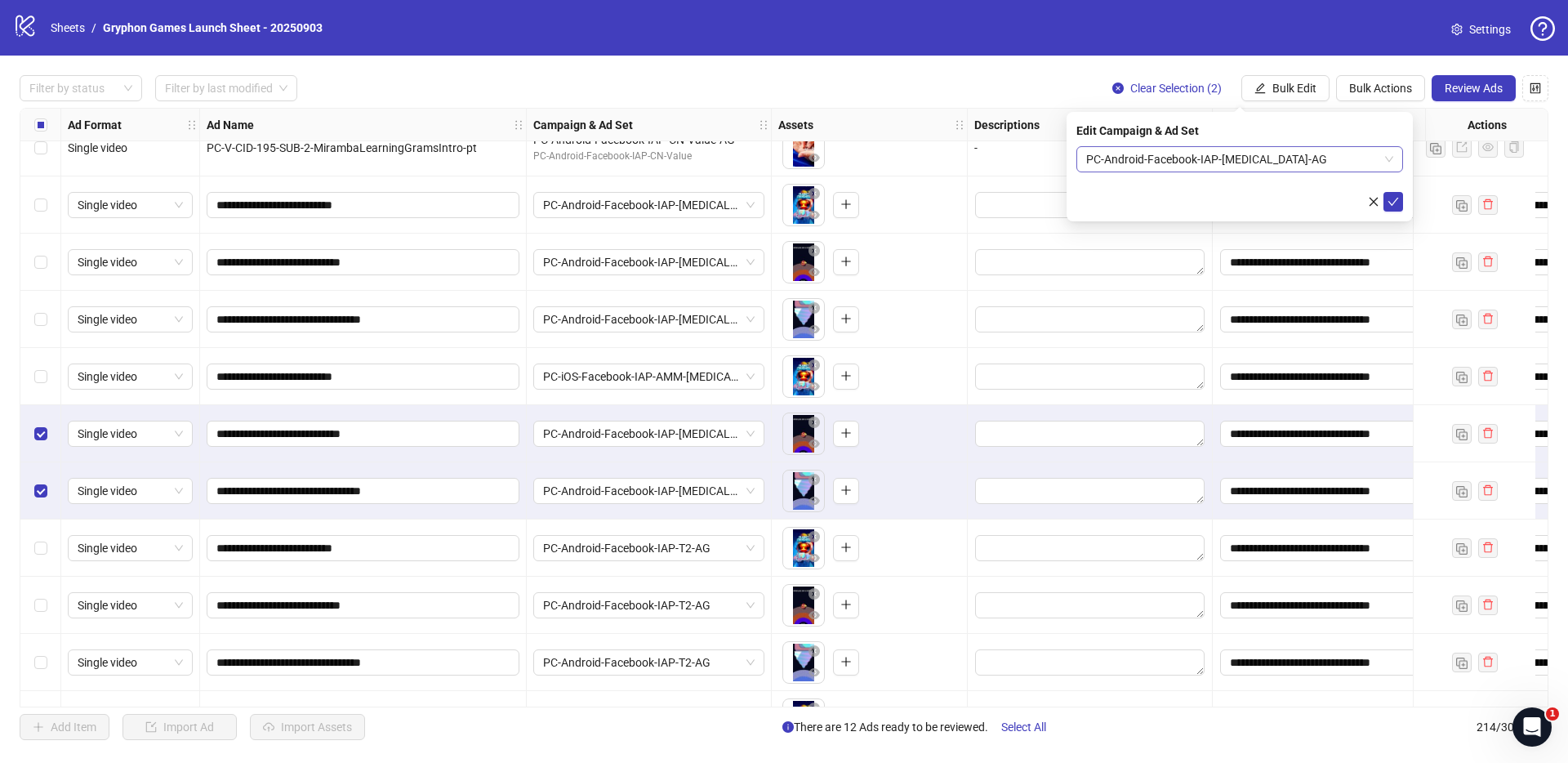
drag, startPoint x: 1202, startPoint y: 160, endPoint x: 1215, endPoint y: 160, distance: 13.0
click at [1202, 158] on span "PC-Android-Facebook-IAP-[MEDICAL_DATA]-AG" at bounding box center [1240, 159] width 307 height 25
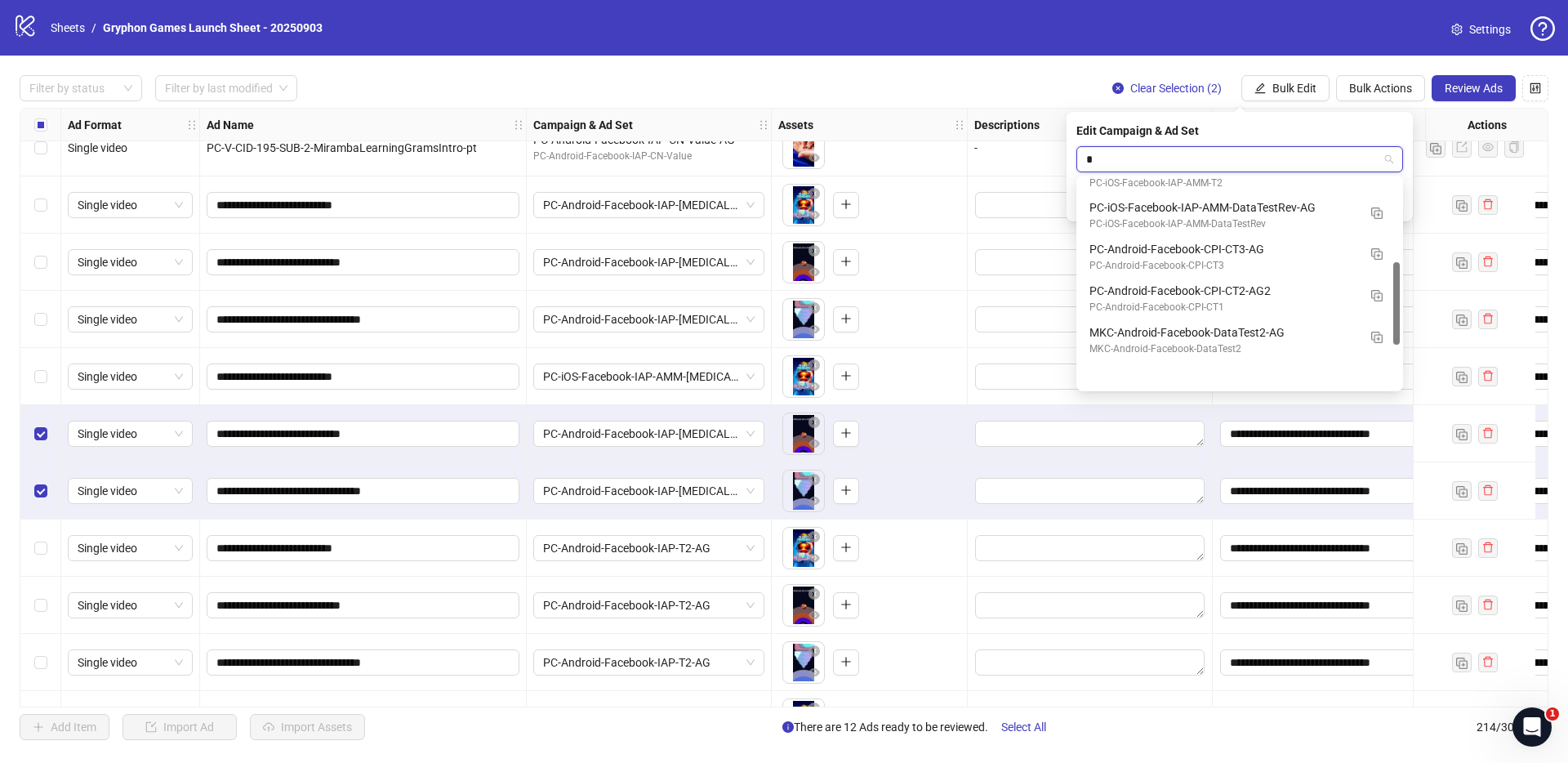
scroll to position [208, 0]
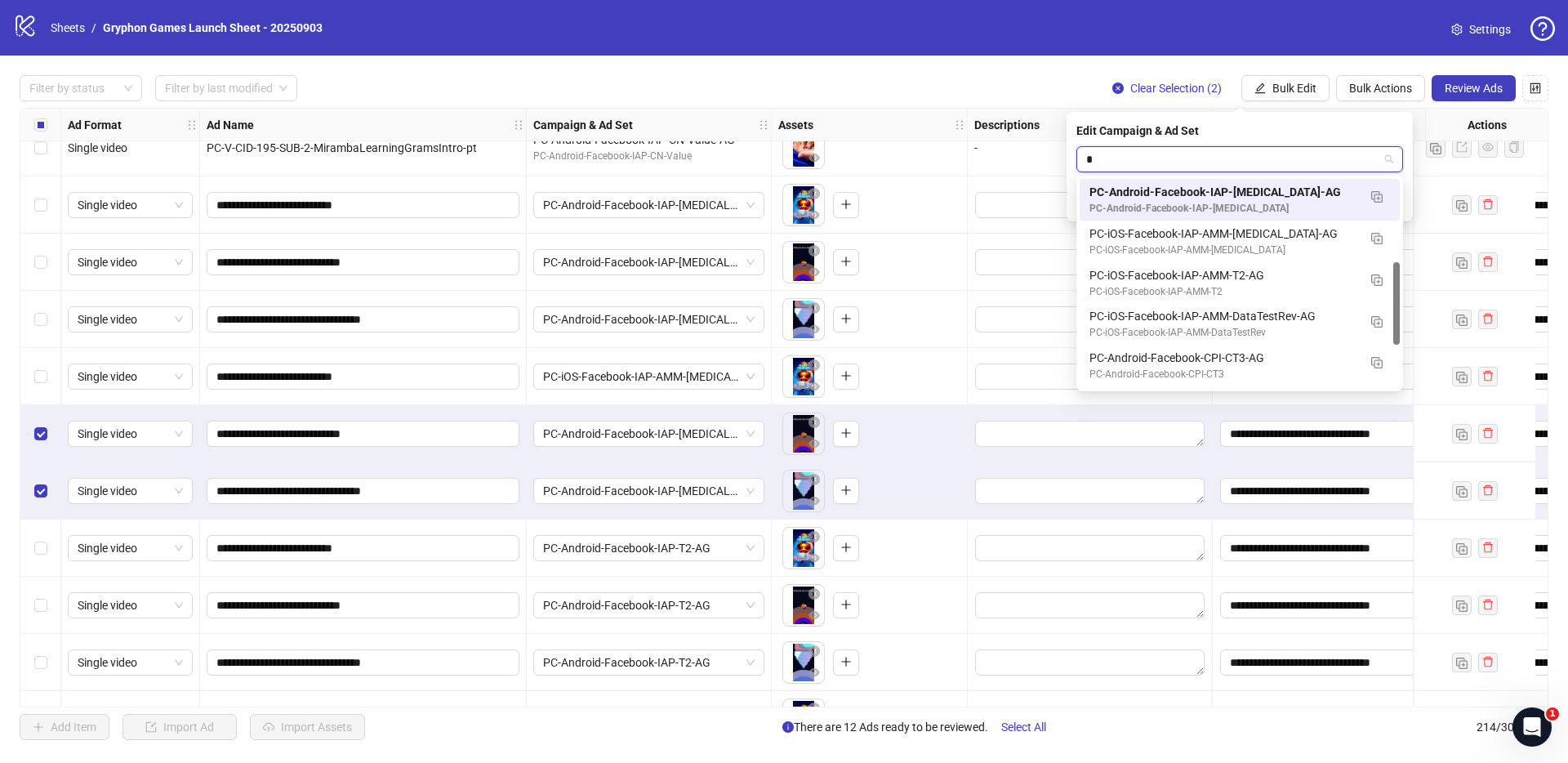
type input "**"
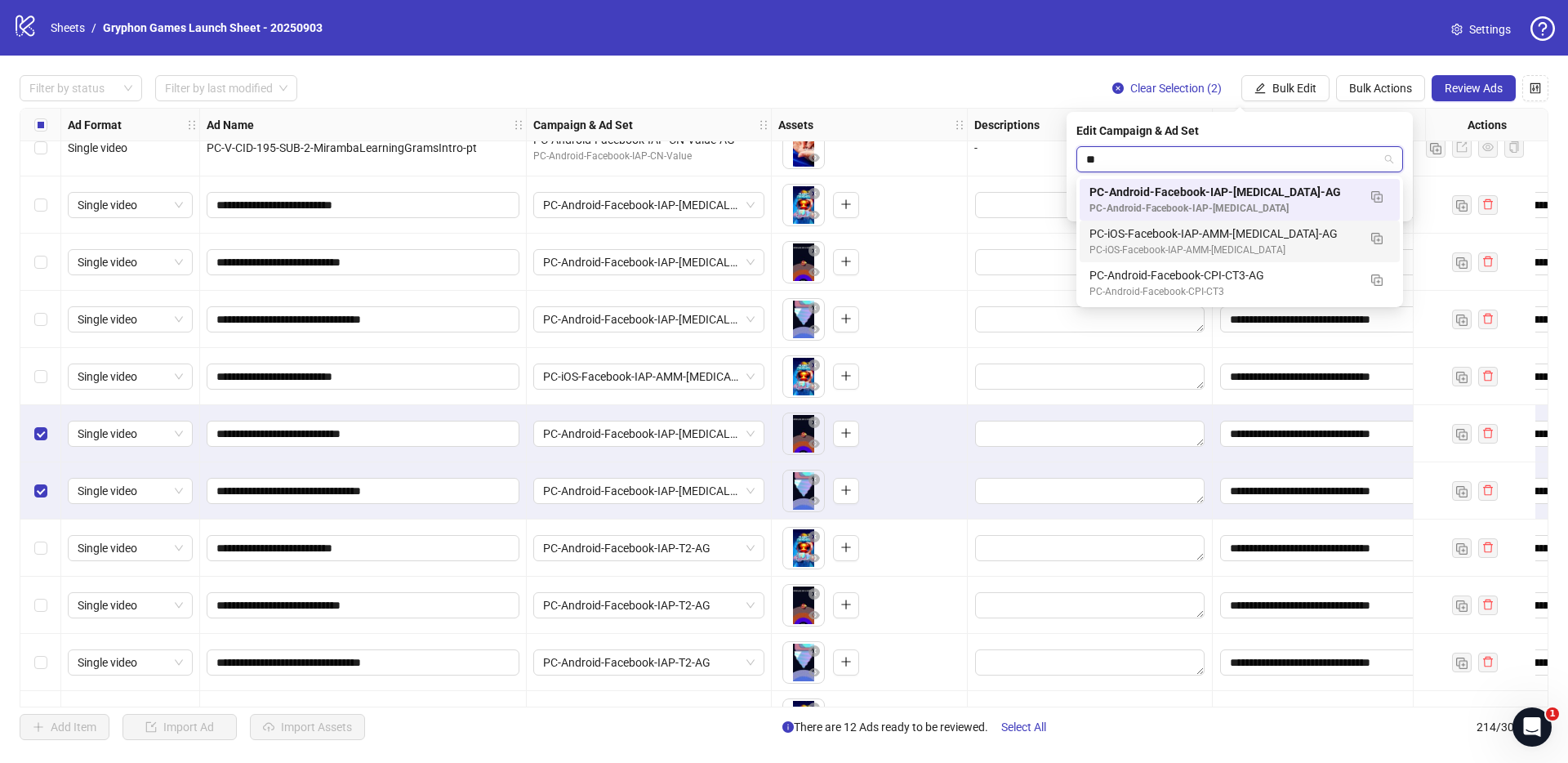
click at [1160, 252] on div "PC-iOS-Facebook-IAP-AMM-[MEDICAL_DATA]" at bounding box center [1223, 250] width 268 height 16
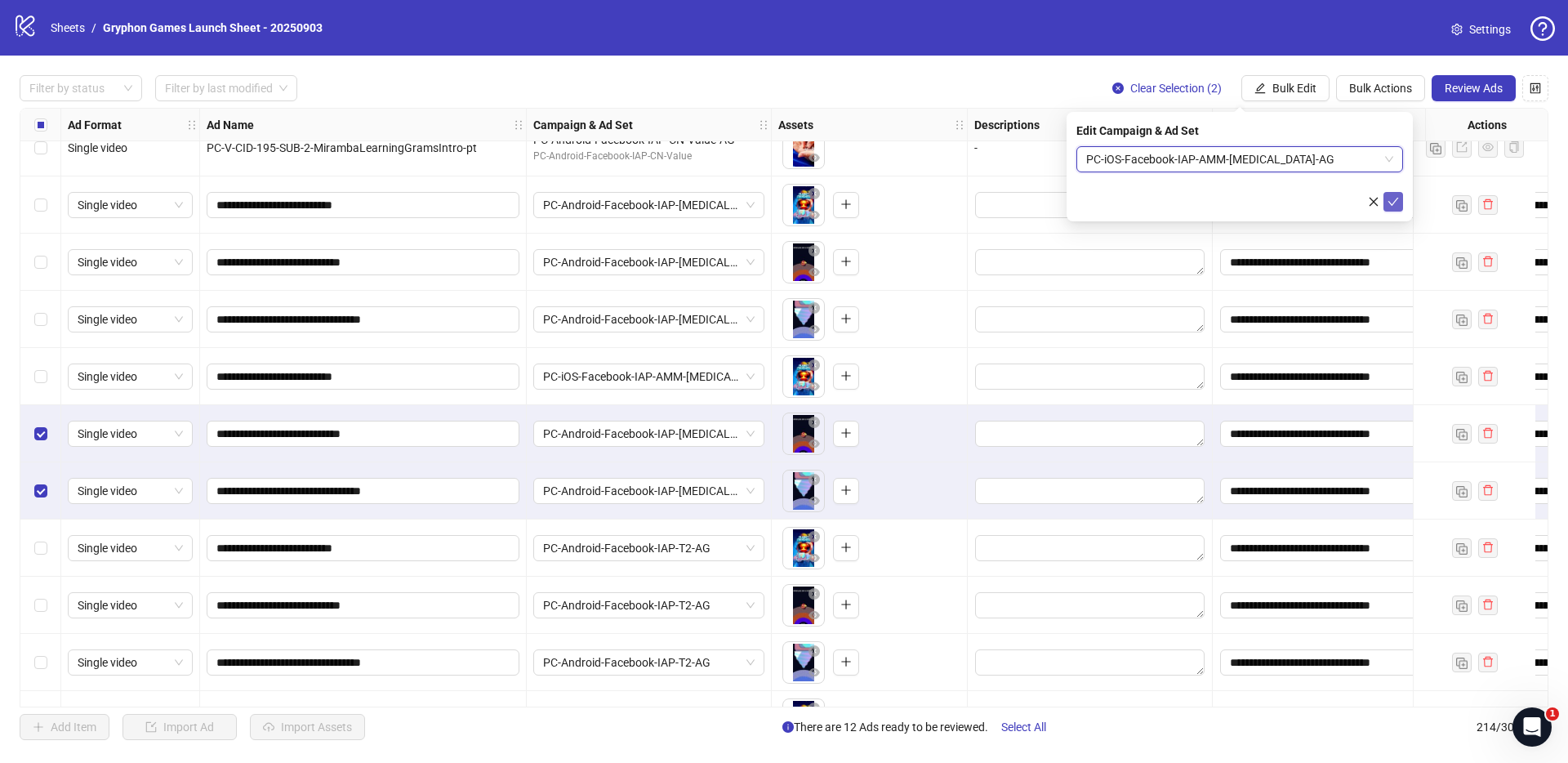
click at [1399, 200] on button "submit" at bounding box center [1393, 201] width 20 height 20
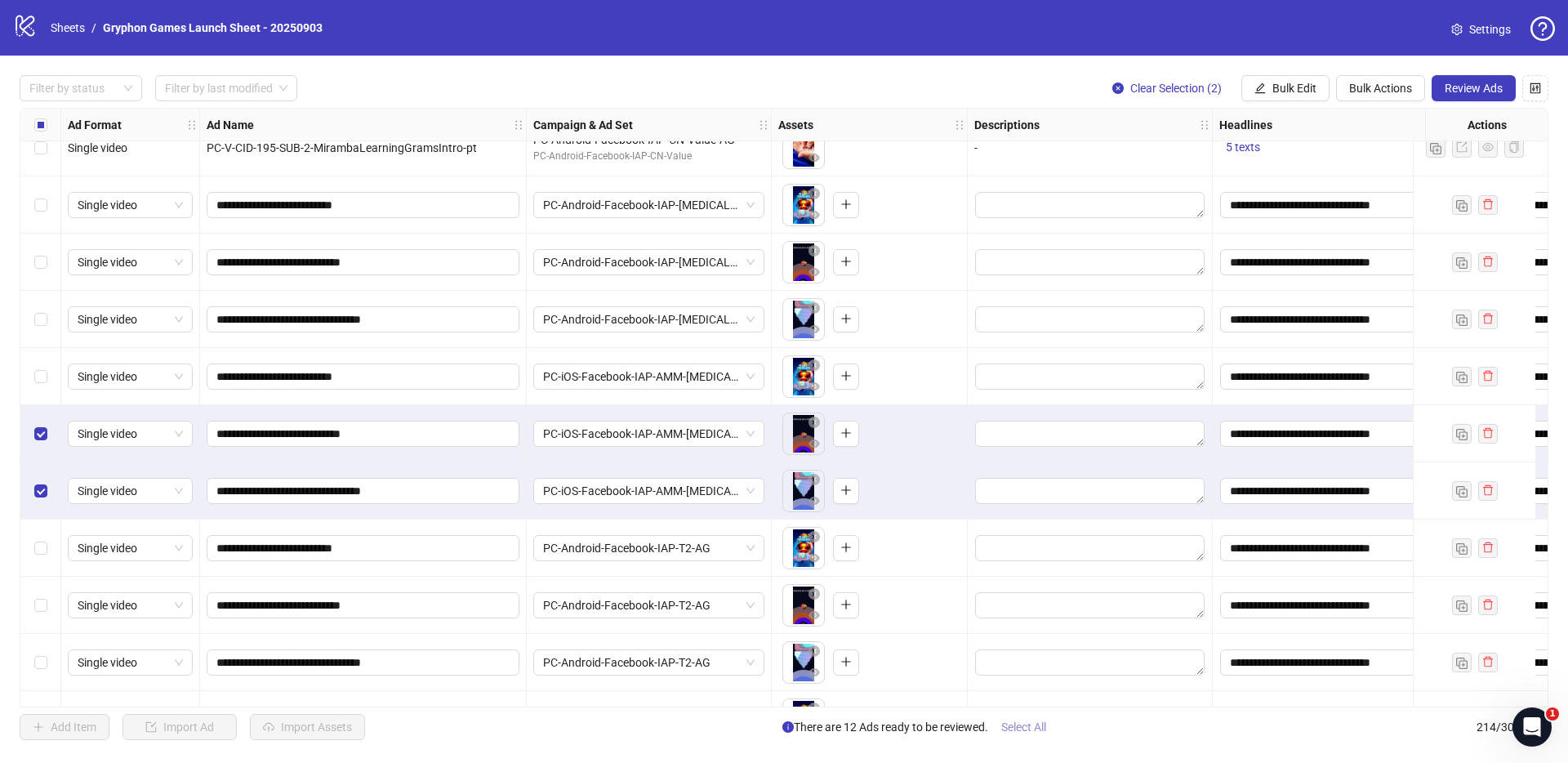
click at [1042, 729] on span "Select All" at bounding box center [1023, 726] width 45 height 13
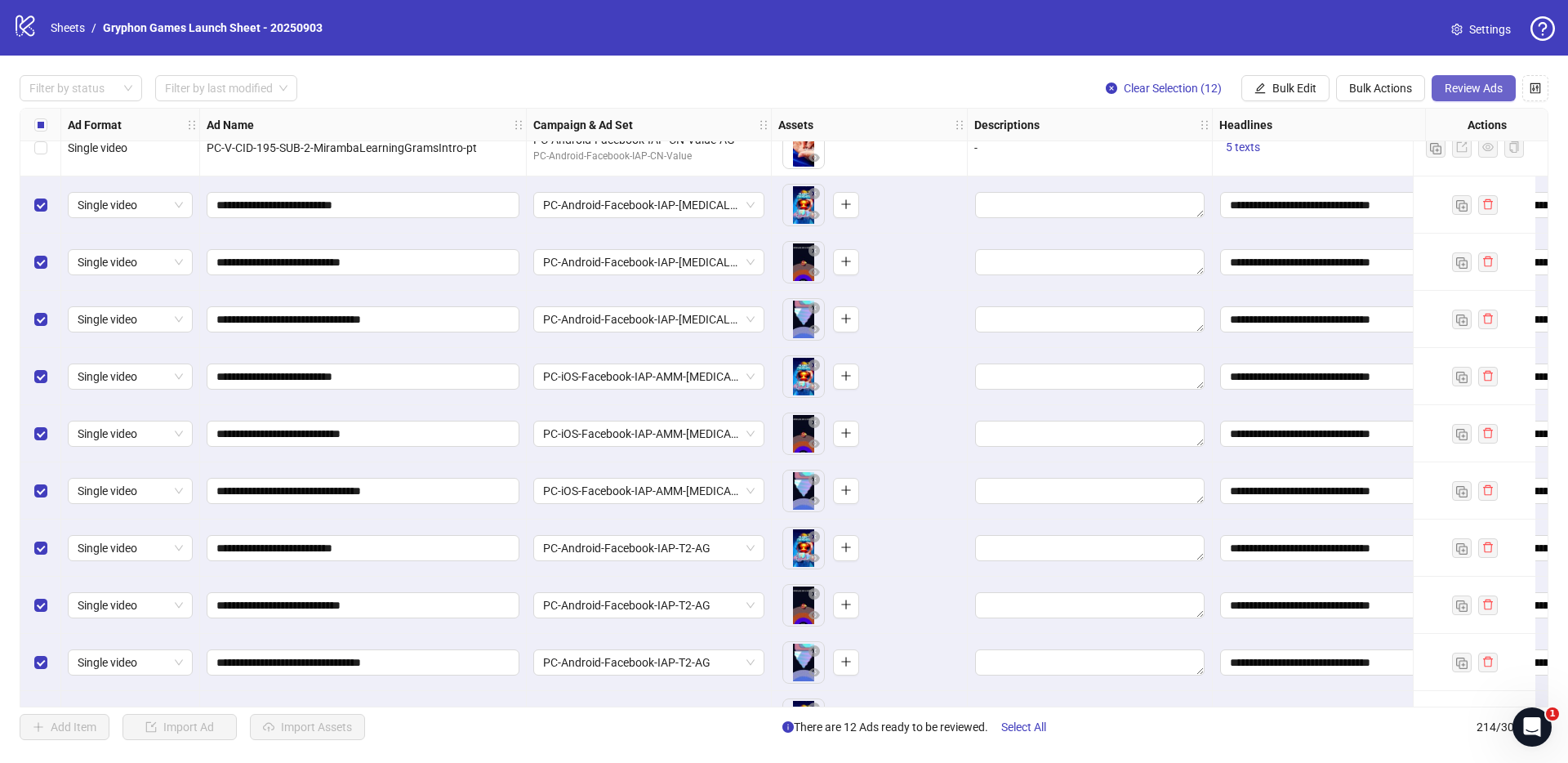
click at [1472, 93] on span "Review Ads" at bounding box center [1474, 88] width 58 height 13
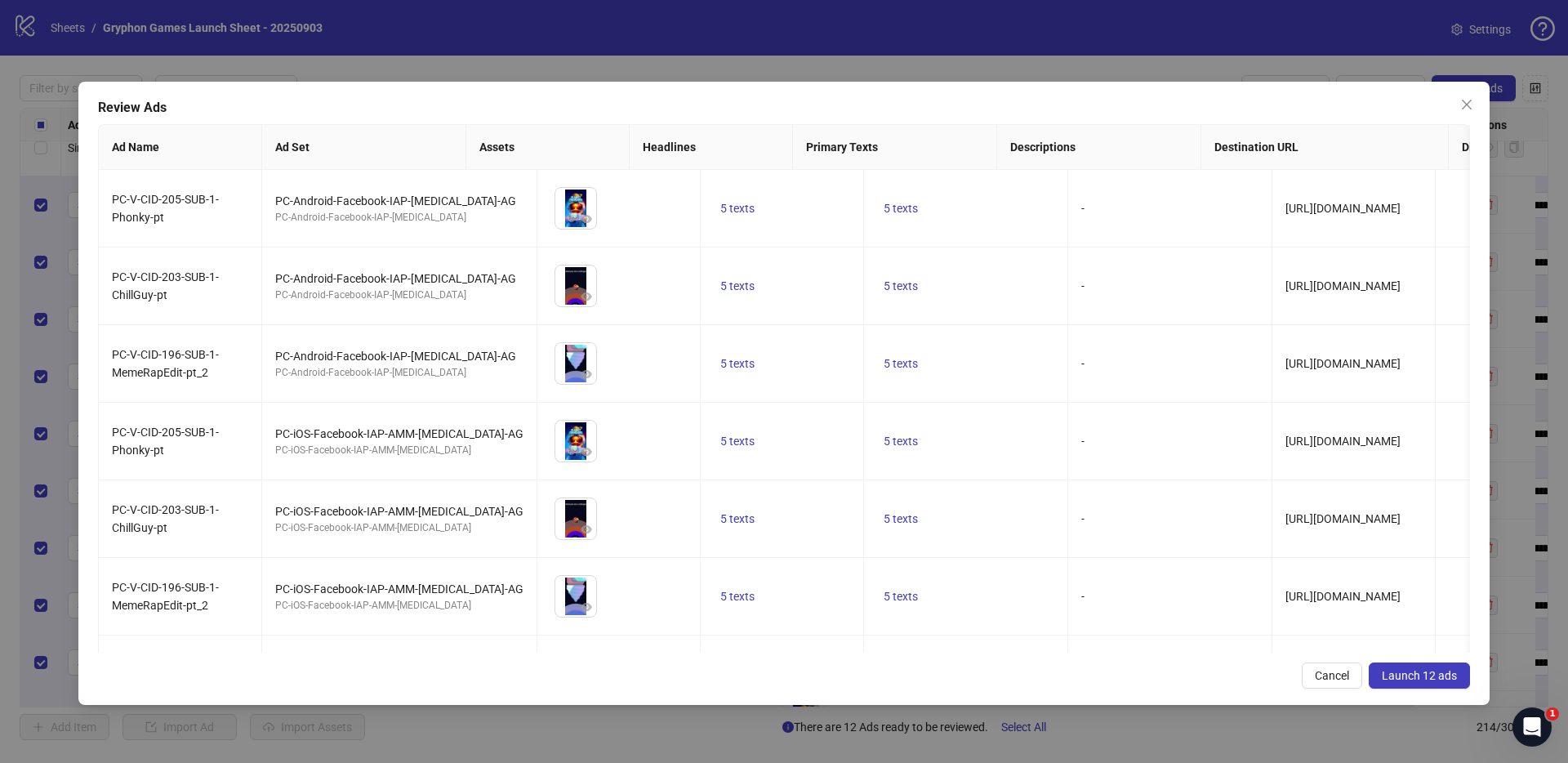
click at [1418, 677] on span "Launch 12 ads" at bounding box center [1418, 675] width 75 height 13
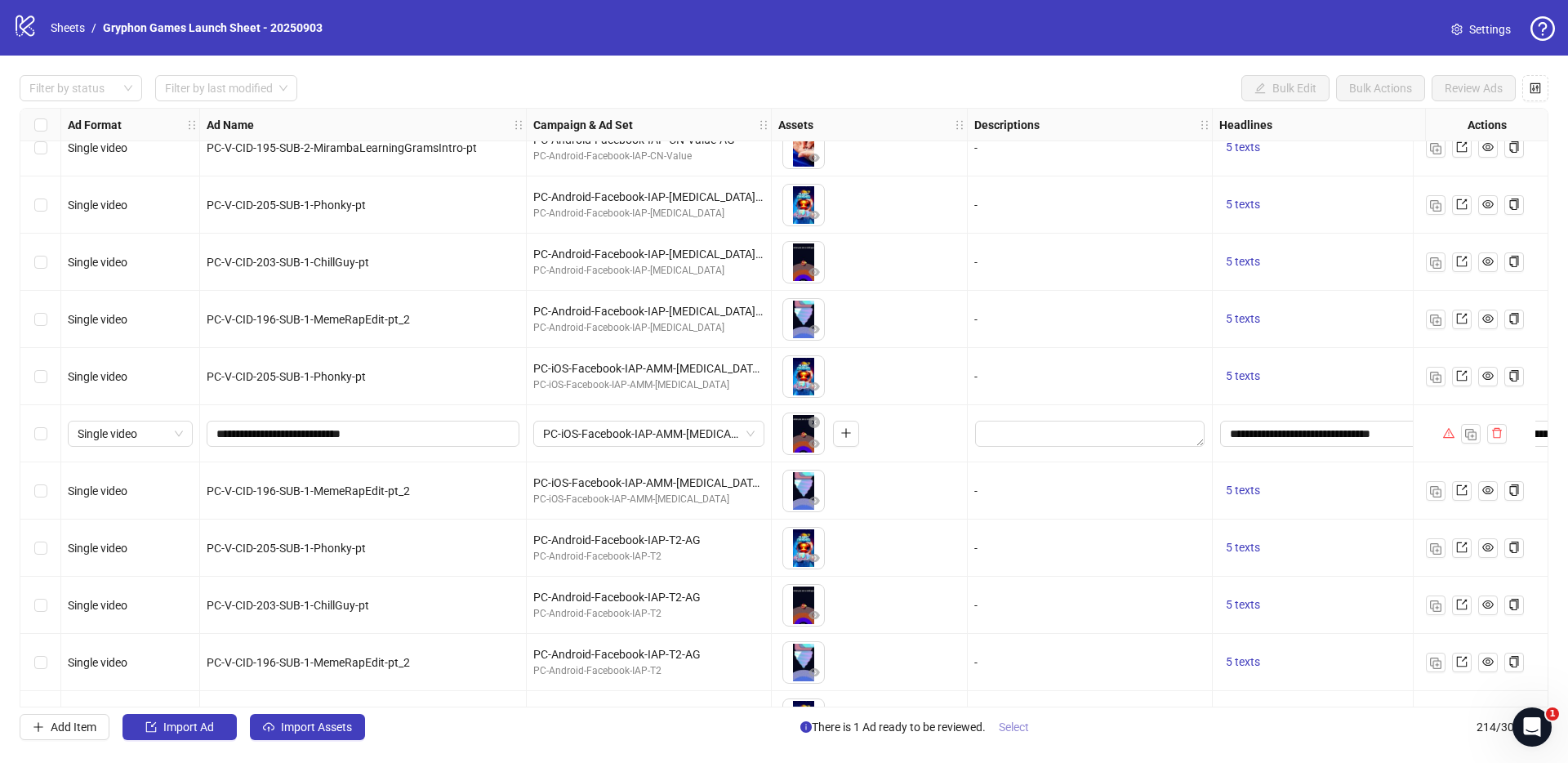
click at [1015, 731] on span "Select" at bounding box center [1013, 726] width 30 height 13
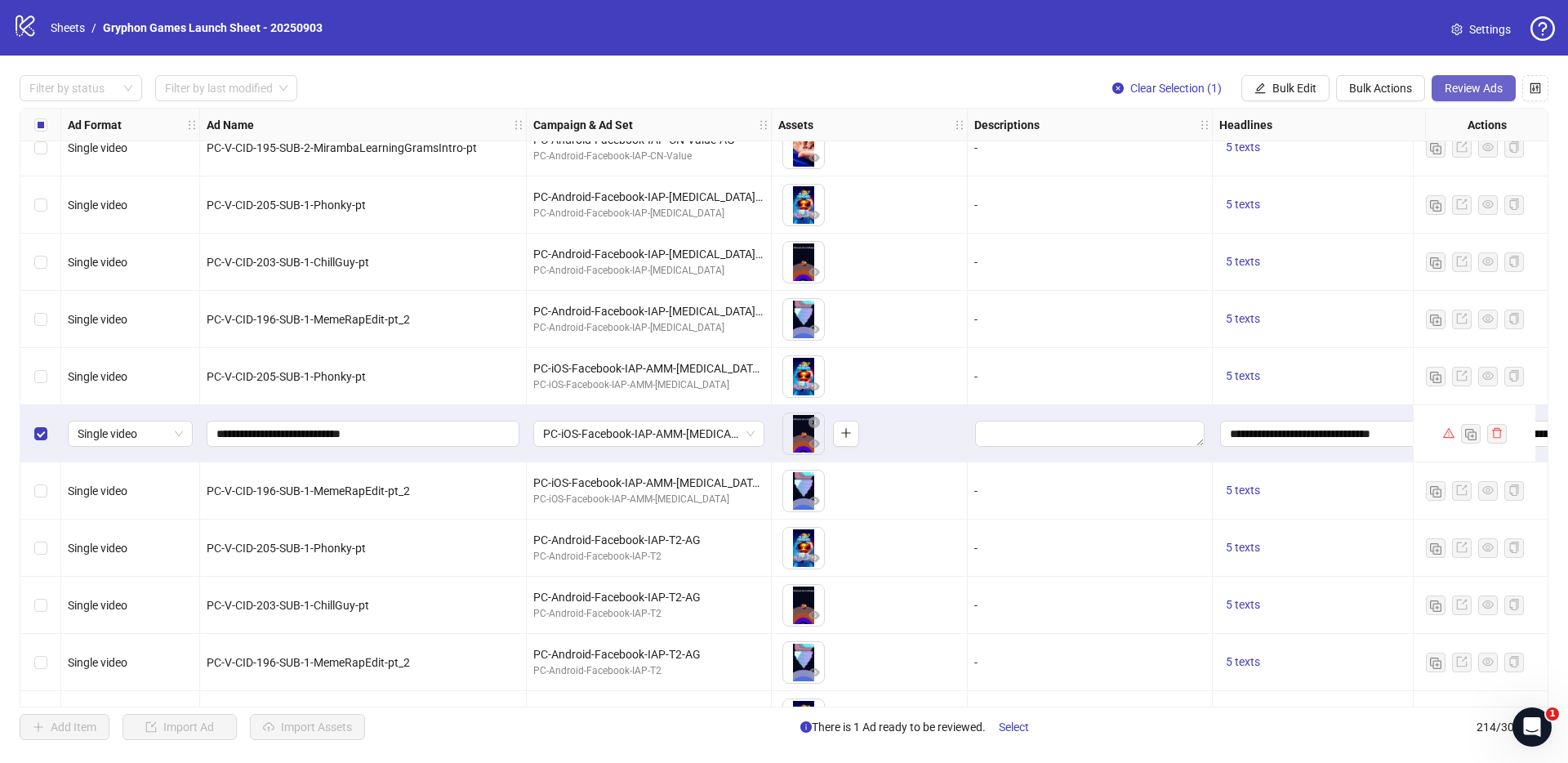
click at [1476, 86] on span "Review Ads" at bounding box center [1474, 88] width 58 height 13
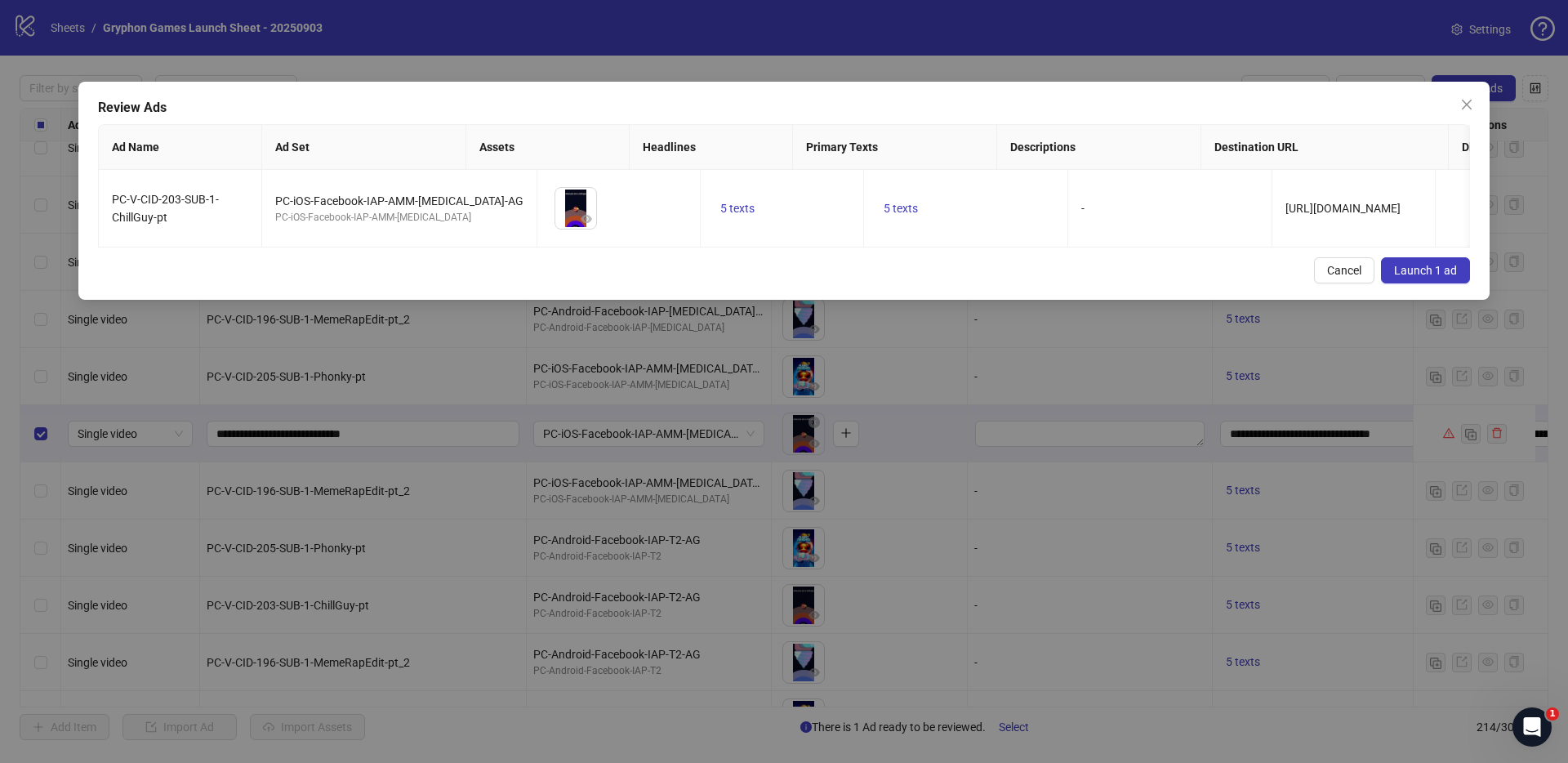
click at [1428, 277] on span "Launch 1 ad" at bounding box center [1425, 269] width 63 height 13
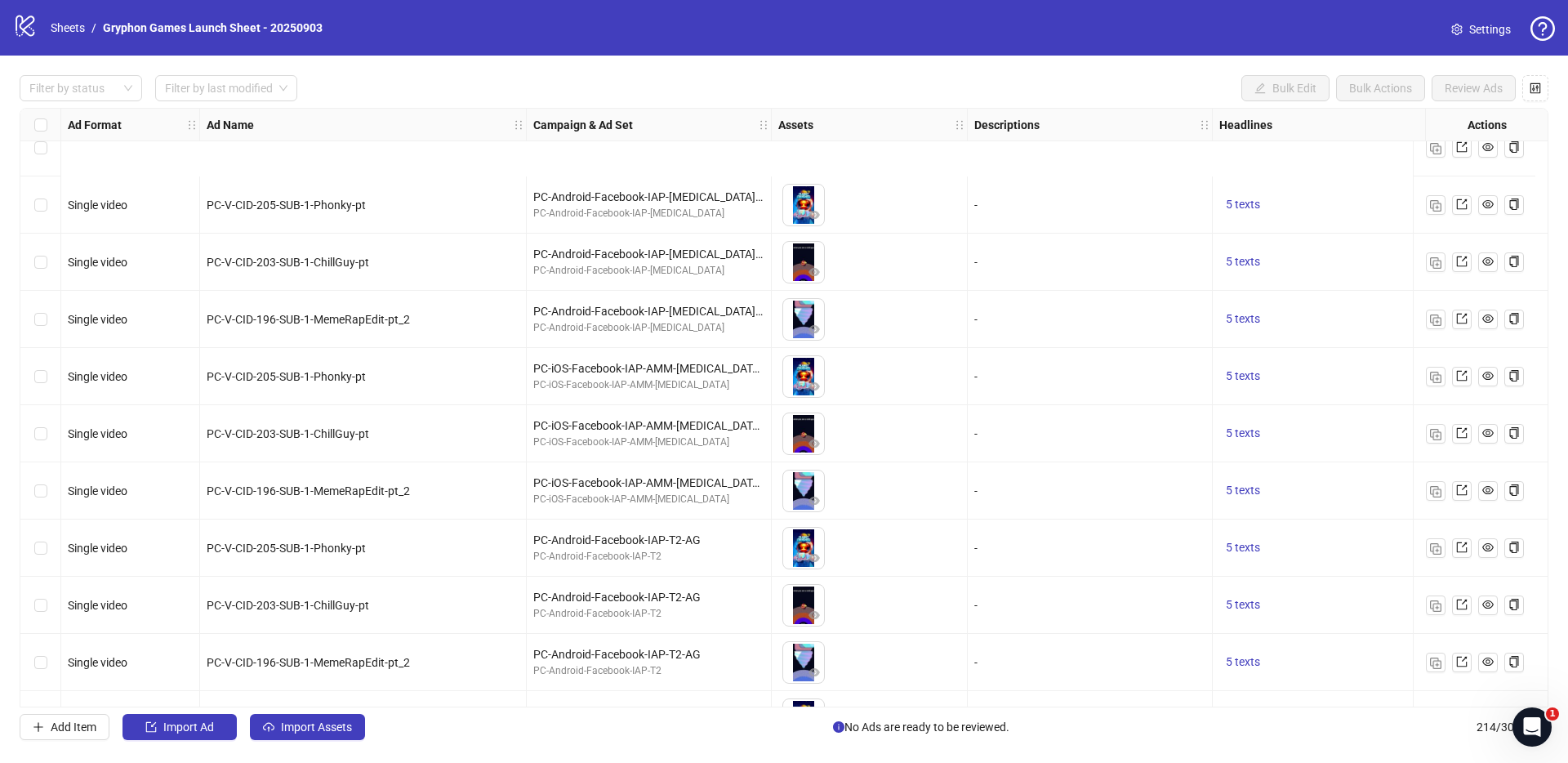
scroll to position [11675, 0]
